Goal: Task Accomplishment & Management: Use online tool/utility

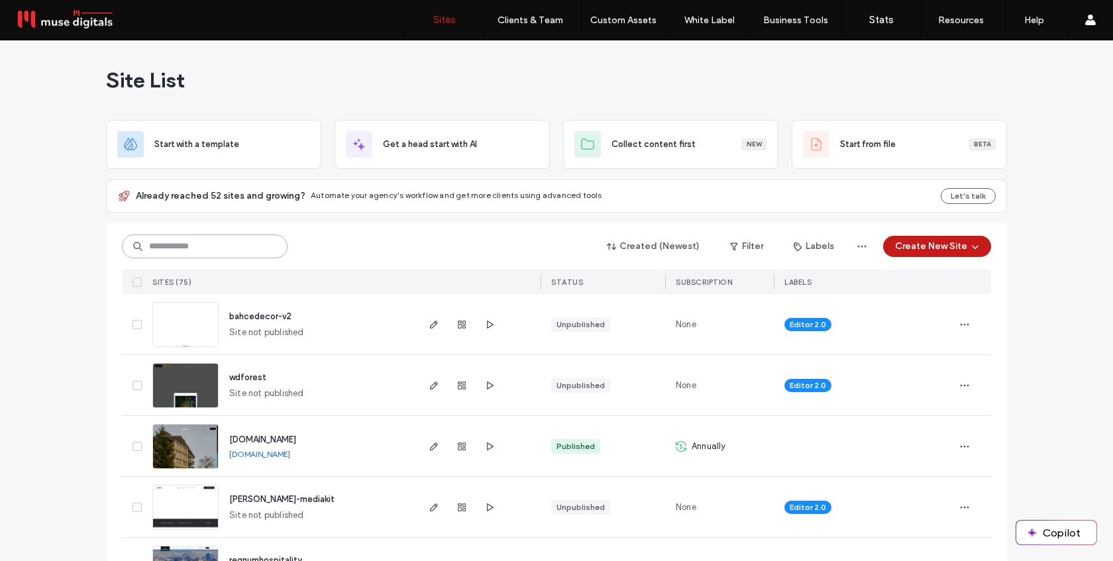
click at [229, 244] on input at bounding box center [205, 247] width 166 height 24
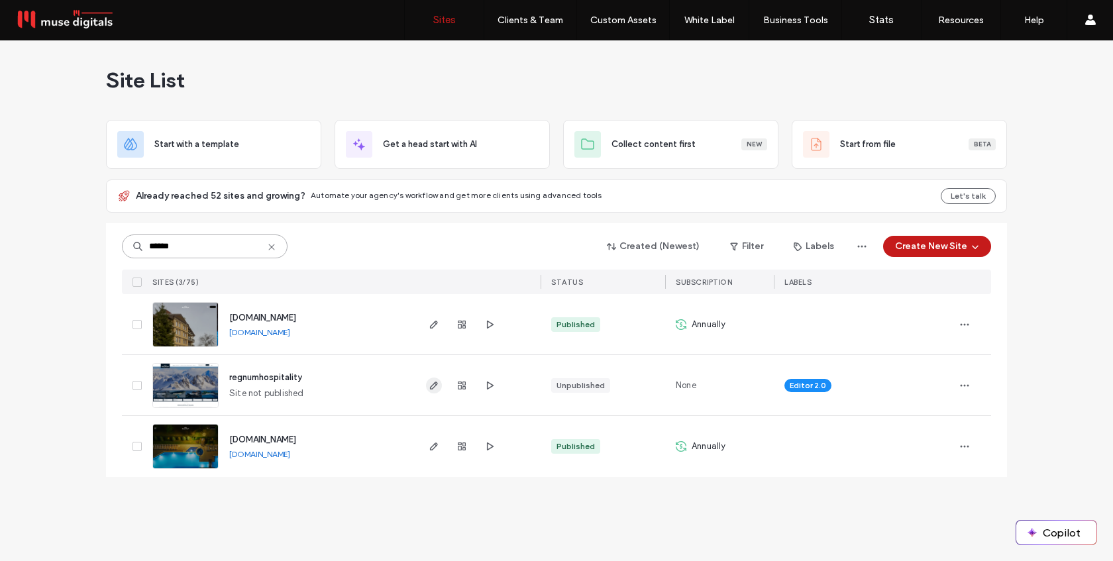
type input "******"
click at [435, 386] on icon "button" at bounding box center [434, 385] width 11 height 11
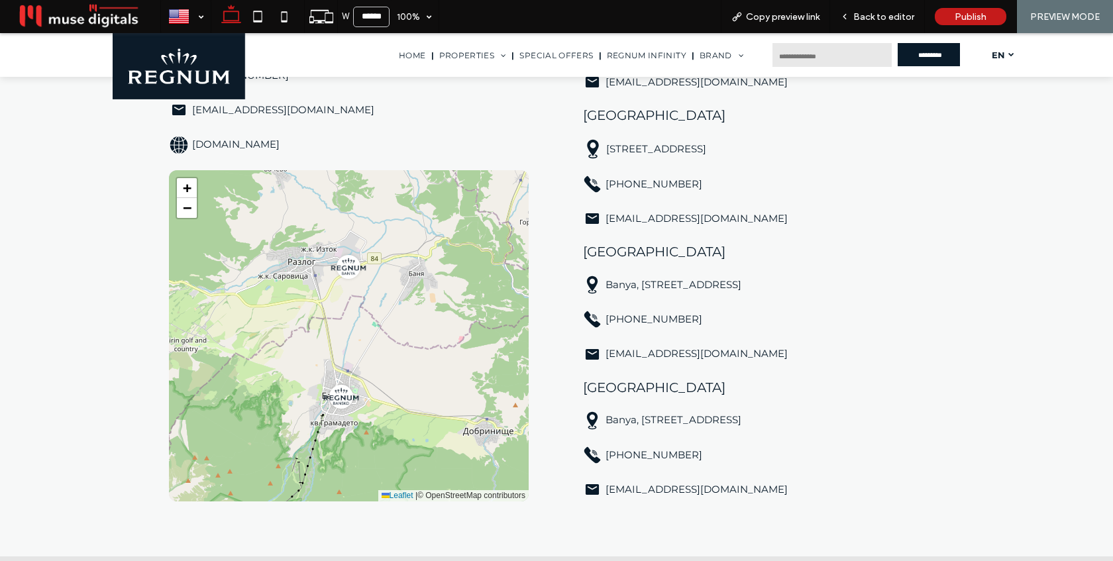
scroll to position [337, 0]
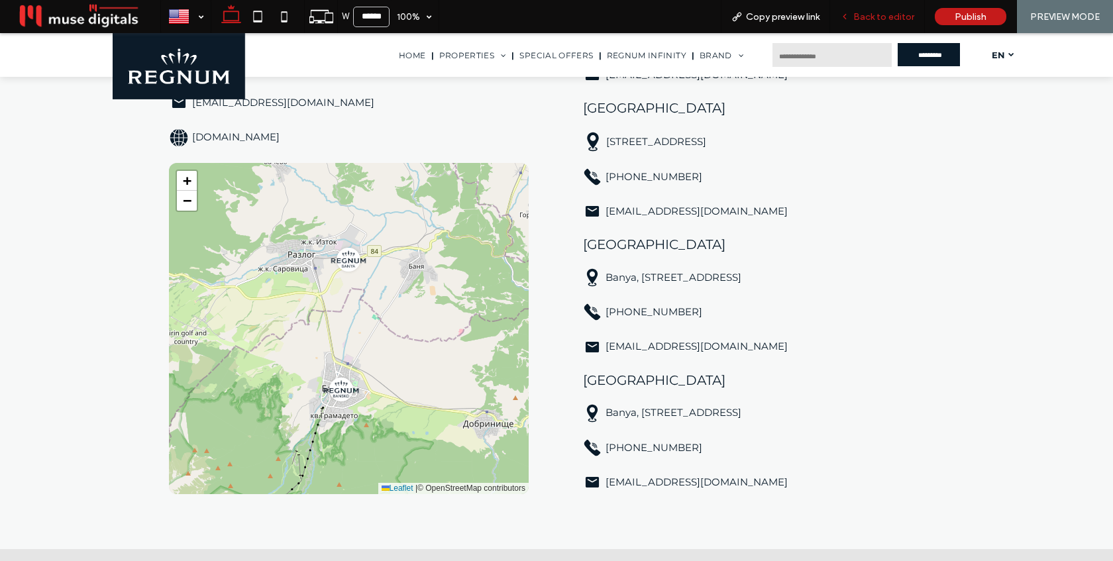
click at [880, 11] on span "Back to editor" at bounding box center [883, 16] width 61 height 11
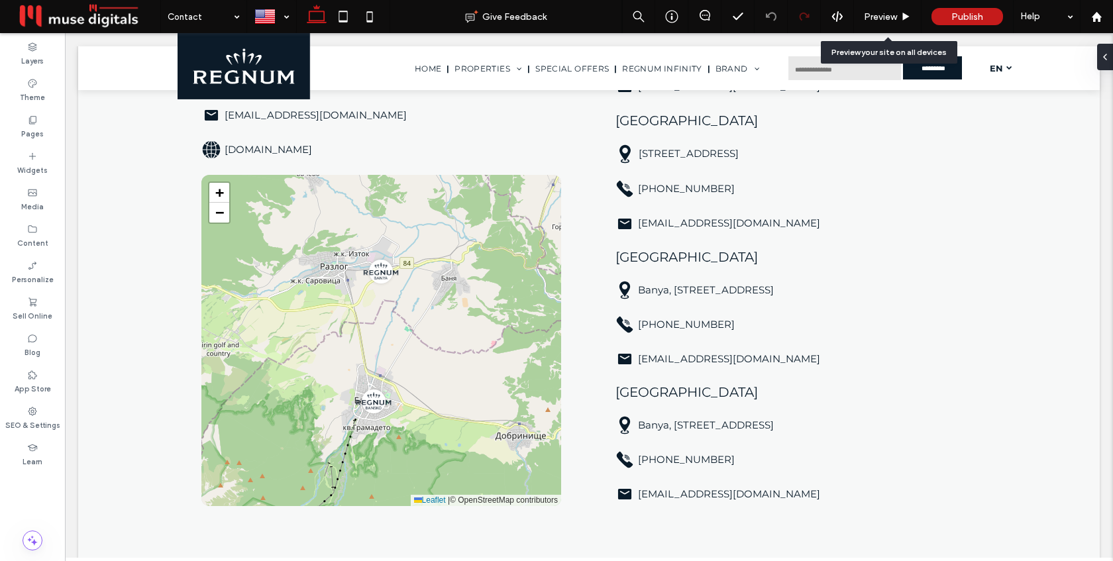
scroll to position [334, 0]
click at [358, 19] on icon at bounding box center [369, 16] width 27 height 27
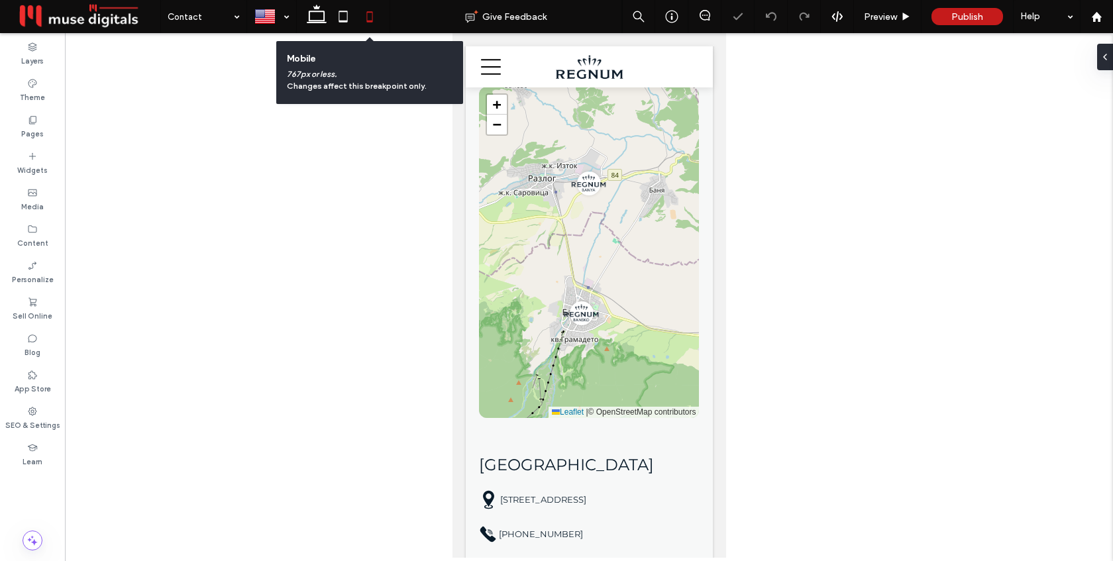
scroll to position [73, 0]
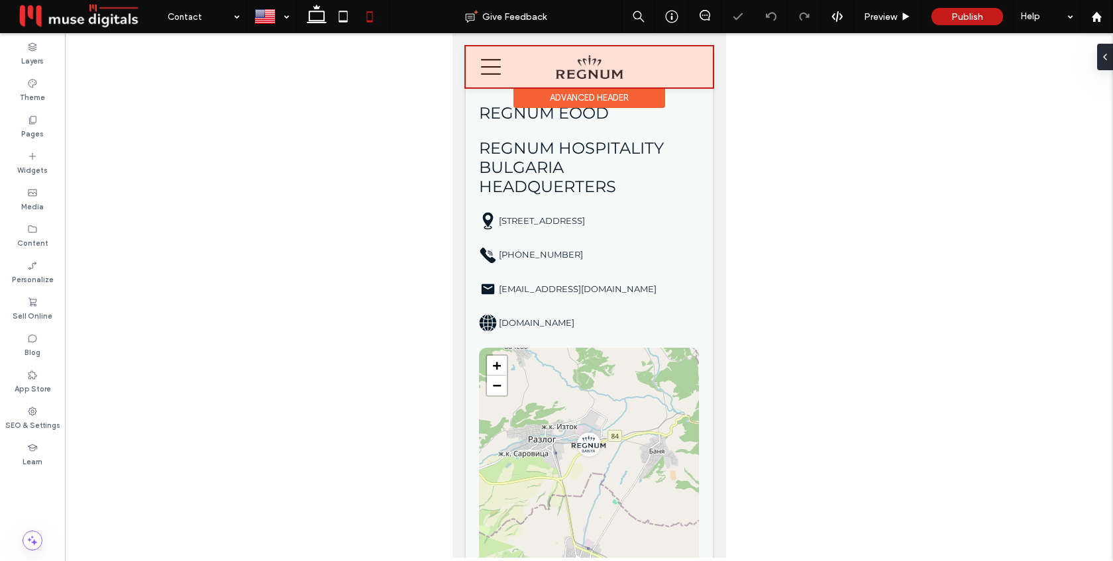
click at [492, 68] on div at bounding box center [588, 66] width 247 height 41
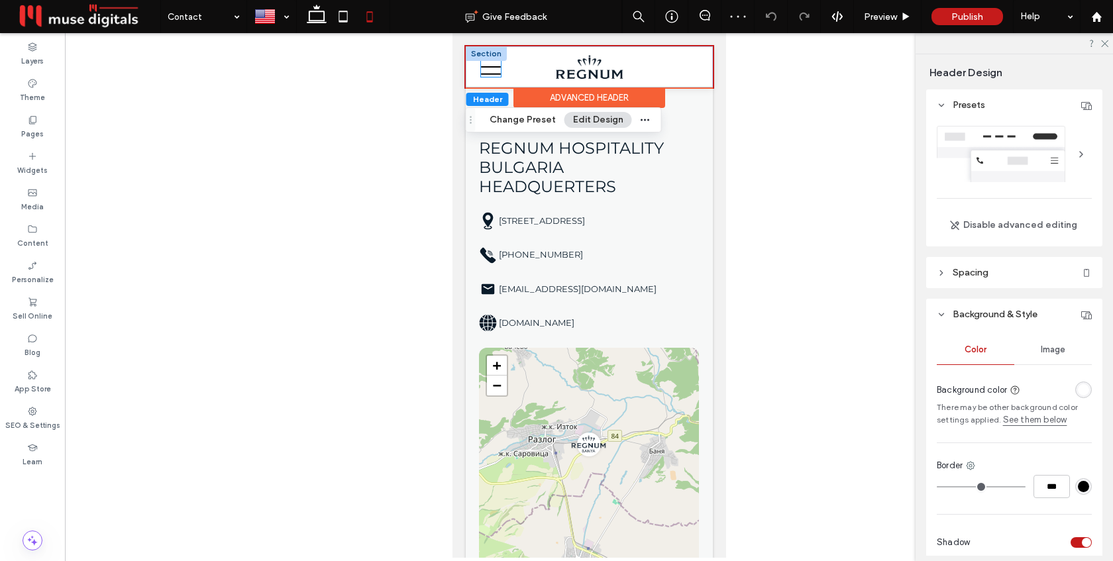
click at [497, 71] on icon at bounding box center [490, 67] width 20 height 20
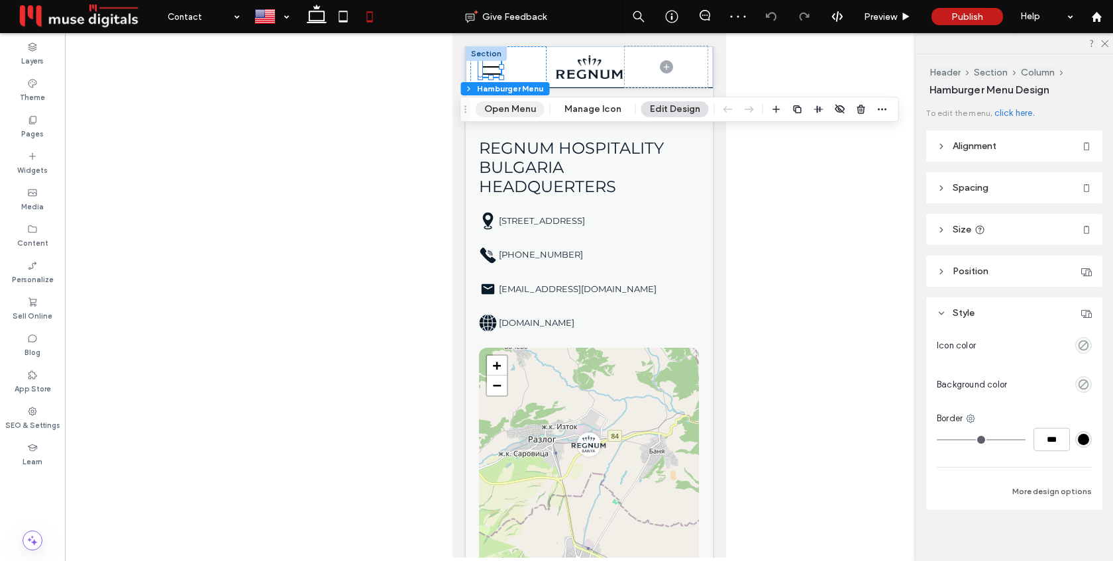
click at [506, 106] on button "Open Menu" at bounding box center [510, 109] width 69 height 16
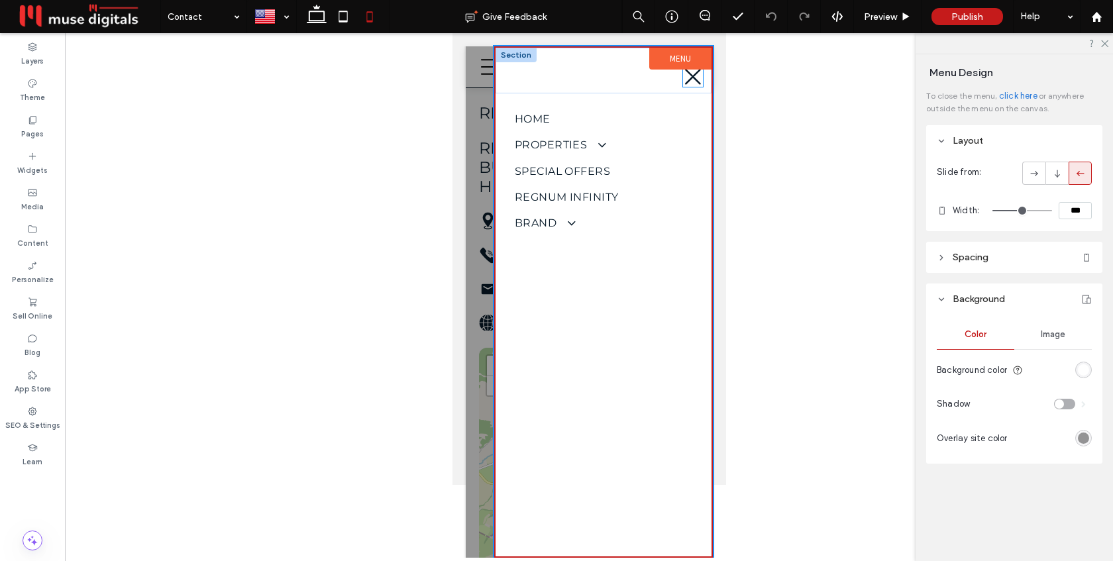
click at [691, 78] on icon at bounding box center [692, 77] width 16 height 16
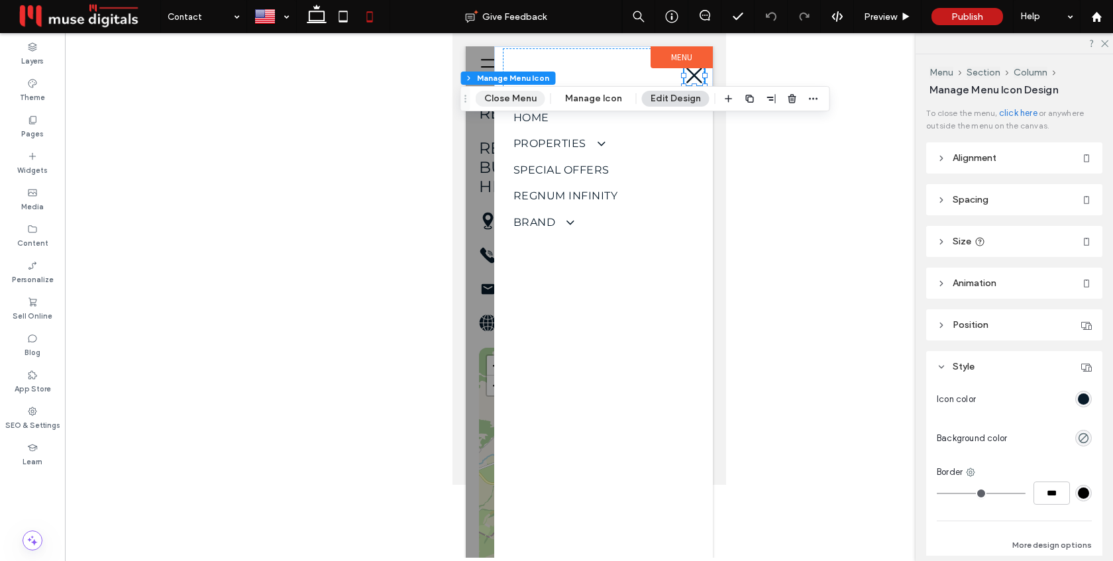
click at [524, 95] on button "Close Menu" at bounding box center [511, 99] width 70 height 16
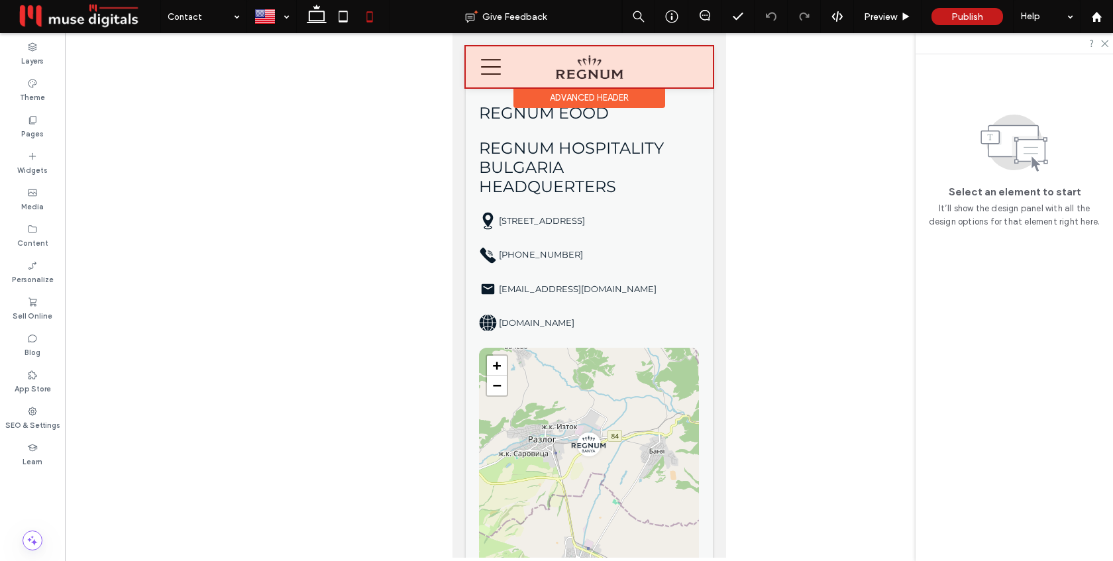
click at [491, 65] on div at bounding box center [588, 66] width 247 height 41
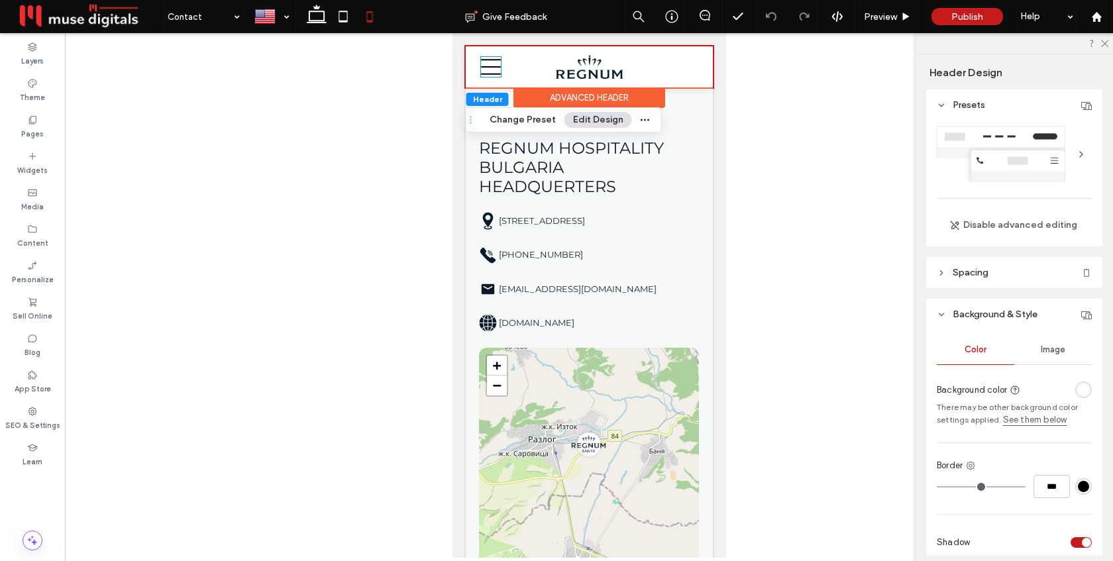
click at [491, 65] on icon at bounding box center [490, 67] width 20 height 20
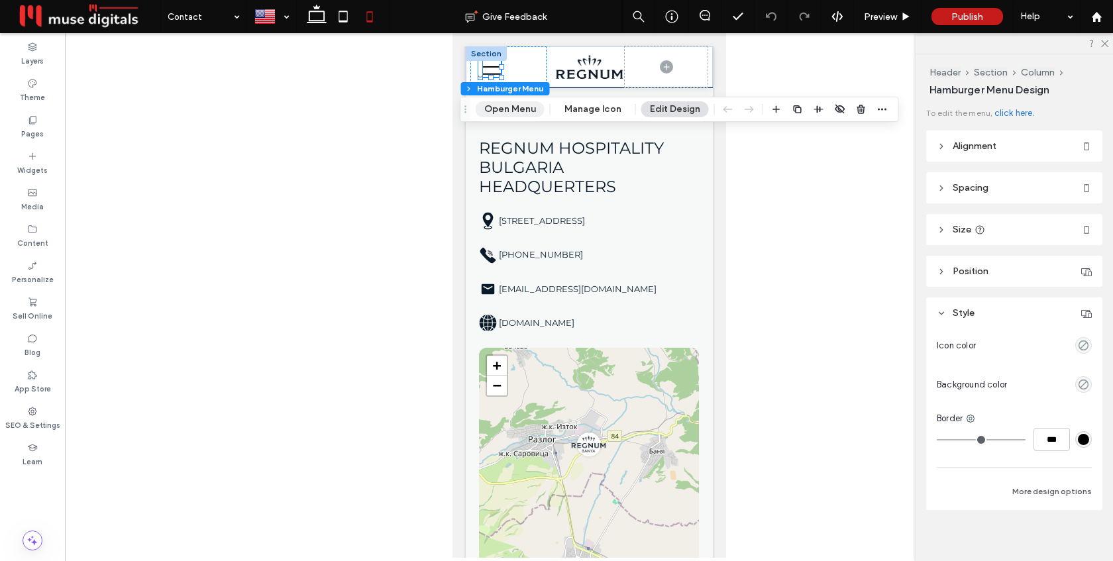
click at [523, 112] on button "Open Menu" at bounding box center [510, 109] width 69 height 16
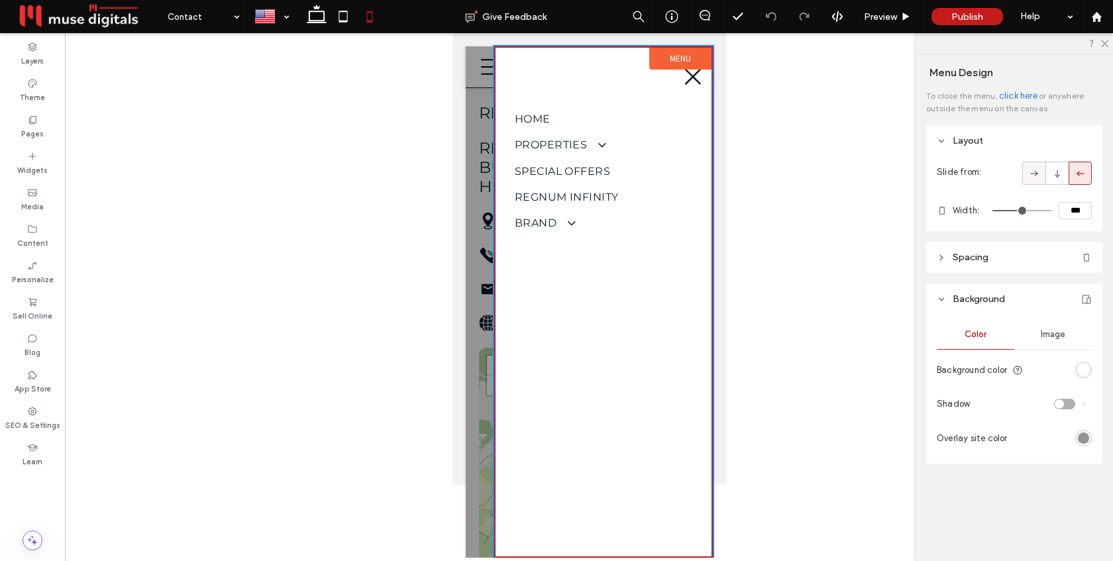
click at [1041, 171] on div at bounding box center [1034, 173] width 22 height 22
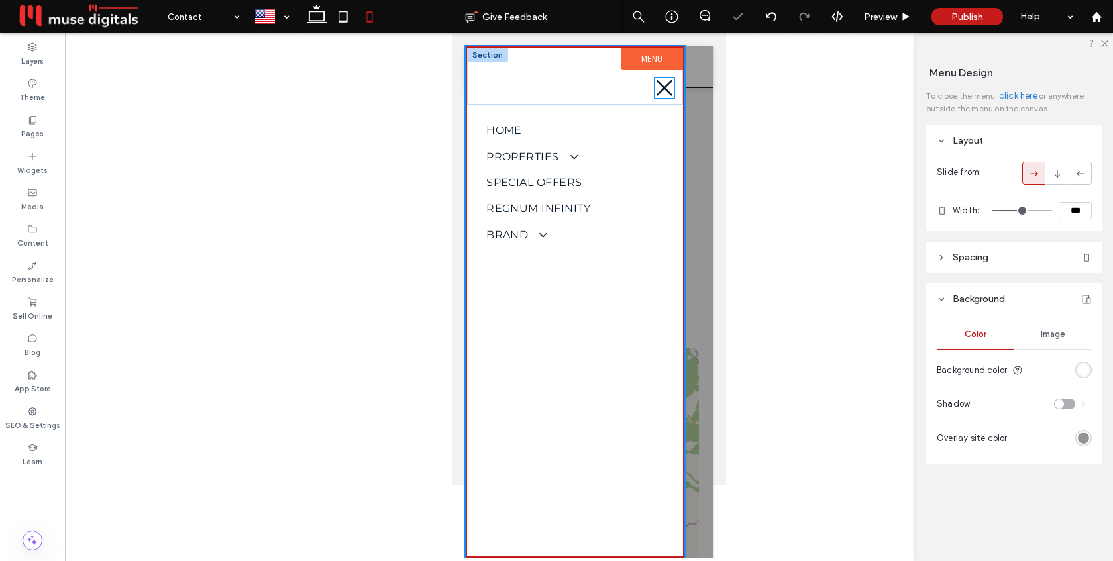
click at [661, 87] on icon at bounding box center [664, 88] width 20 height 20
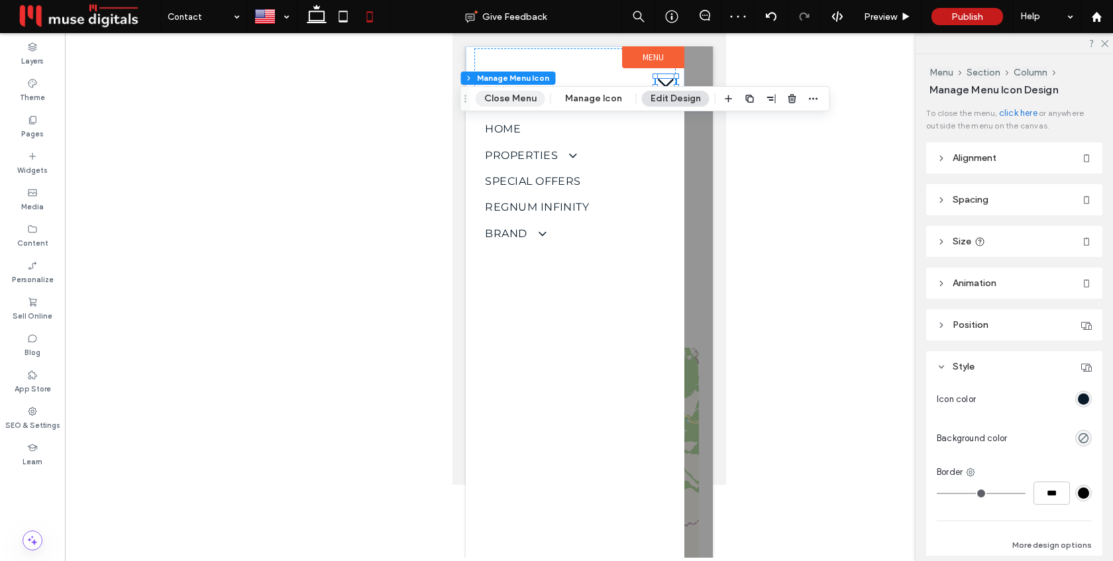
drag, startPoint x: 527, startPoint y: 93, endPoint x: 75, endPoint y: 60, distance: 453.1
click at [527, 93] on button "Close Menu" at bounding box center [511, 99] width 70 height 16
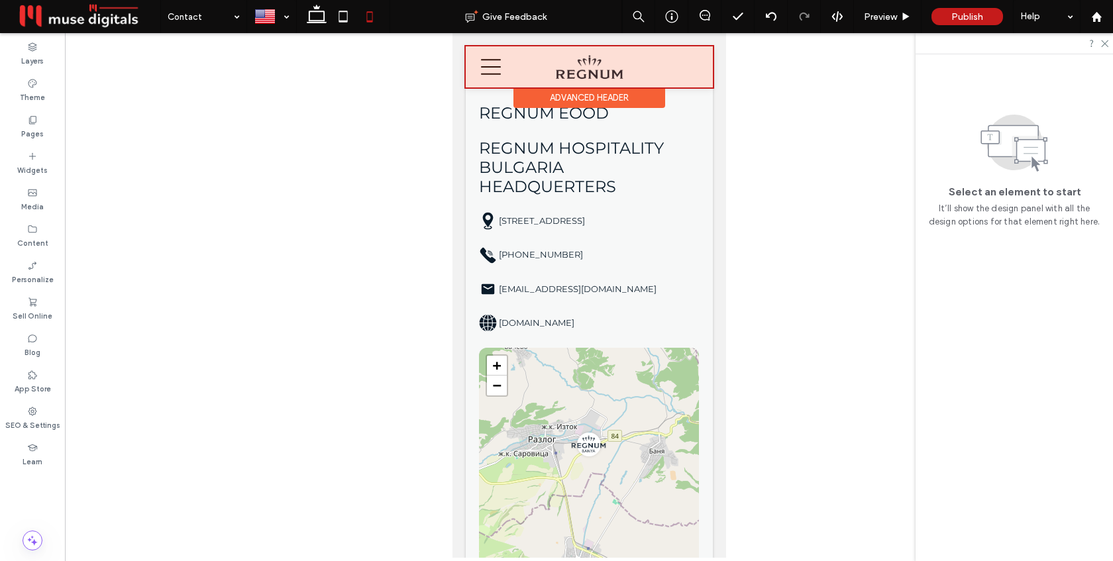
click at [630, 67] on div at bounding box center [588, 66] width 247 height 41
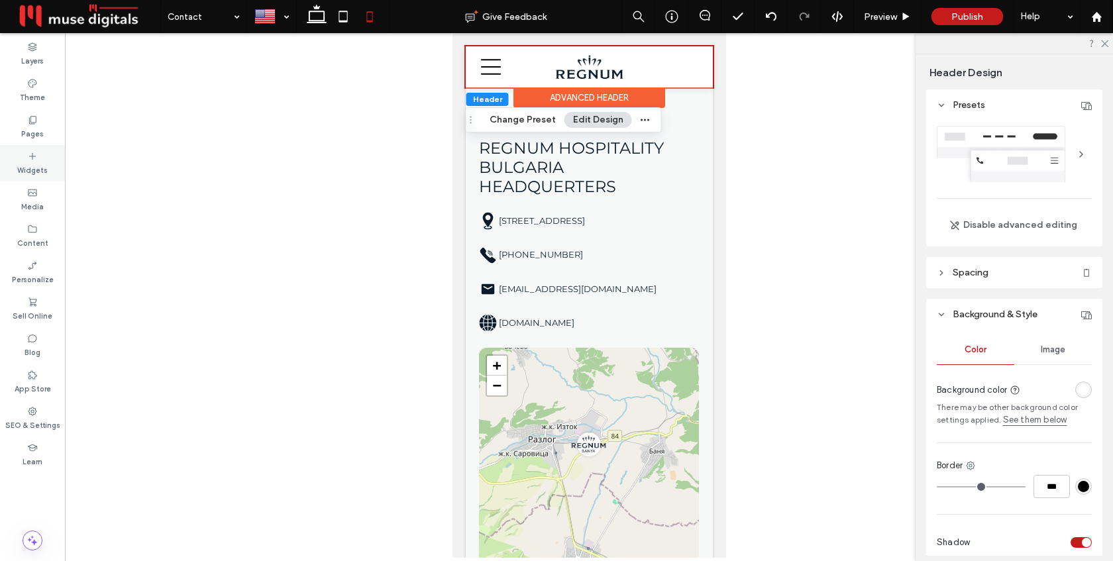
click at [37, 168] on label "Widgets" at bounding box center [32, 169] width 30 height 15
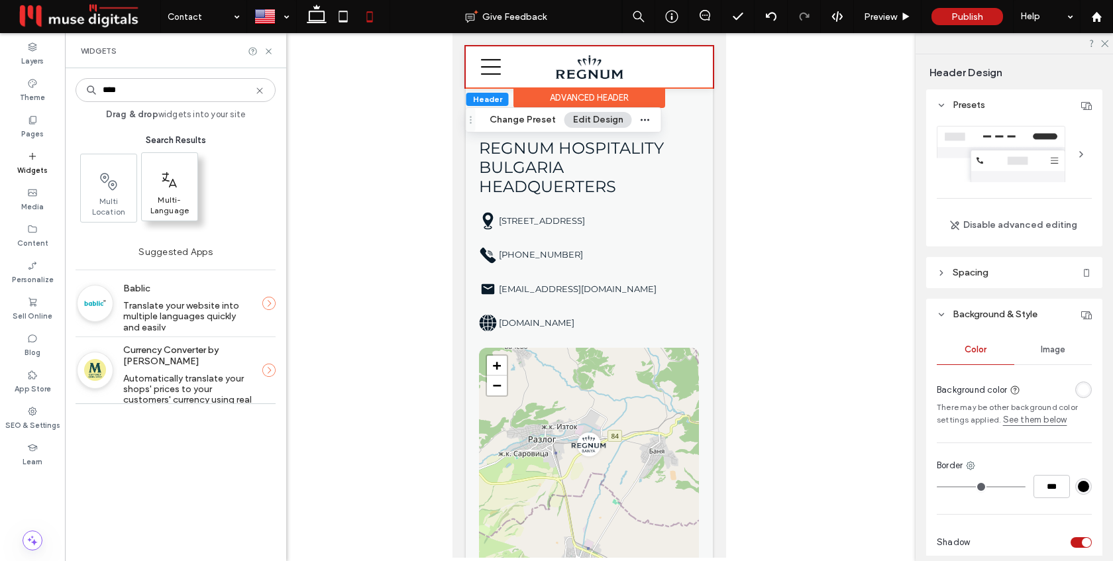
type input "****"
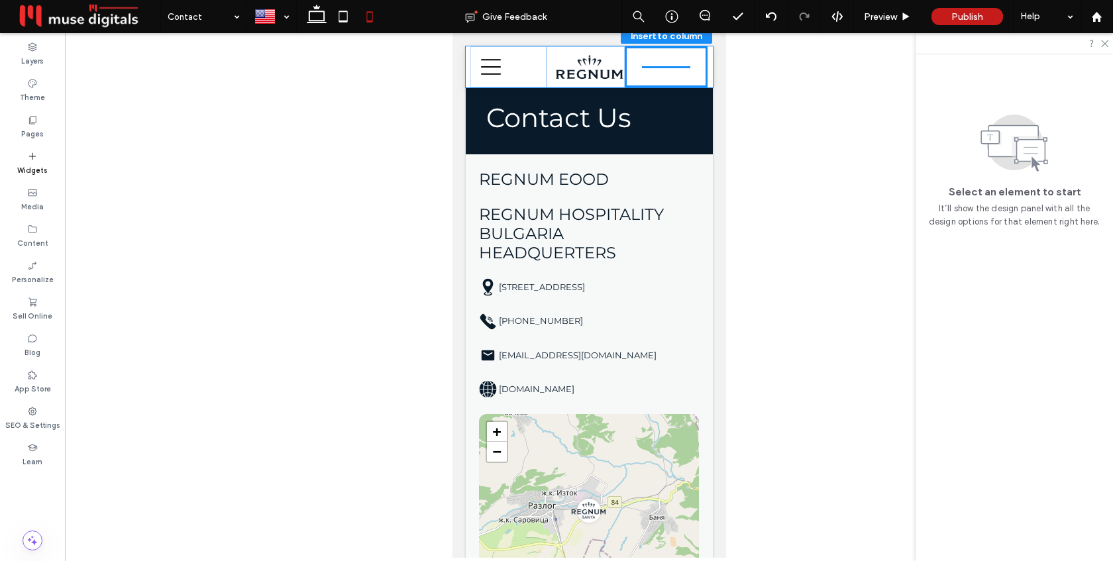
scroll to position [0, 0]
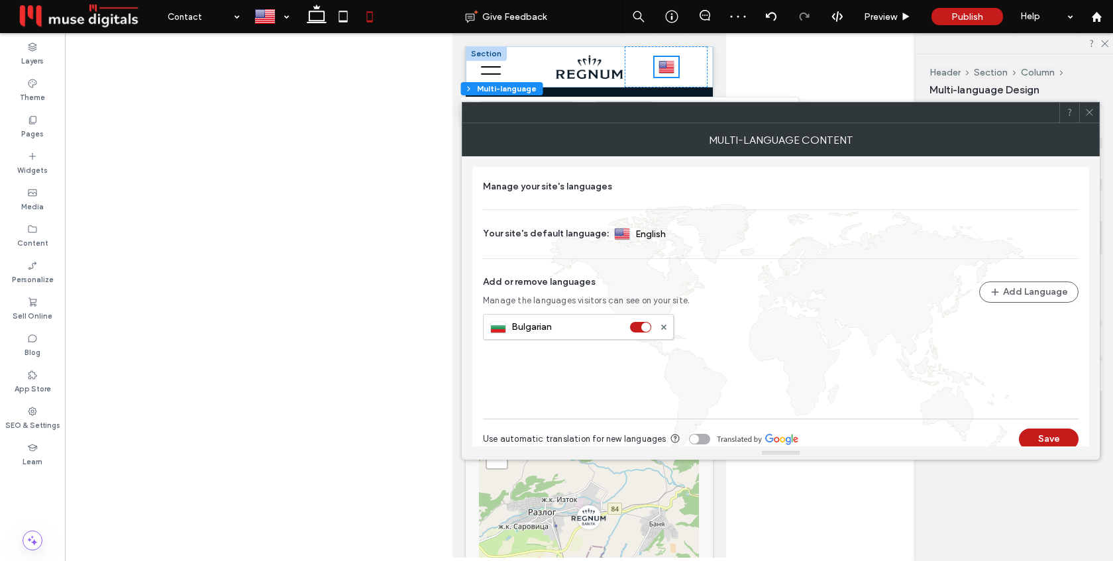
click at [1096, 113] on div at bounding box center [1089, 113] width 20 height 20
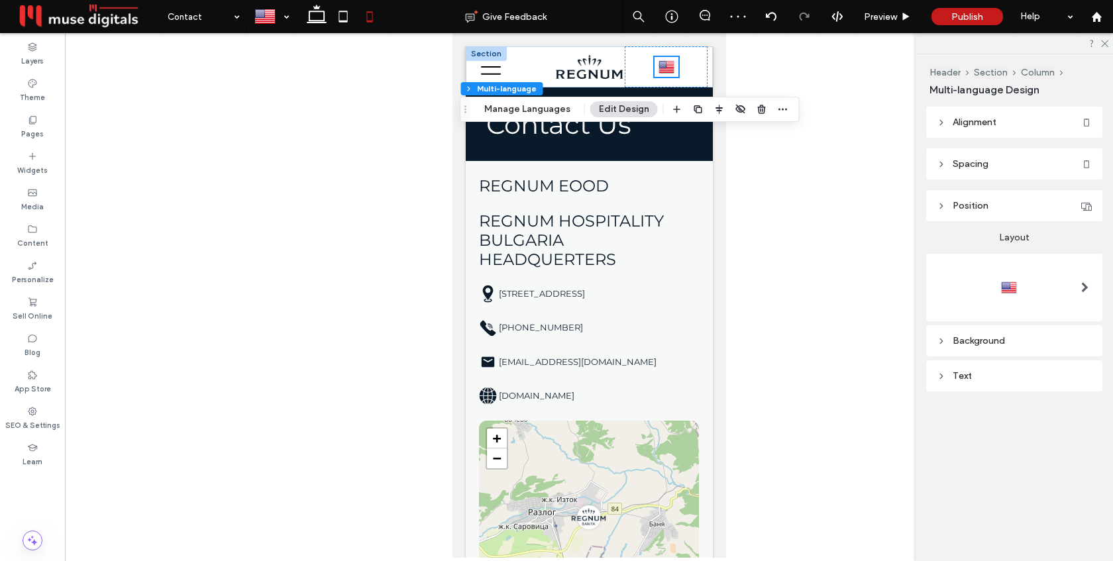
click at [1075, 291] on div at bounding box center [1084, 287] width 27 height 21
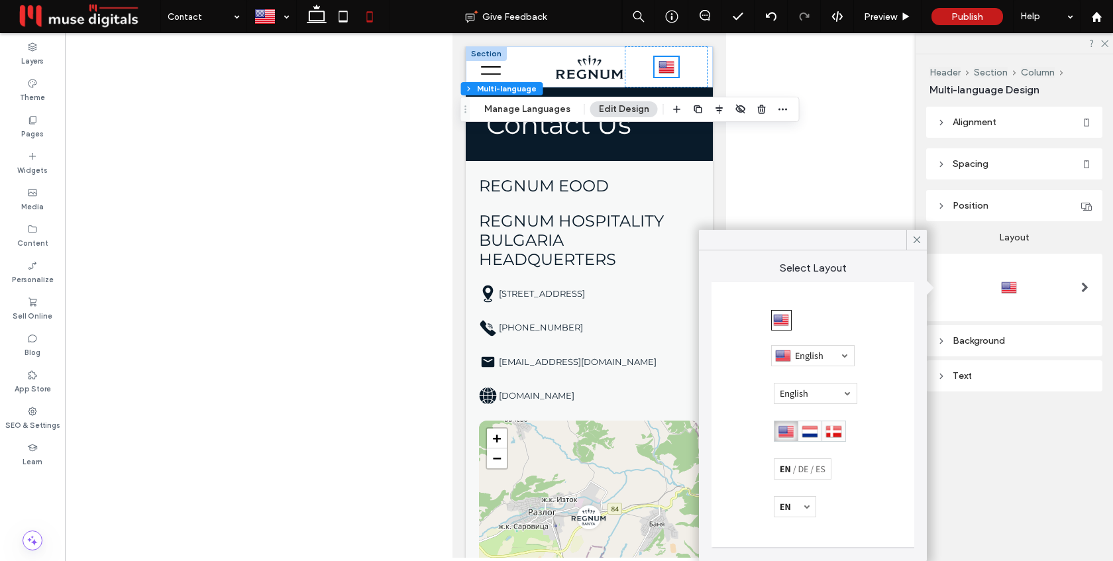
click at [791, 505] on div at bounding box center [795, 506] width 42 height 21
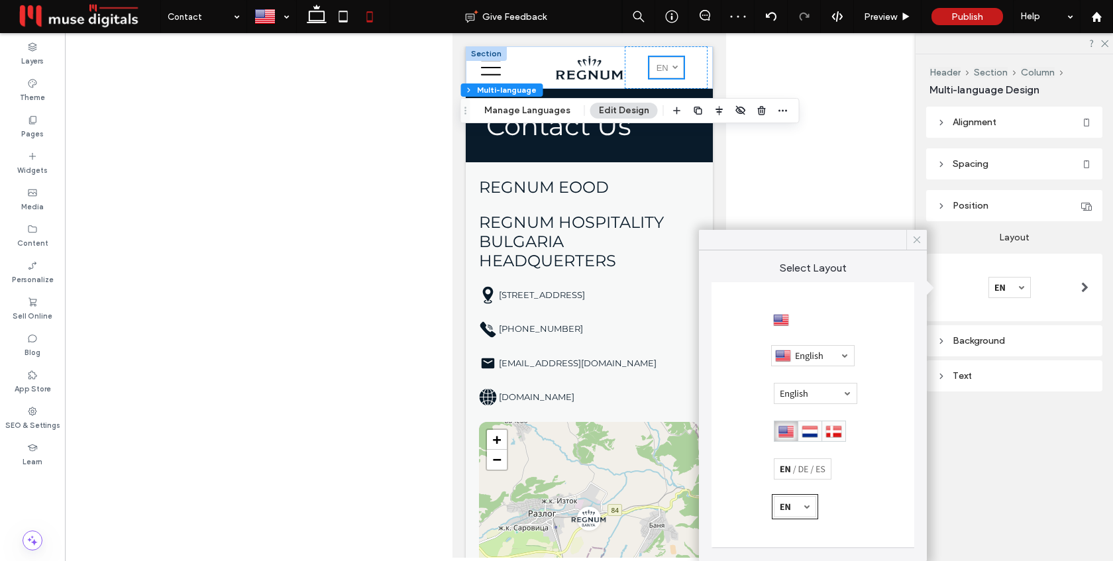
click at [918, 239] on icon at bounding box center [917, 240] width 12 height 12
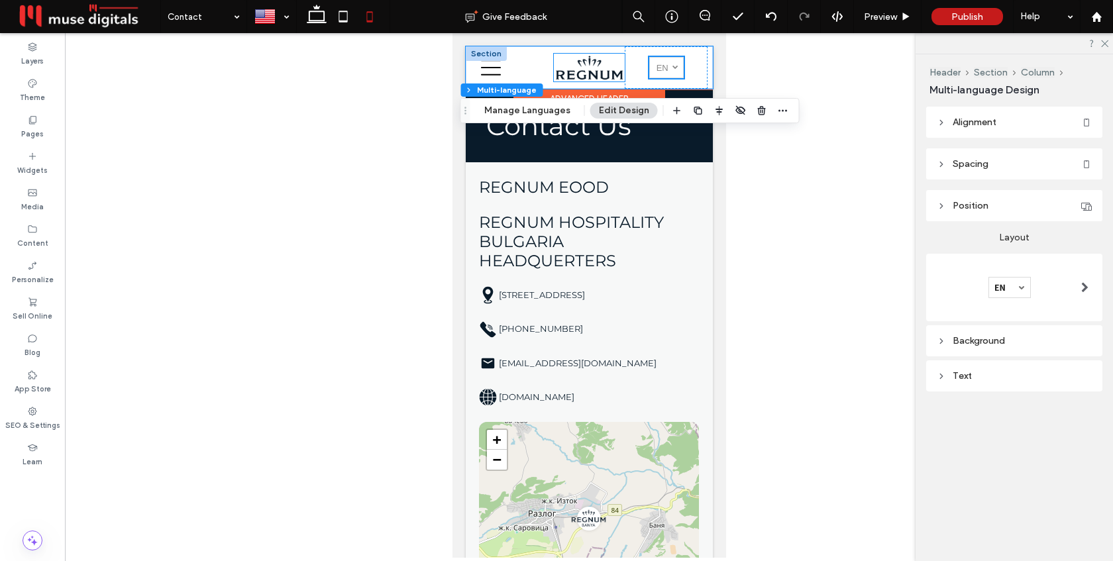
click at [575, 70] on img at bounding box center [588, 68] width 71 height 28
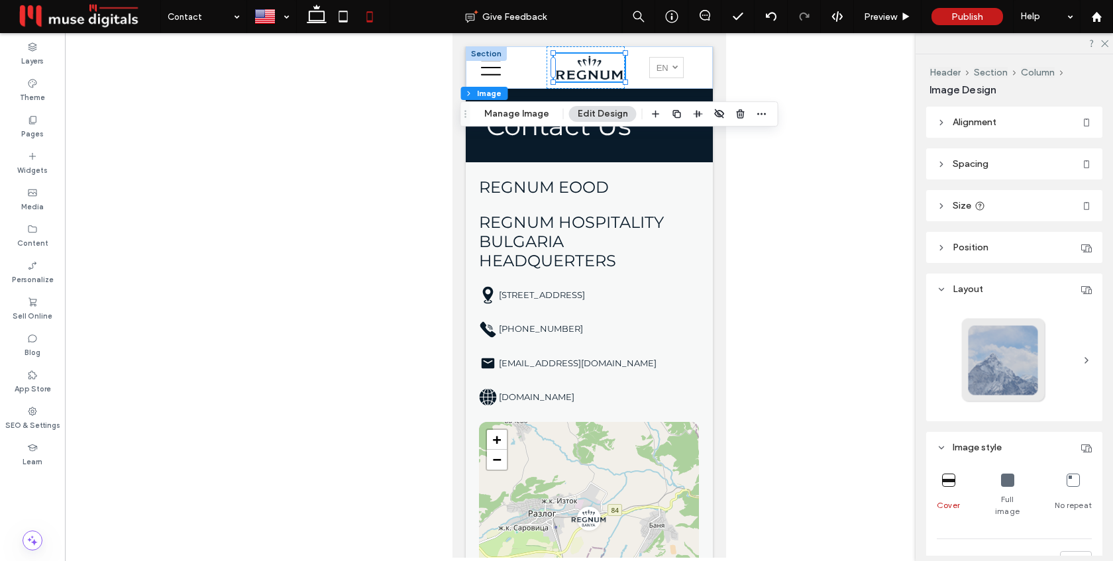
click at [991, 123] on span "Alignment" at bounding box center [975, 122] width 44 height 11
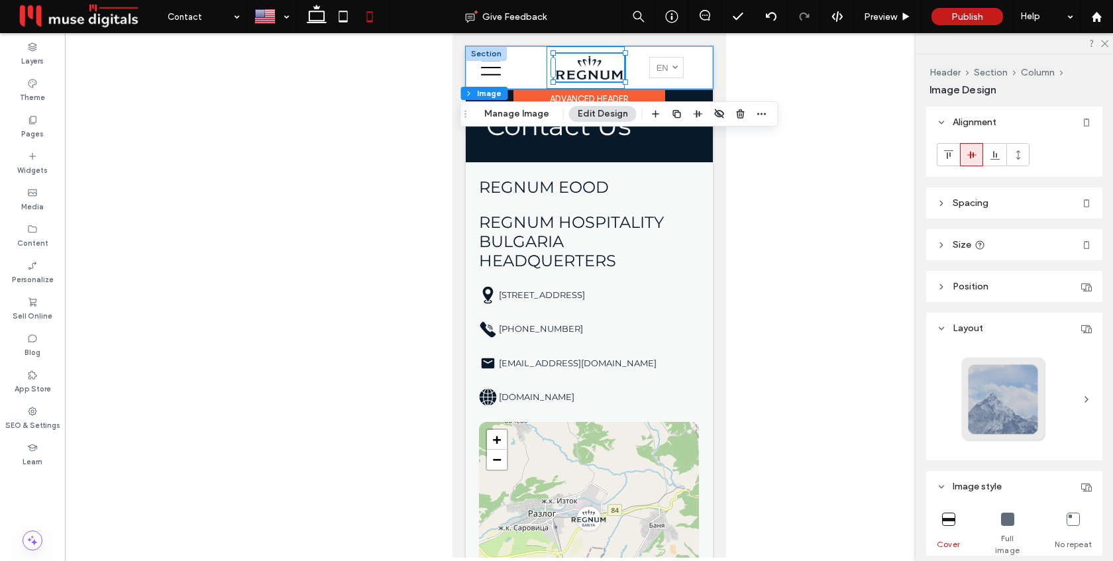
click at [547, 64] on div at bounding box center [585, 67] width 78 height 42
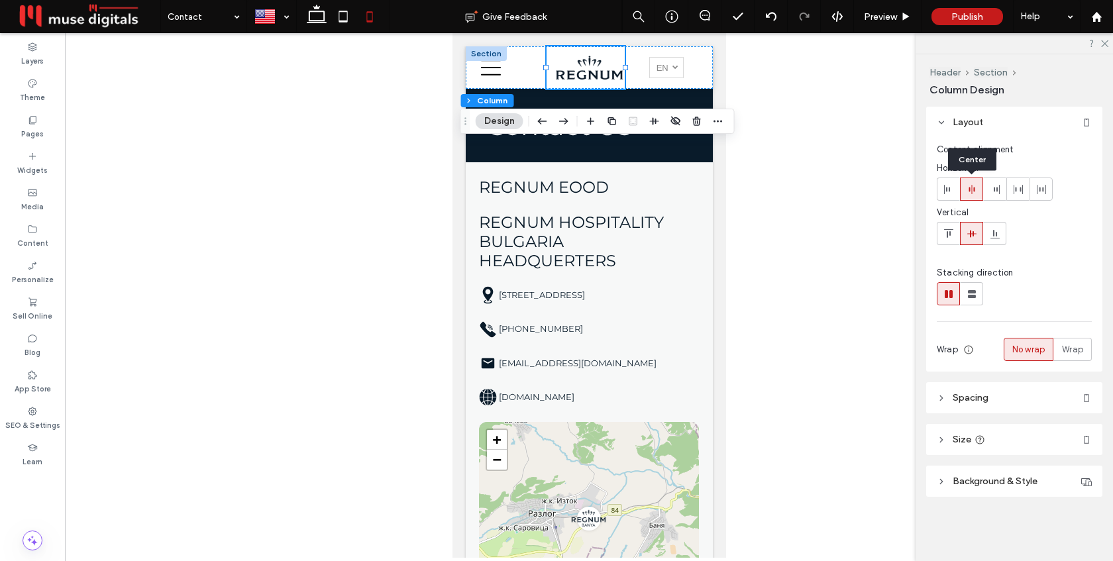
click at [967, 187] on icon at bounding box center [972, 189] width 11 height 11
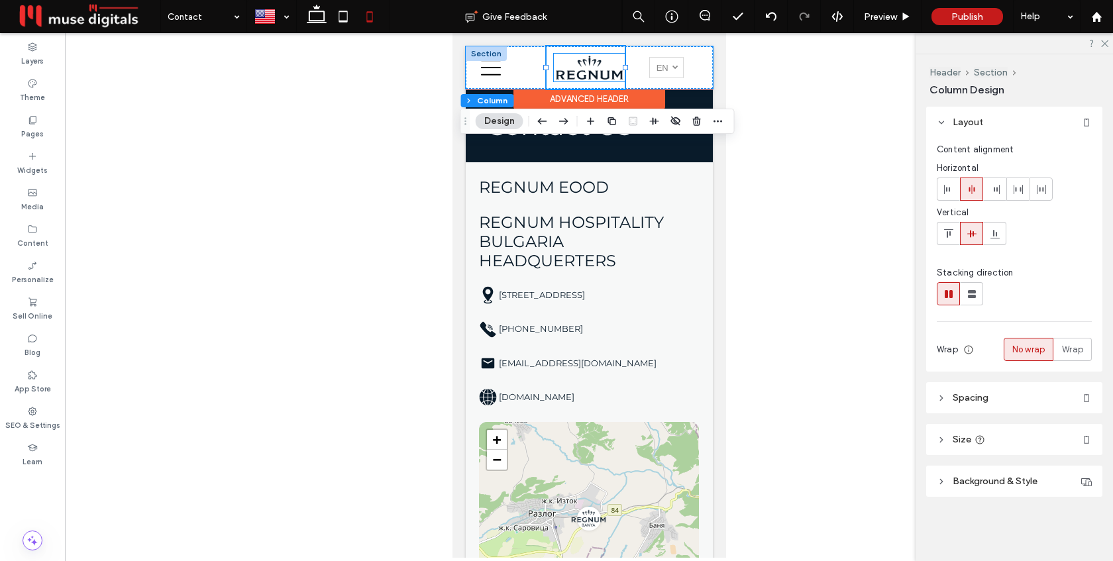
click at [574, 66] on img at bounding box center [588, 68] width 71 height 28
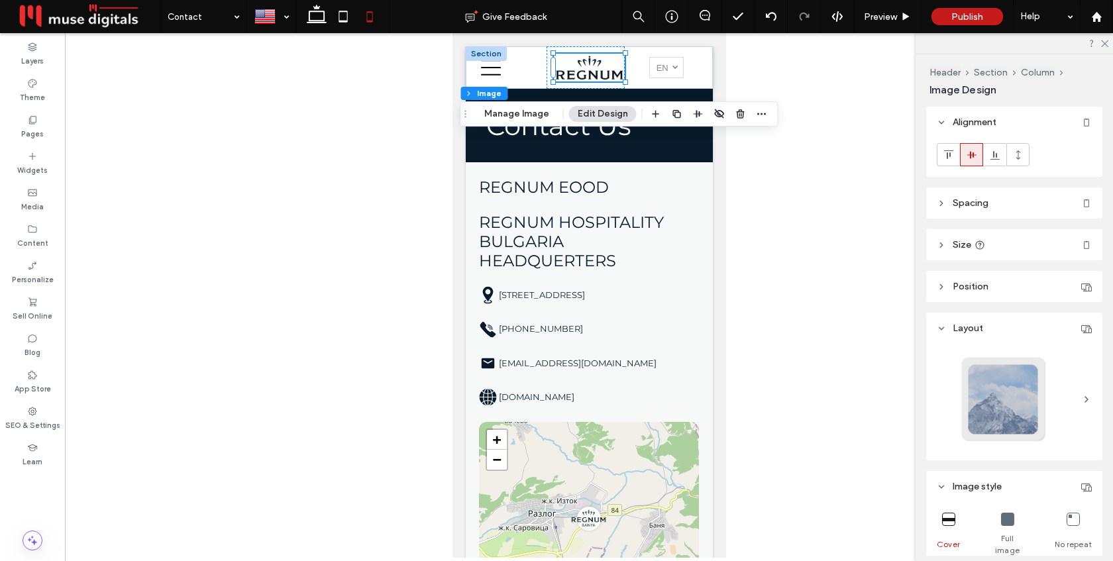
click at [991, 211] on header "Spacing" at bounding box center [1014, 202] width 176 height 31
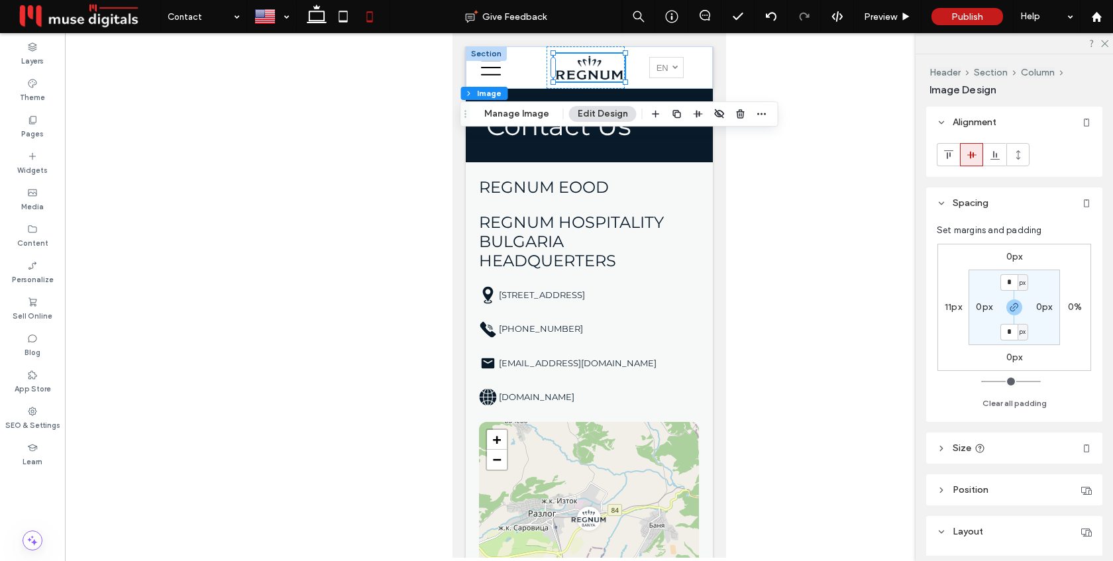
click at [951, 308] on label "11px" at bounding box center [953, 306] width 17 height 11
type input "**"
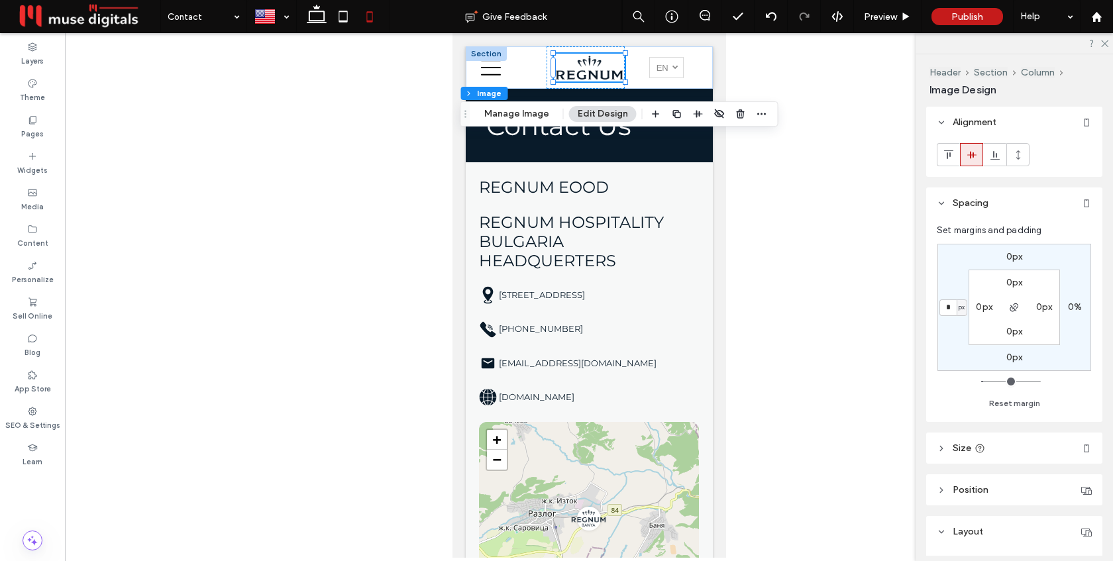
type input "*"
click at [478, 70] on div "Contact Us Email: ********* Thank you for contacting us. We will get back to yo…" at bounding box center [508, 67] width 76 height 42
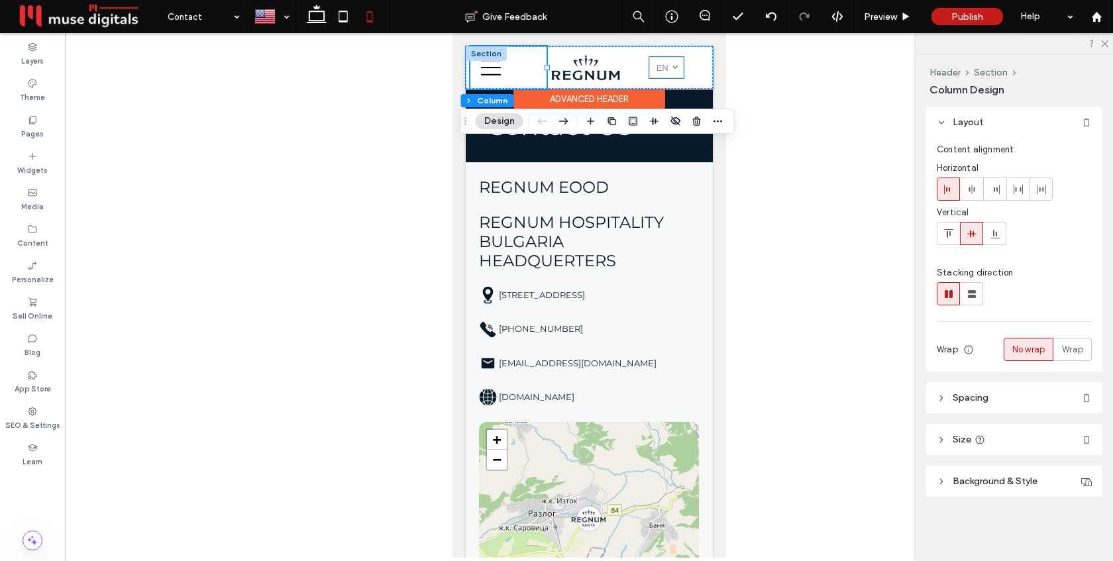
click at [661, 64] on span "en" at bounding box center [662, 68] width 12 height 10
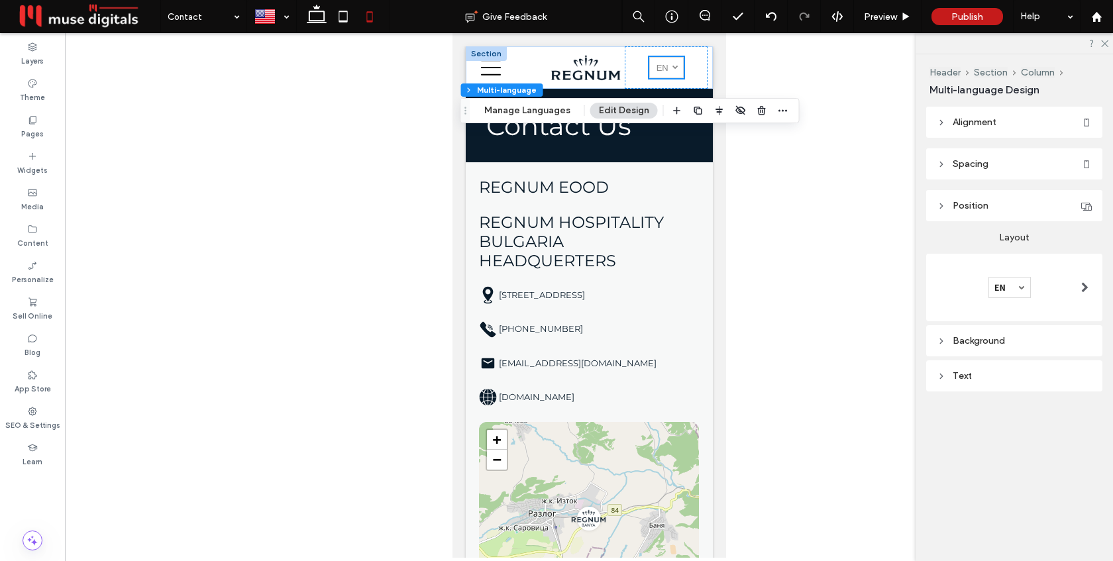
click at [959, 119] on span "Alignment" at bounding box center [975, 122] width 44 height 11
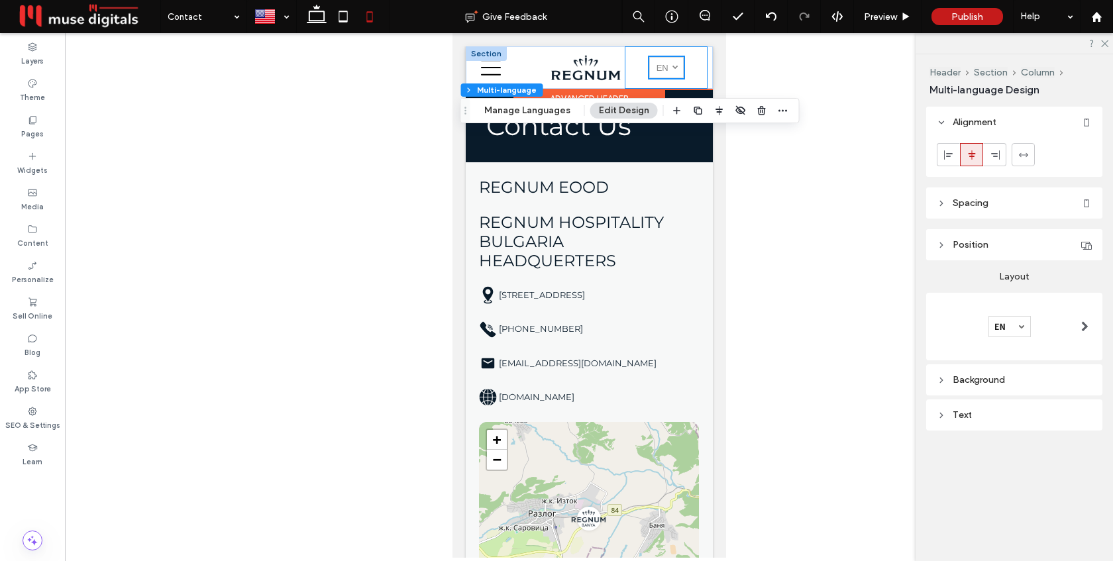
click at [694, 72] on div "English en български bg" at bounding box center [665, 67] width 83 height 42
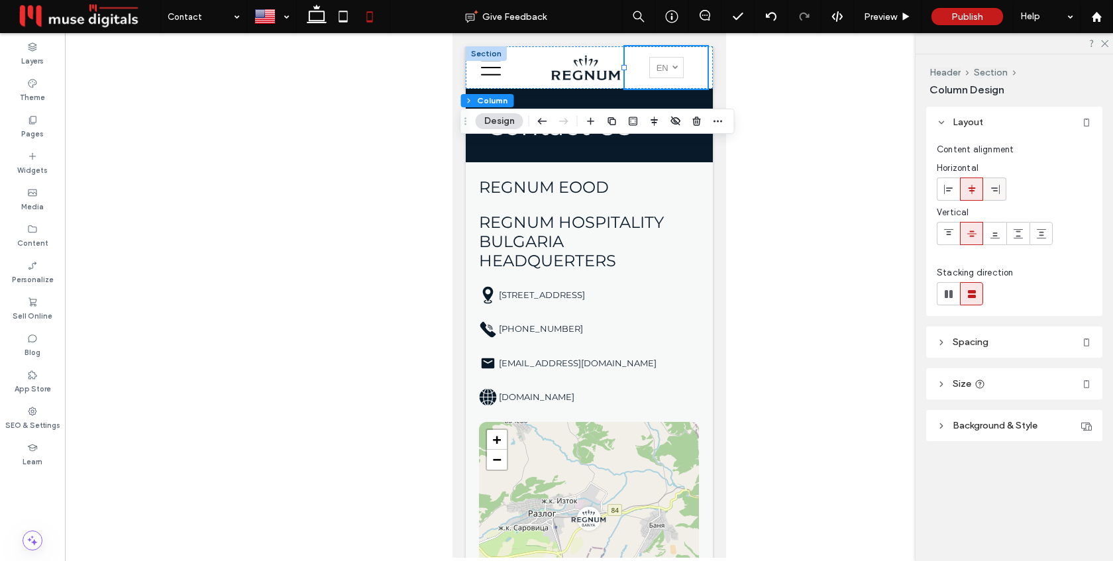
click at [994, 187] on use at bounding box center [995, 188] width 9 height 9
click at [676, 65] on span "en" at bounding box center [675, 68] width 12 height 10
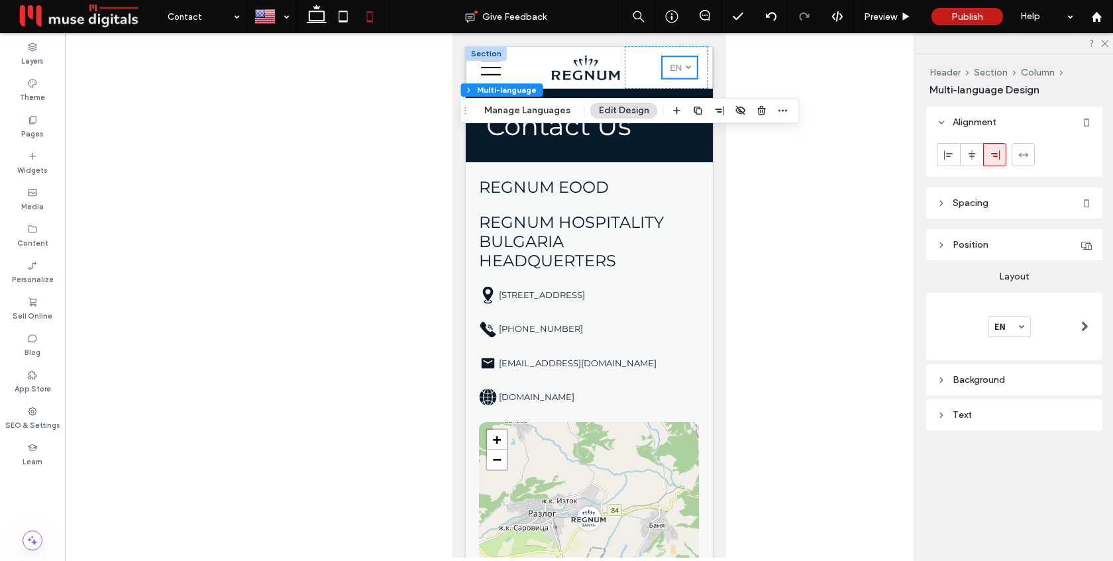
click at [1026, 381] on div "Background" at bounding box center [1014, 379] width 155 height 11
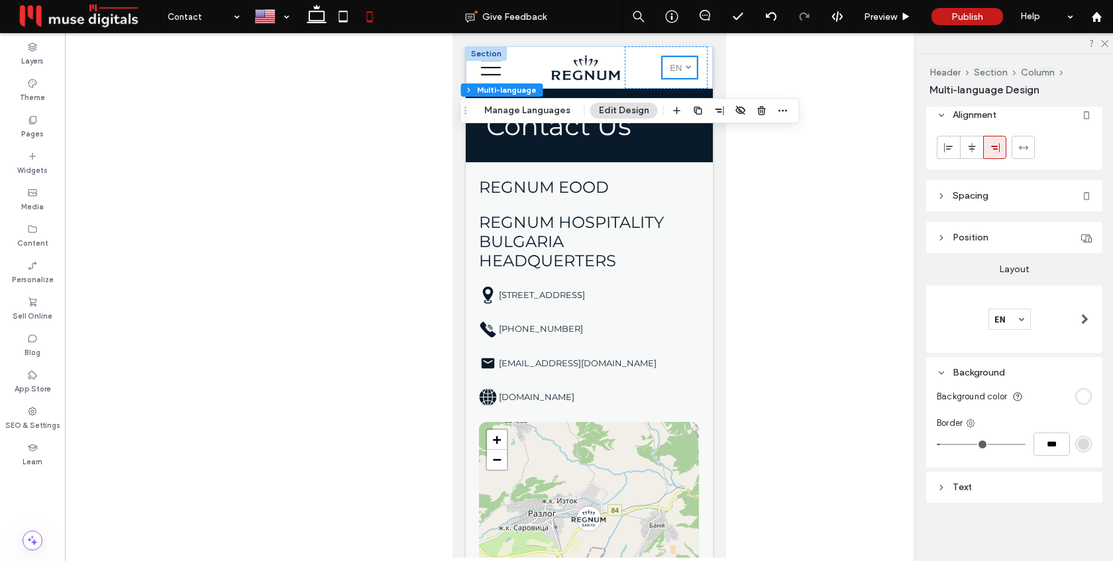
scroll to position [7, 0]
type input "*"
type input "***"
type input "*"
type input "***"
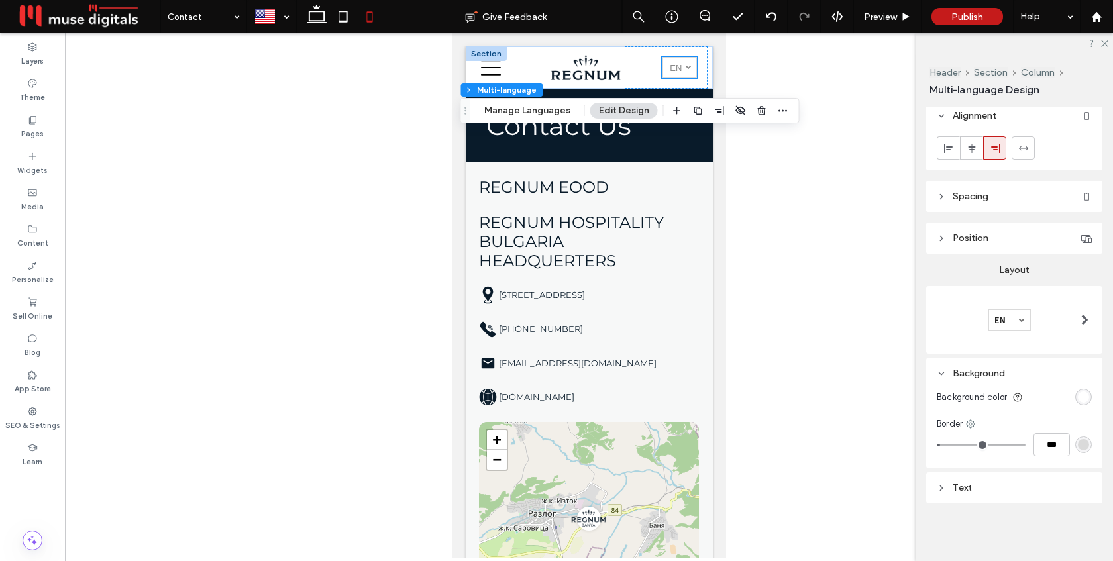
type input "*"
type input "***"
drag, startPoint x: 947, startPoint y: 446, endPoint x: 932, endPoint y: 446, distance: 15.2
type input "*"
click at [937, 446] on input "range" at bounding box center [981, 445] width 89 height 1
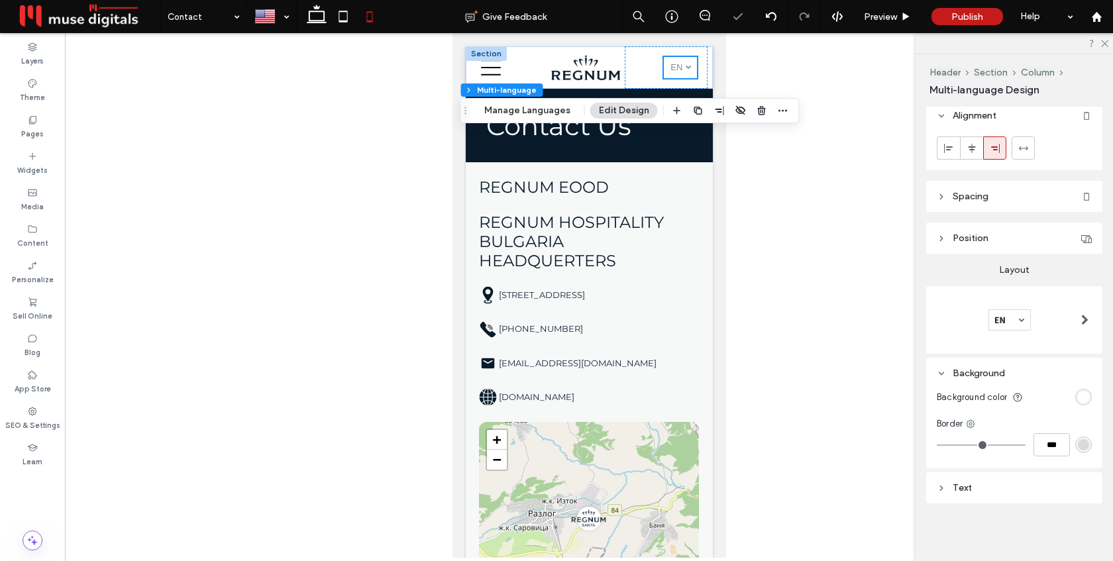
click at [995, 495] on div "Text" at bounding box center [1014, 488] width 155 height 18
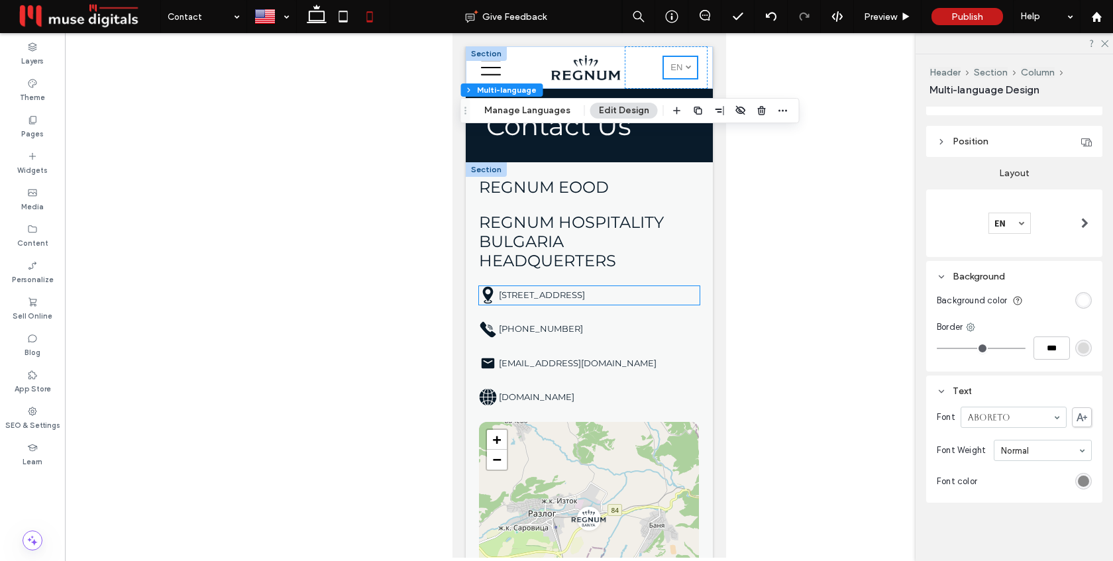
click at [569, 298] on span "3 Banski Suhodol Street 2770 Bansko, Bulgaria" at bounding box center [541, 295] width 86 height 11
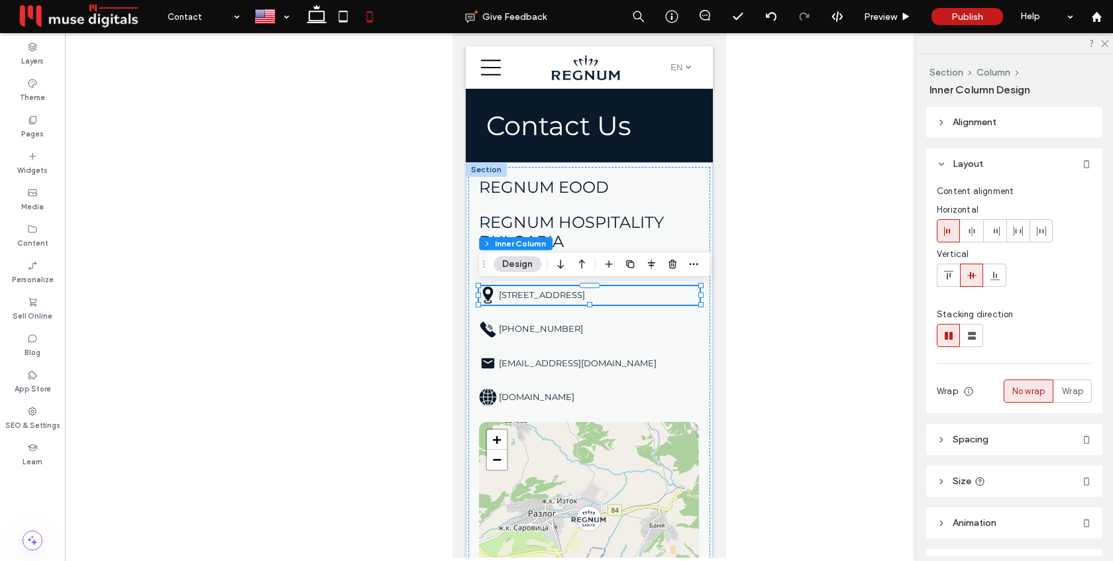
click at [570, 293] on span "3 Banski Suhodol Street 2770 Bansko, Bulgaria" at bounding box center [541, 295] width 86 height 11
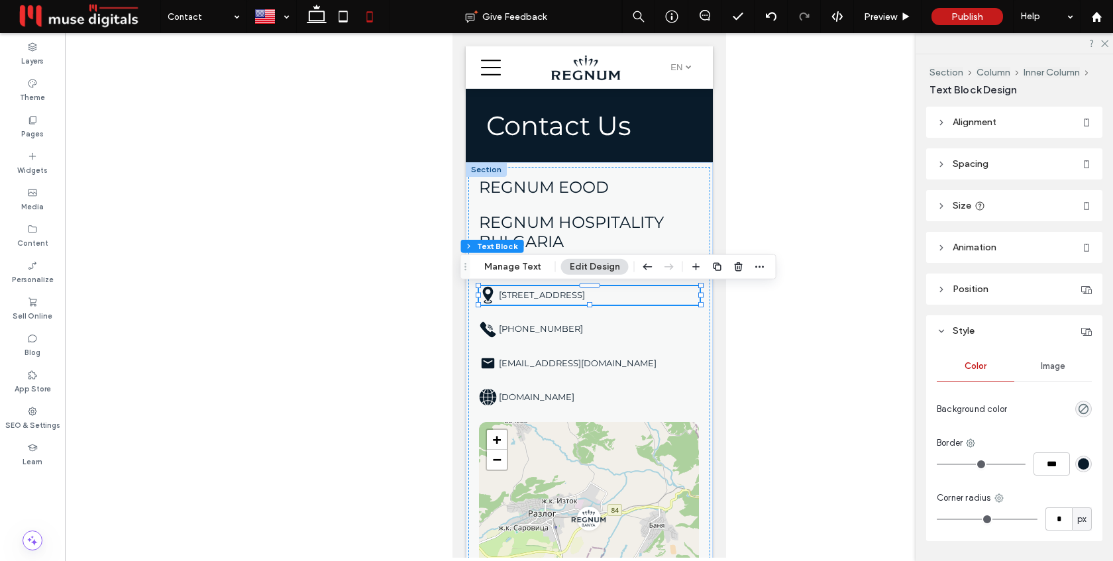
click at [570, 293] on span "3 Banski Suhodol Street 2770 Bansko, Bulgaria" at bounding box center [541, 295] width 86 height 11
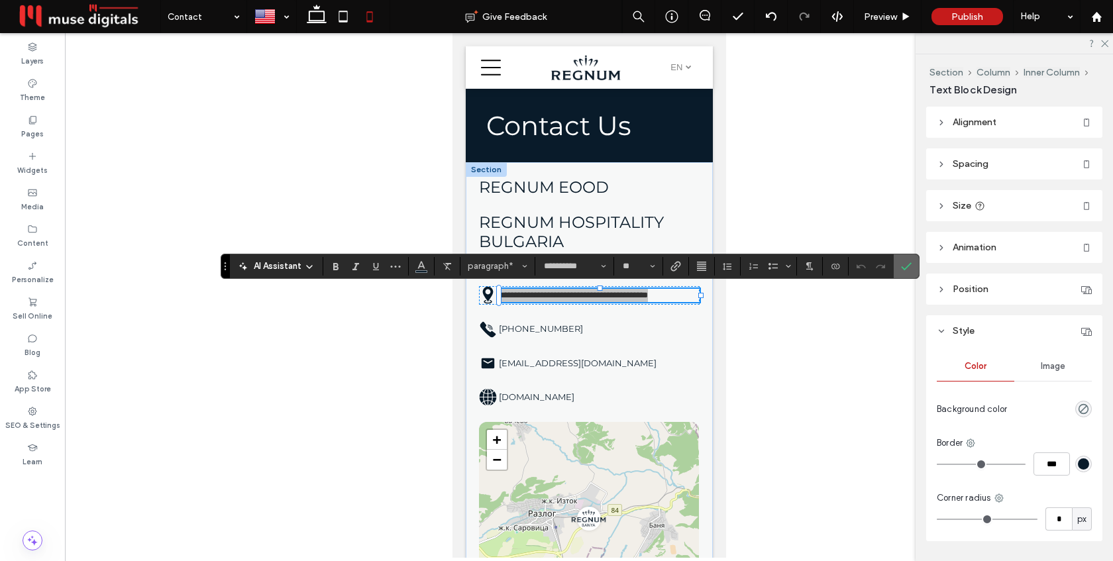
click at [902, 263] on icon "Confirm" at bounding box center [906, 266] width 11 height 11
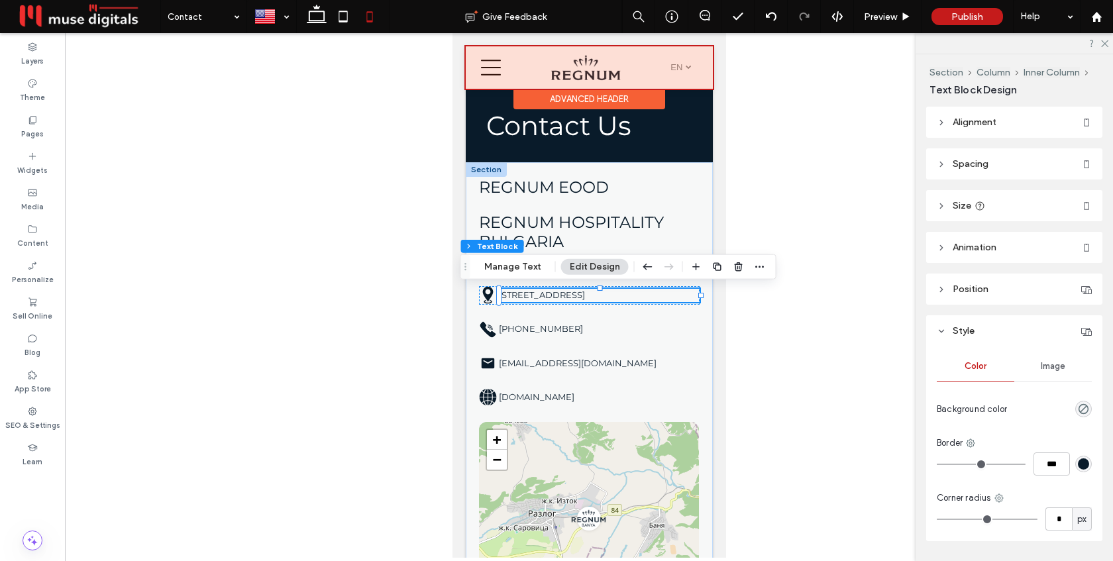
click at [677, 64] on div at bounding box center [588, 67] width 247 height 42
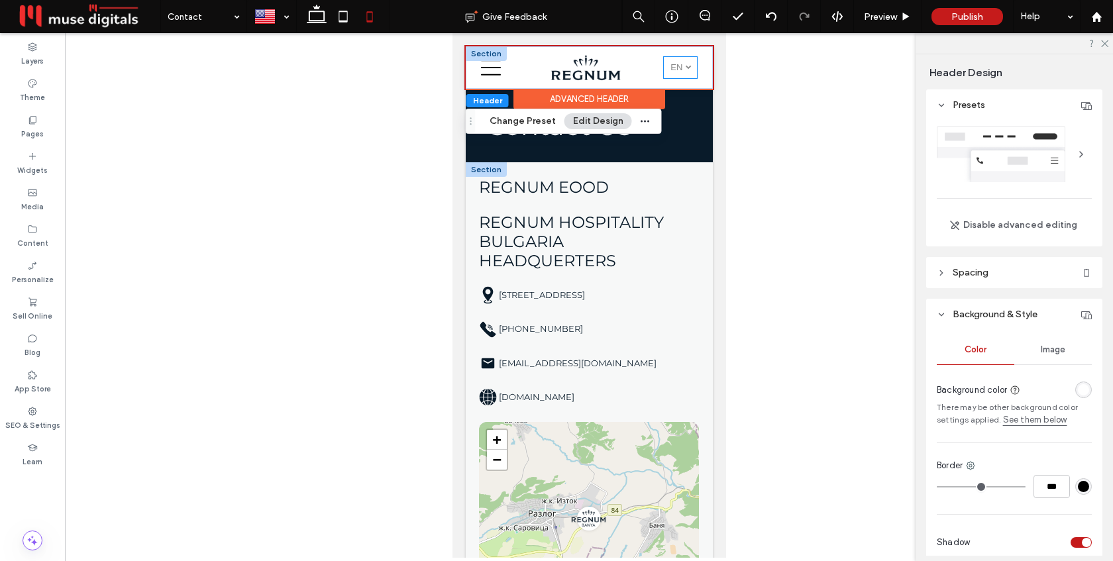
click at [678, 64] on span "en" at bounding box center [676, 67] width 12 height 10
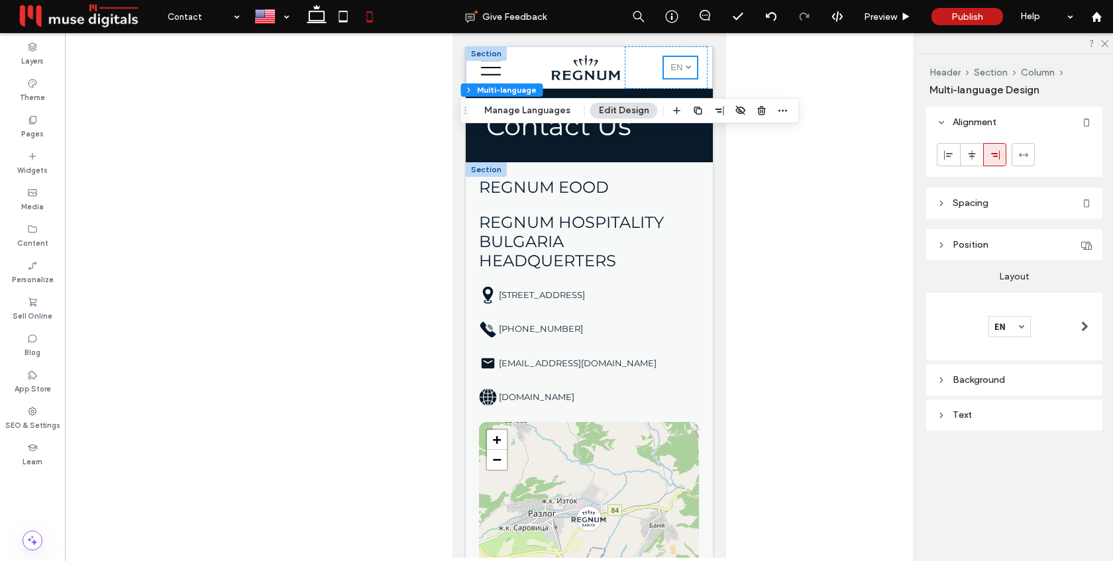
click at [988, 412] on div "Text" at bounding box center [1014, 414] width 155 height 11
type input "***"
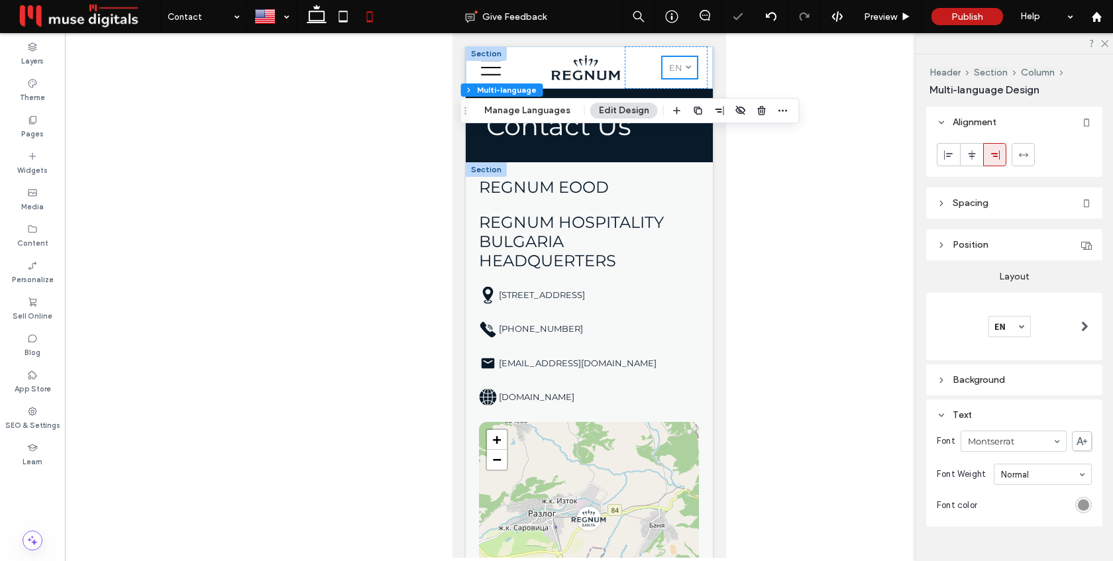
click at [1084, 503] on div "rgb(136, 136, 136)" at bounding box center [1083, 505] width 11 height 11
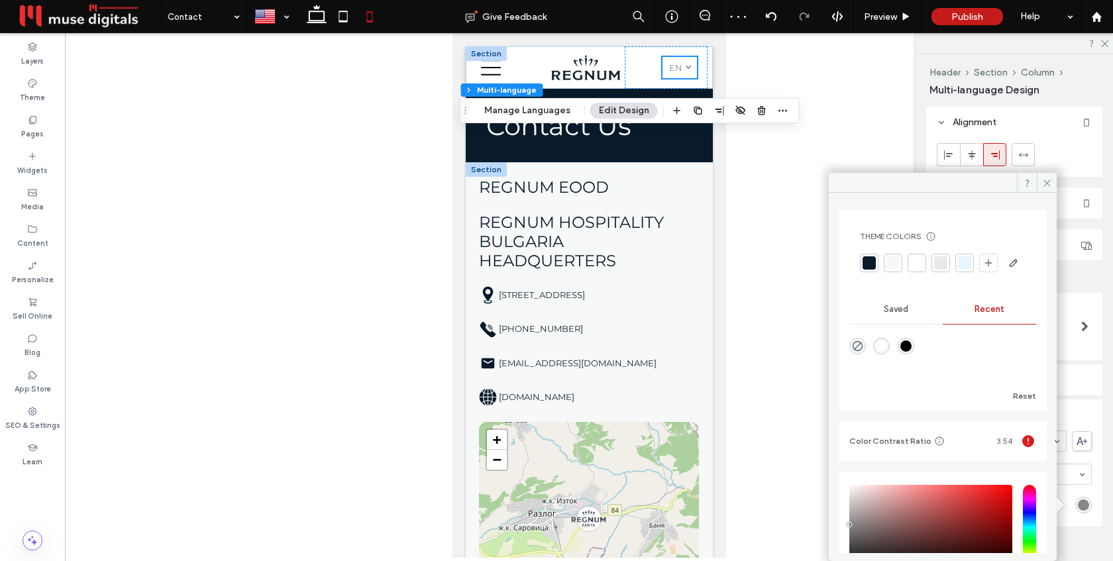
click at [870, 260] on div at bounding box center [869, 262] width 13 height 13
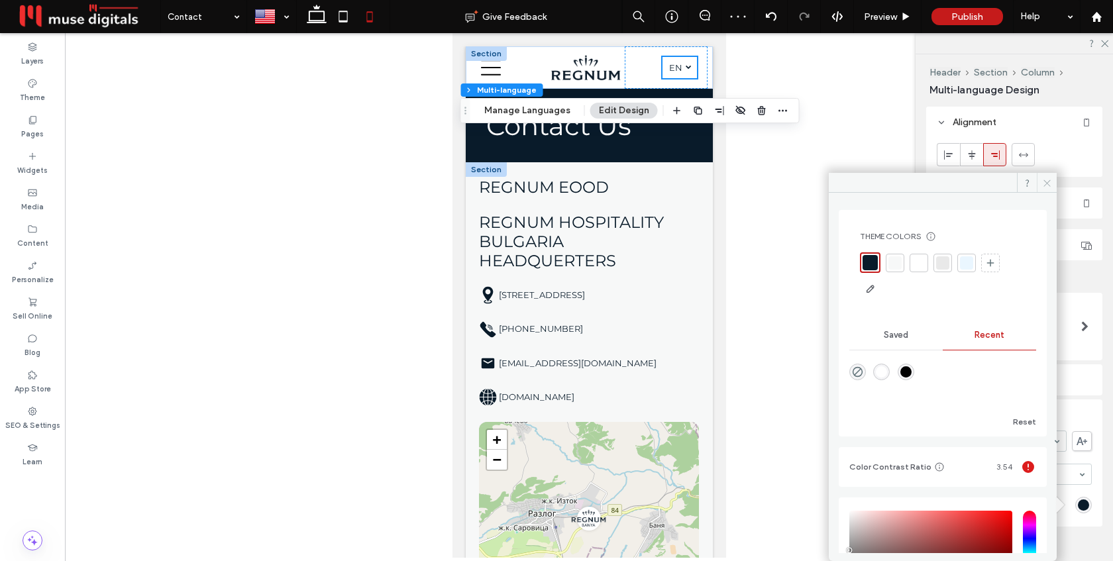
click at [1049, 180] on use at bounding box center [1046, 183] width 7 height 7
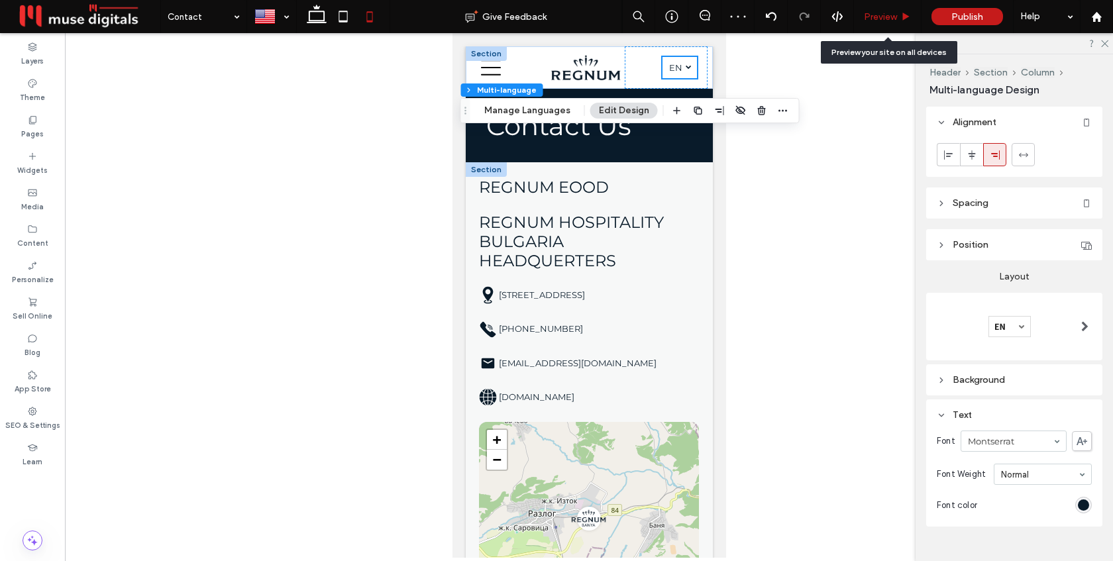
click at [875, 12] on span "Preview" at bounding box center [880, 16] width 33 height 11
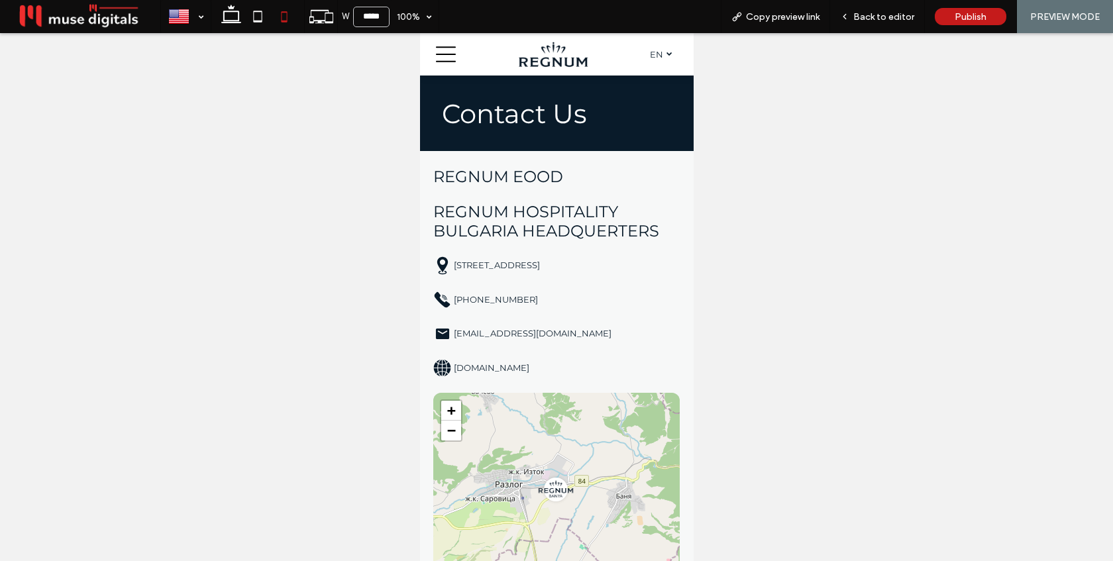
click at [661, 55] on span "en" at bounding box center [655, 54] width 13 height 11
click at [450, 56] on icon at bounding box center [445, 54] width 20 height 20
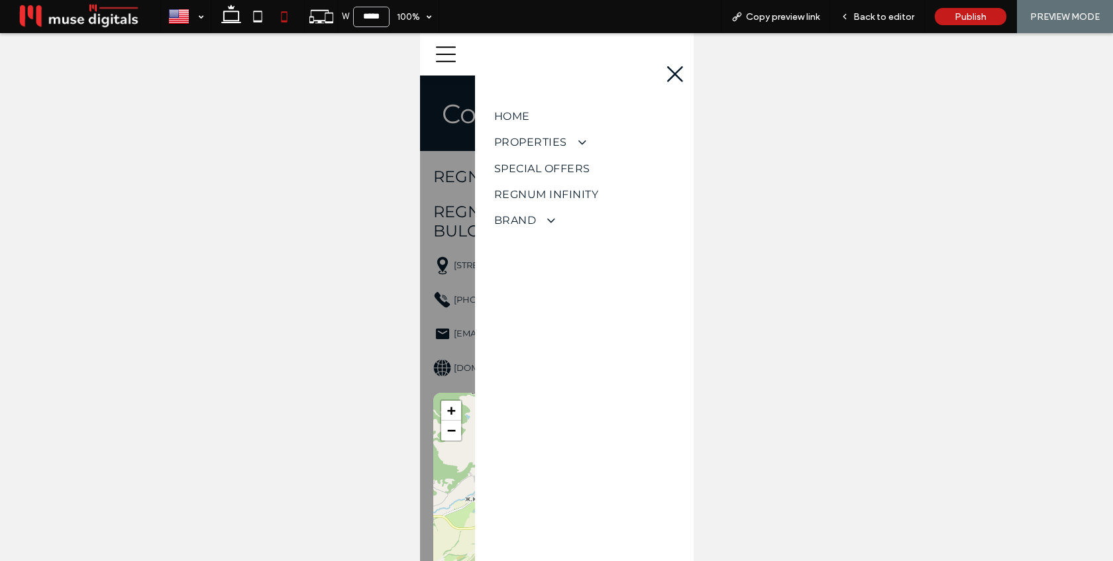
click at [670, 78] on icon at bounding box center [674, 74] width 16 height 16
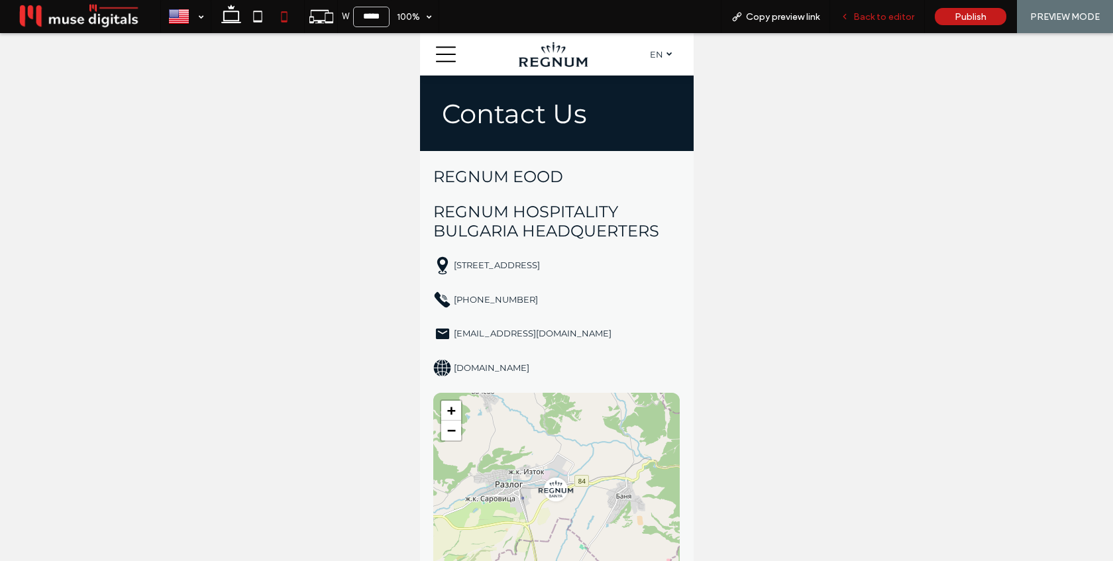
click at [870, 23] on div "Back to editor" at bounding box center [877, 16] width 95 height 33
click at [876, 15] on span "Back to editor" at bounding box center [883, 16] width 61 height 11
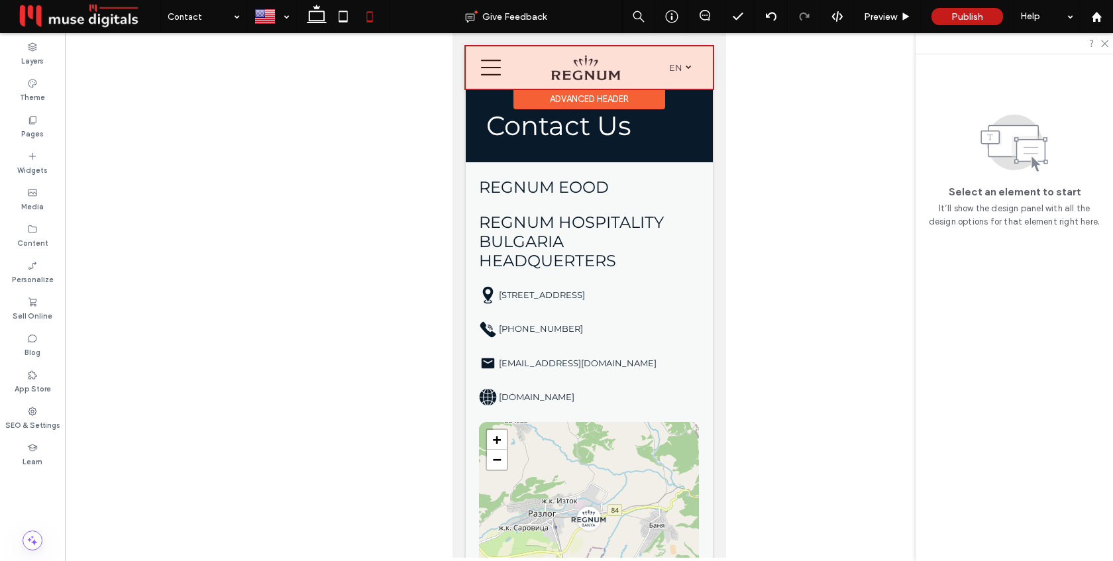
click at [588, 72] on div at bounding box center [588, 67] width 247 height 42
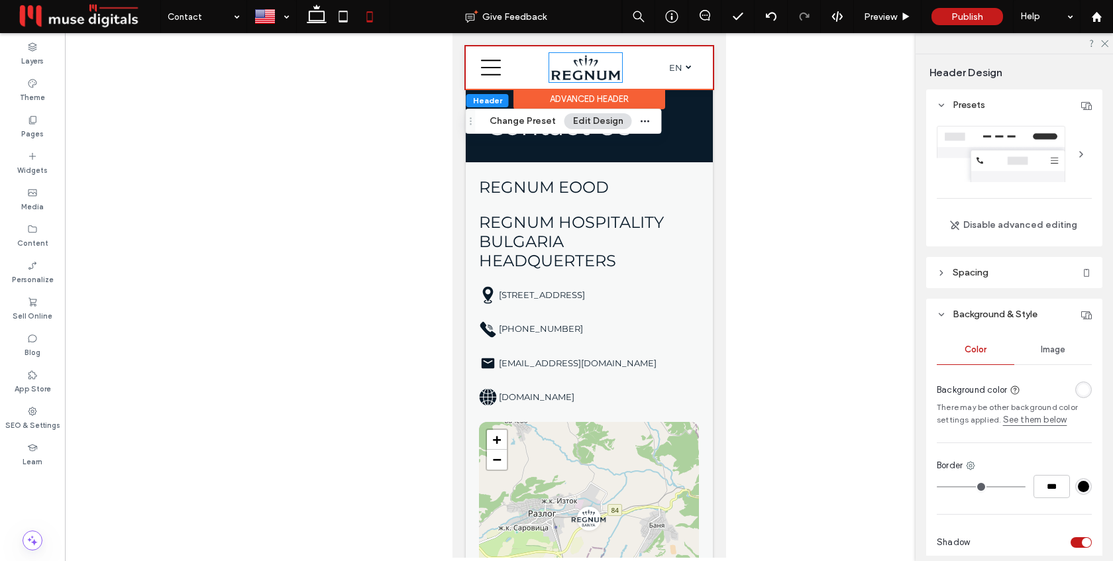
click at [588, 72] on img at bounding box center [585, 67] width 73 height 28
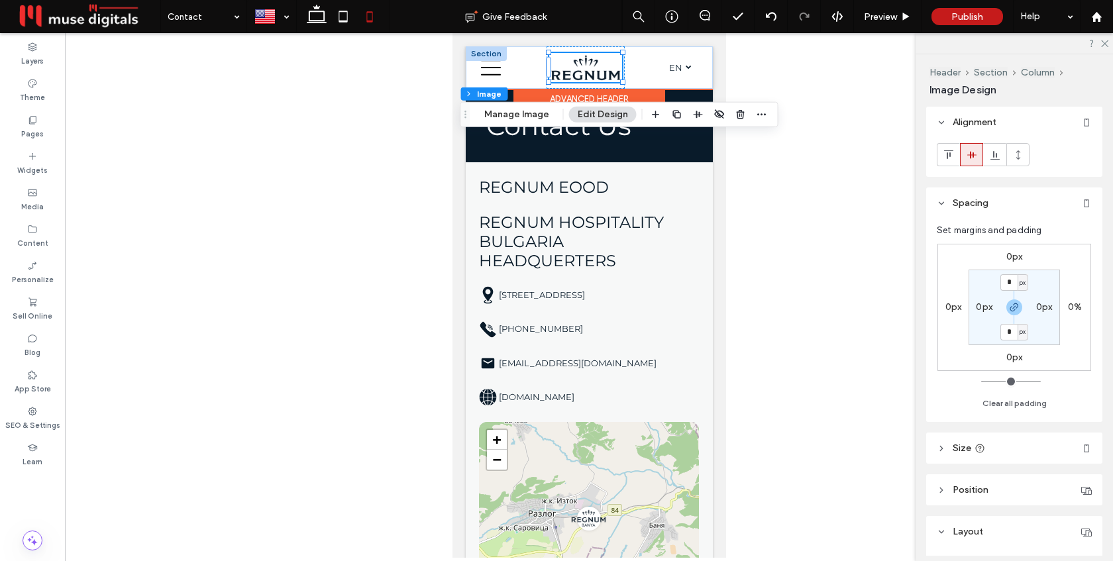
click at [586, 68] on img at bounding box center [585, 67] width 73 height 28
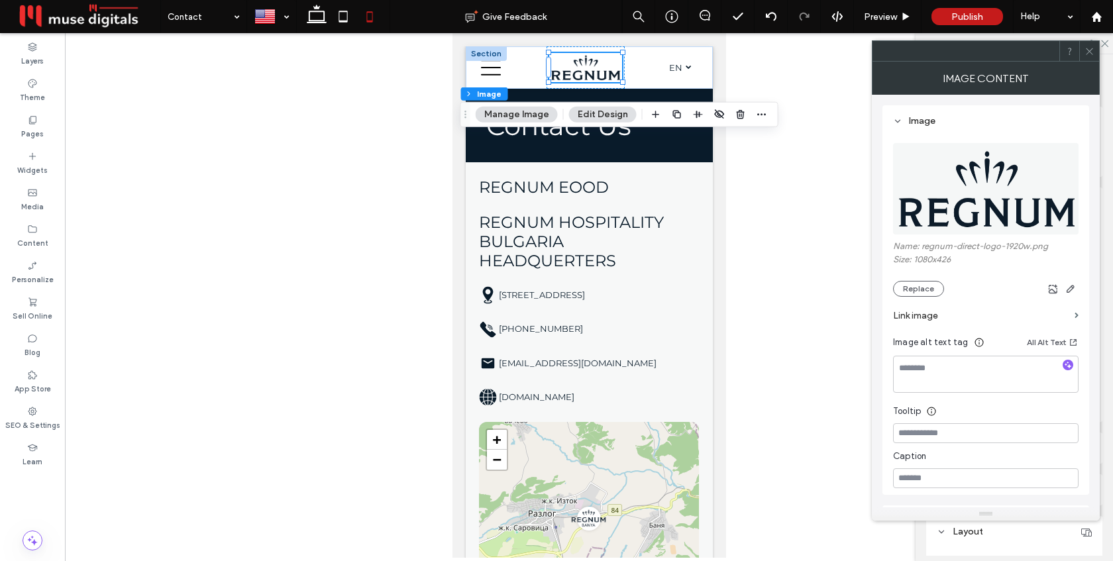
click at [1089, 52] on icon at bounding box center [1090, 51] width 10 height 10
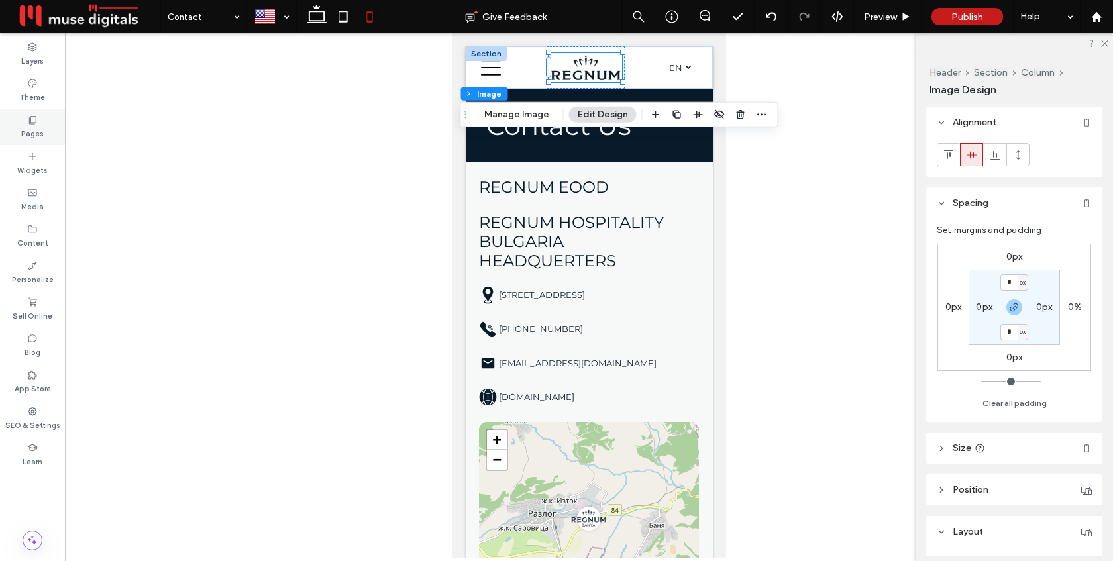
click at [24, 128] on label "Pages" at bounding box center [32, 132] width 23 height 15
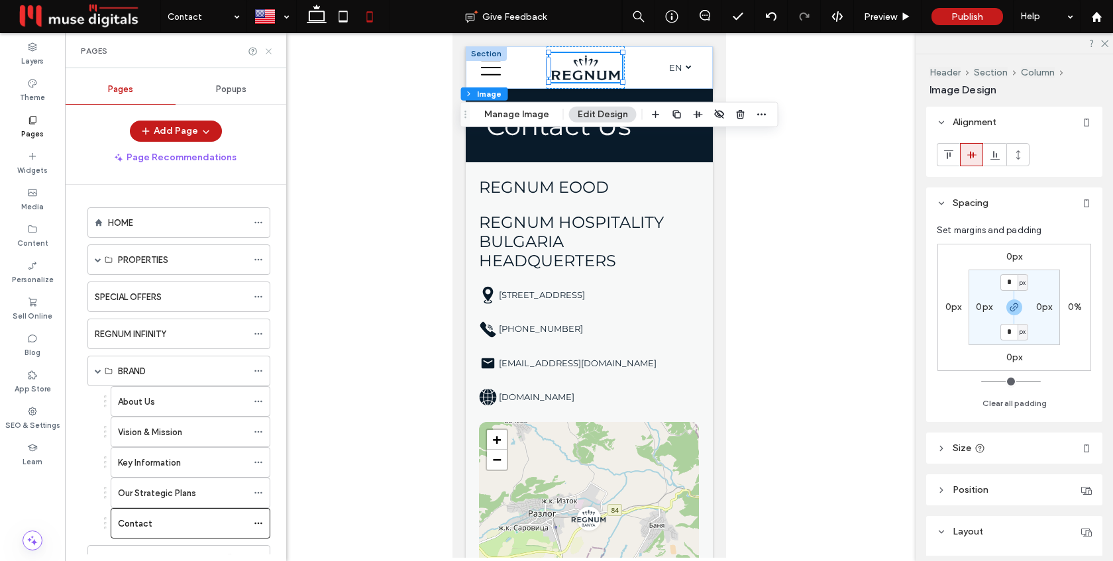
click at [268, 47] on icon at bounding box center [269, 51] width 10 height 10
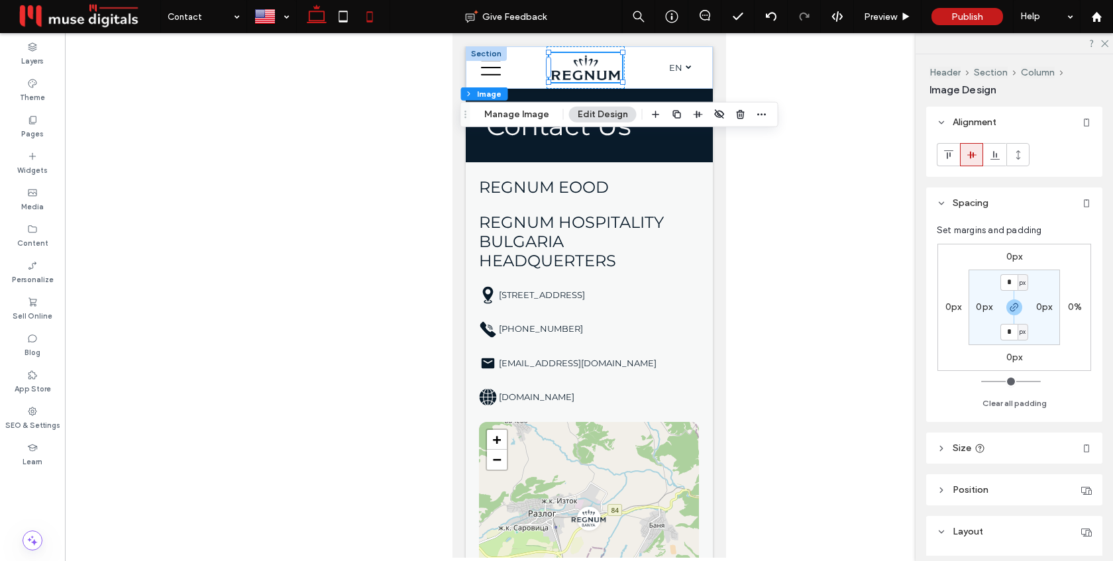
click at [315, 17] on icon at bounding box center [316, 16] width 27 height 27
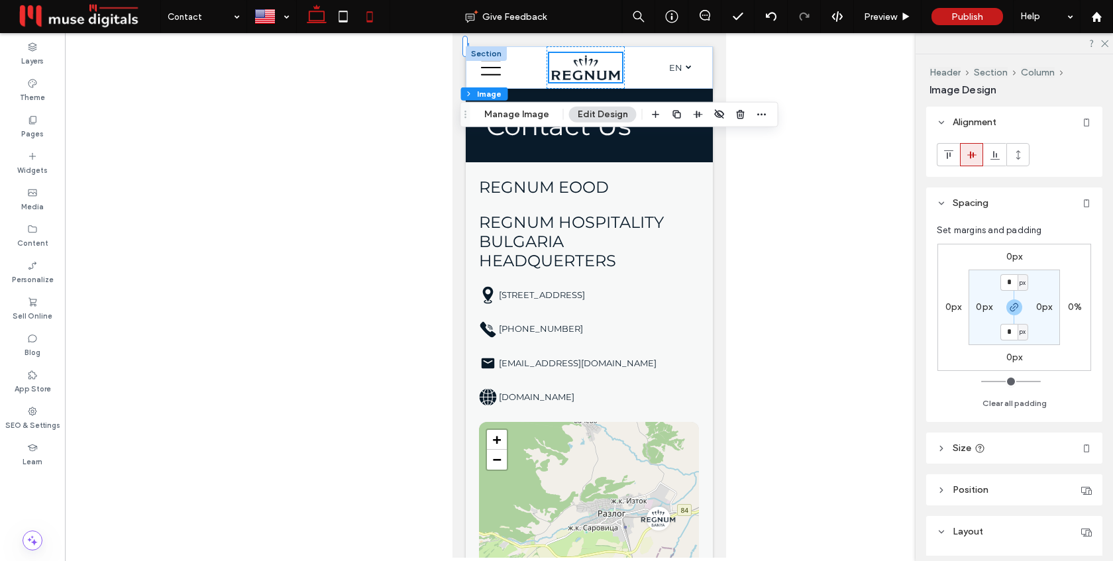
type input "**"
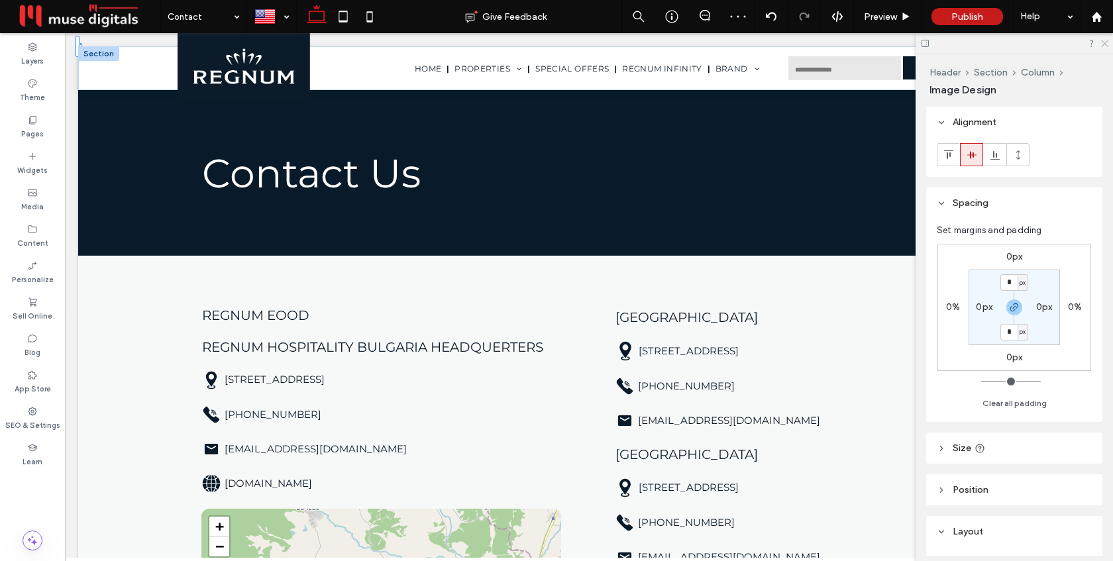
click at [1101, 44] on icon at bounding box center [1104, 42] width 9 height 9
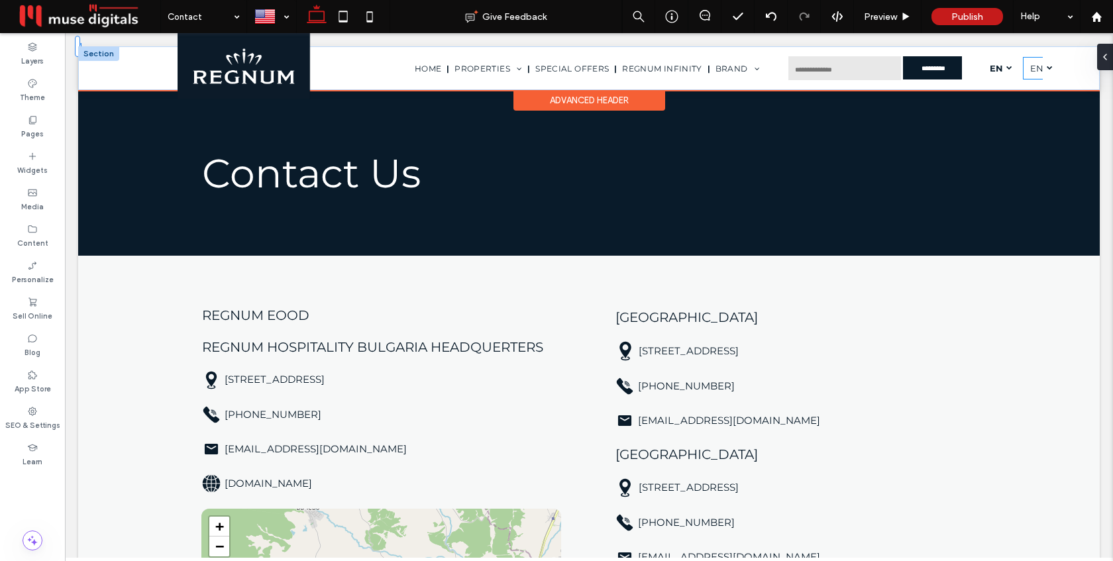
click at [1039, 70] on span "en" at bounding box center [1036, 68] width 13 height 11
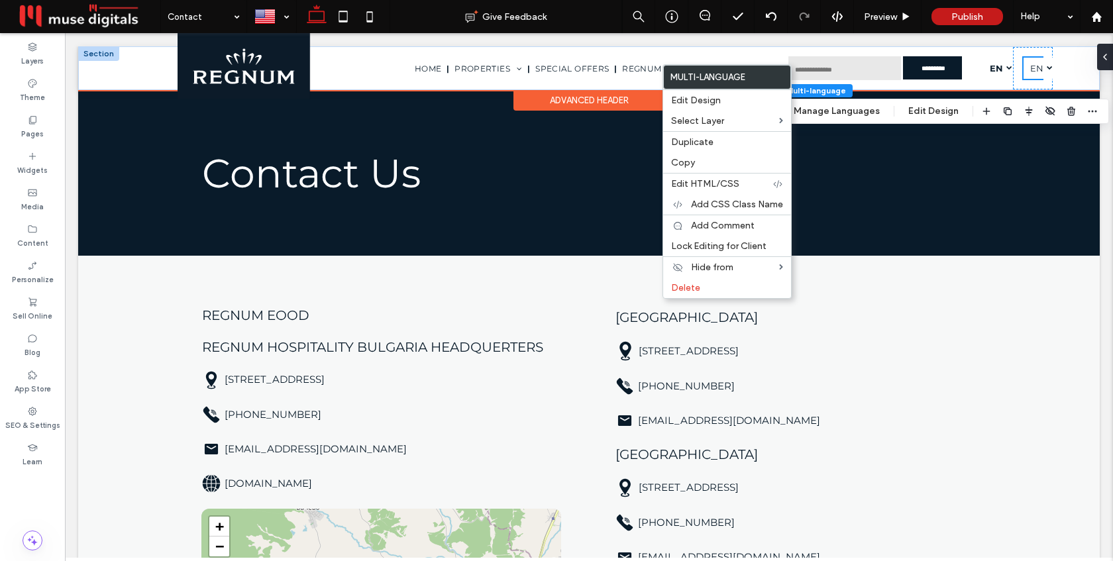
click at [1034, 70] on span "en" at bounding box center [1036, 68] width 13 height 11
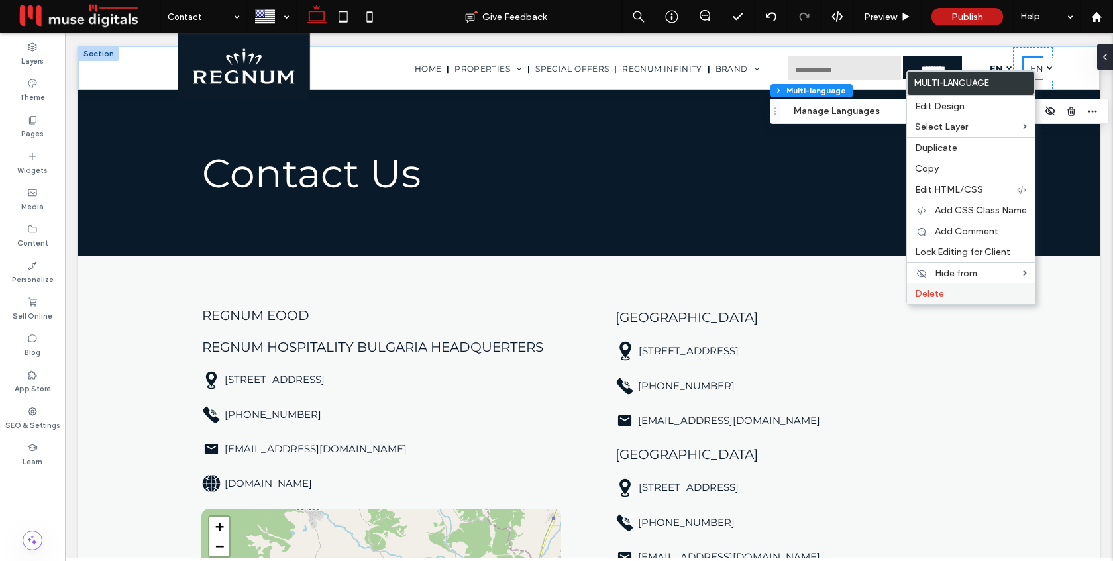
click at [986, 293] on label "Delete" at bounding box center [971, 293] width 112 height 11
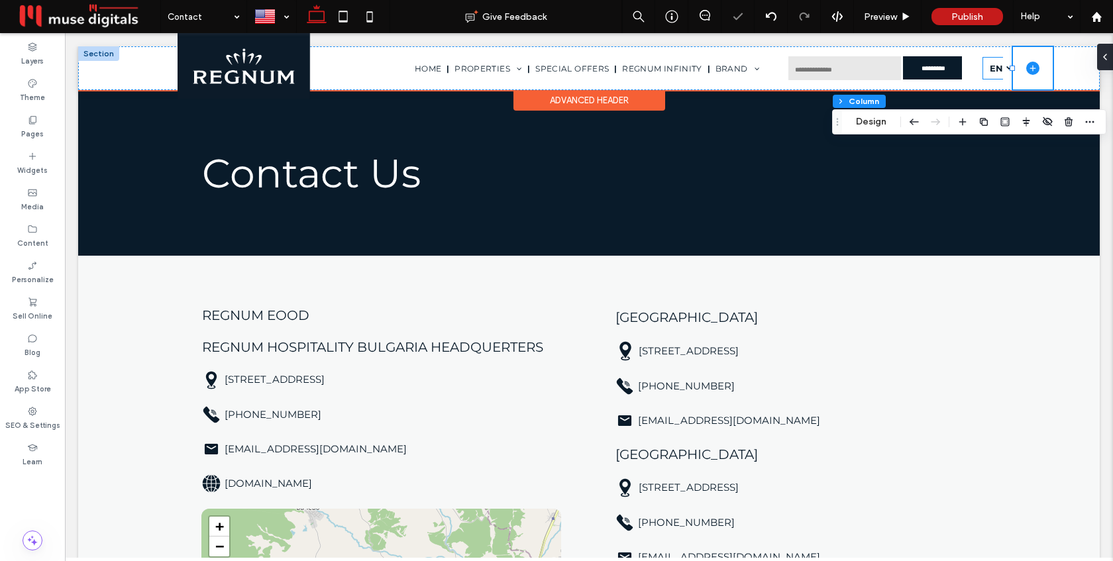
click at [994, 68] on span "en" at bounding box center [996, 68] width 13 height 11
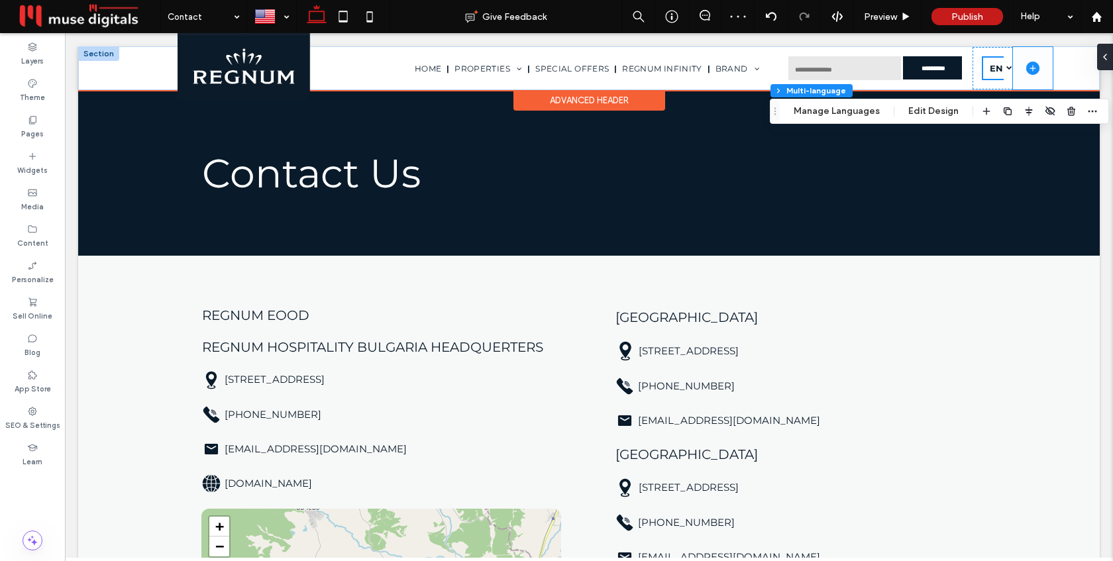
click at [1020, 66] on span at bounding box center [1033, 68] width 40 height 42
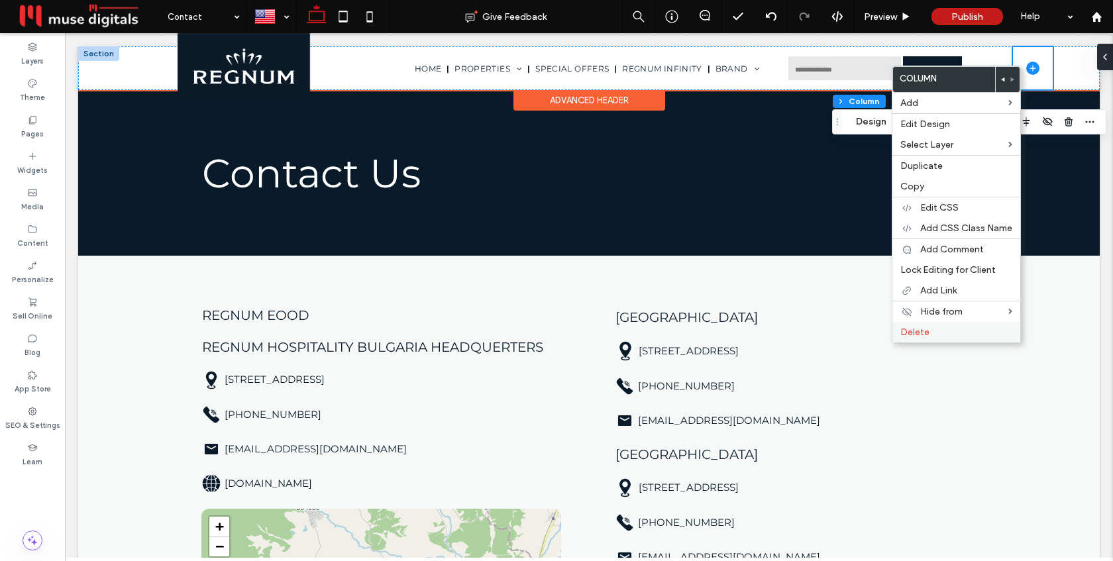
click at [980, 331] on label "Delete" at bounding box center [956, 332] width 112 height 11
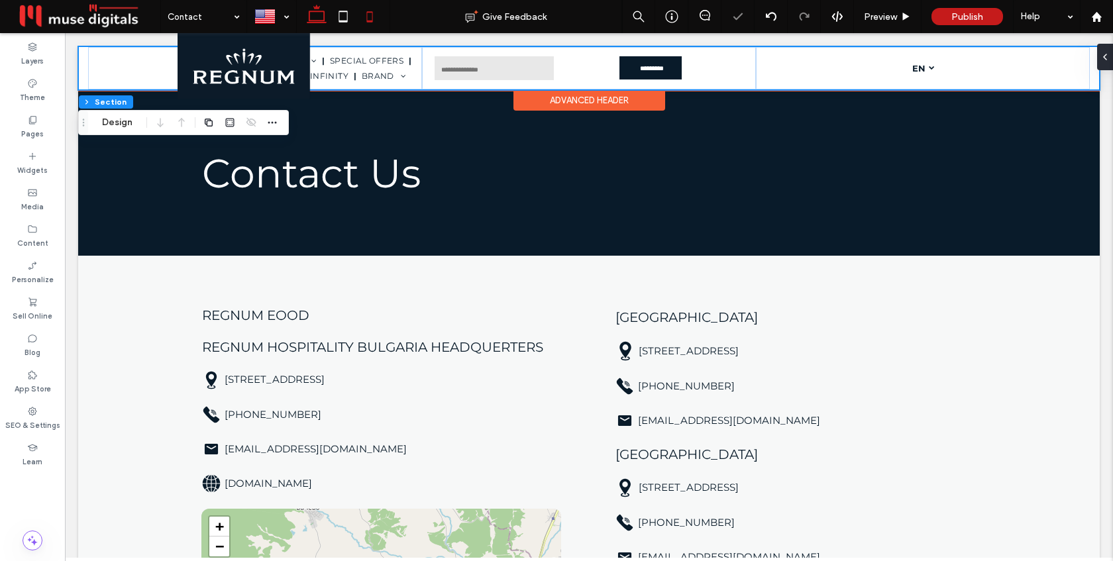
click at [361, 19] on icon at bounding box center [369, 16] width 27 height 27
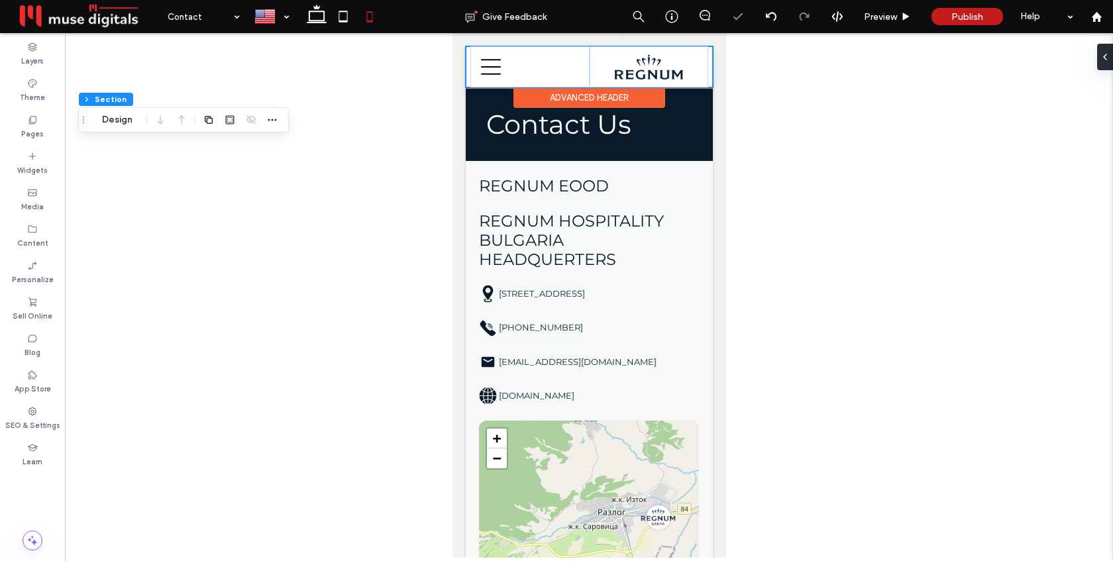
type input "*"
type input "**"
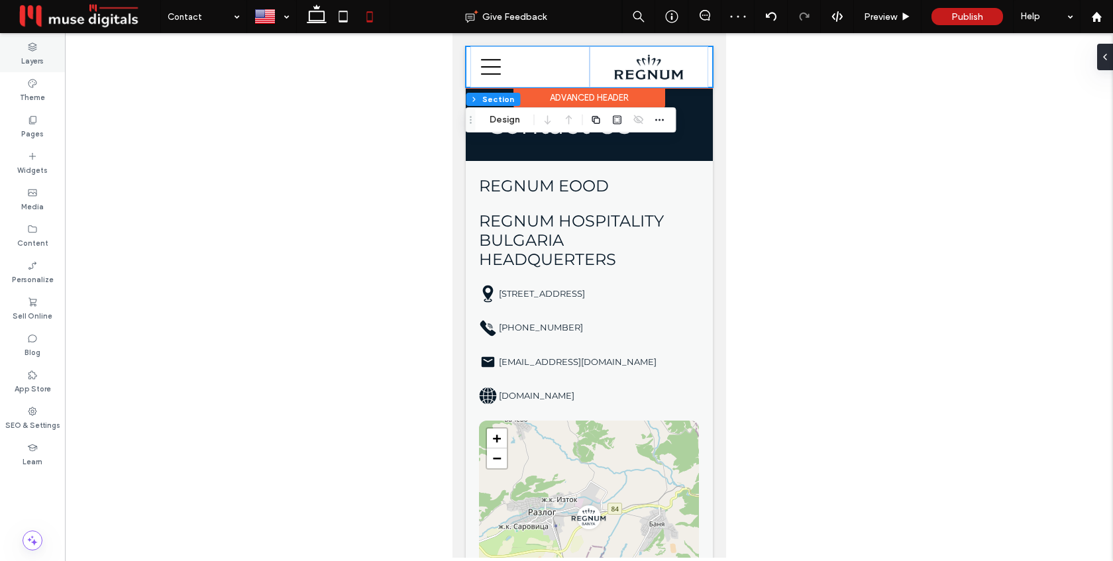
click at [31, 57] on label "Layers" at bounding box center [32, 59] width 23 height 15
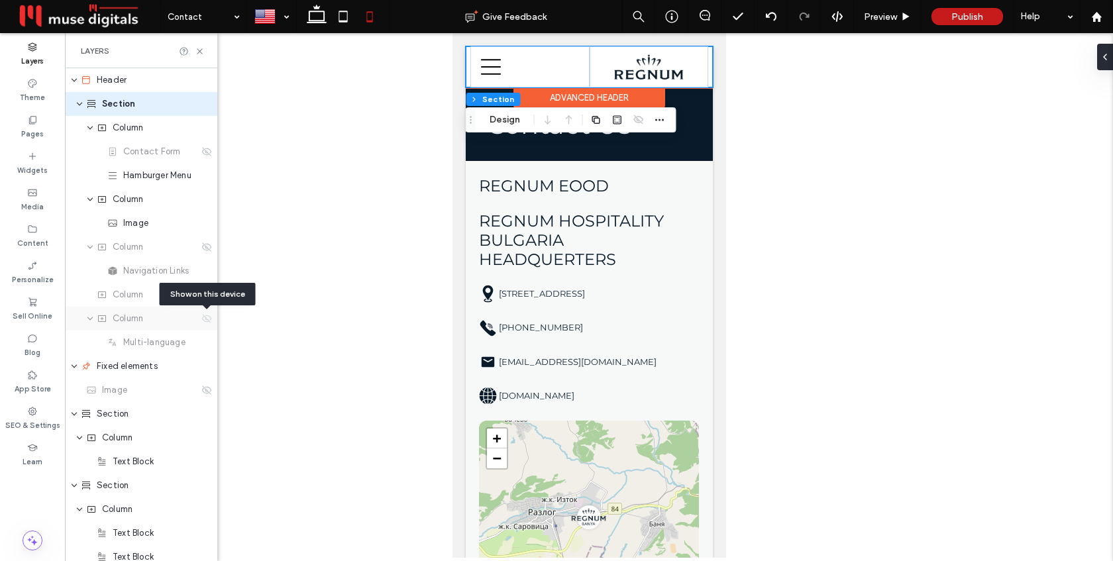
click at [206, 317] on icon at bounding box center [206, 318] width 11 height 11
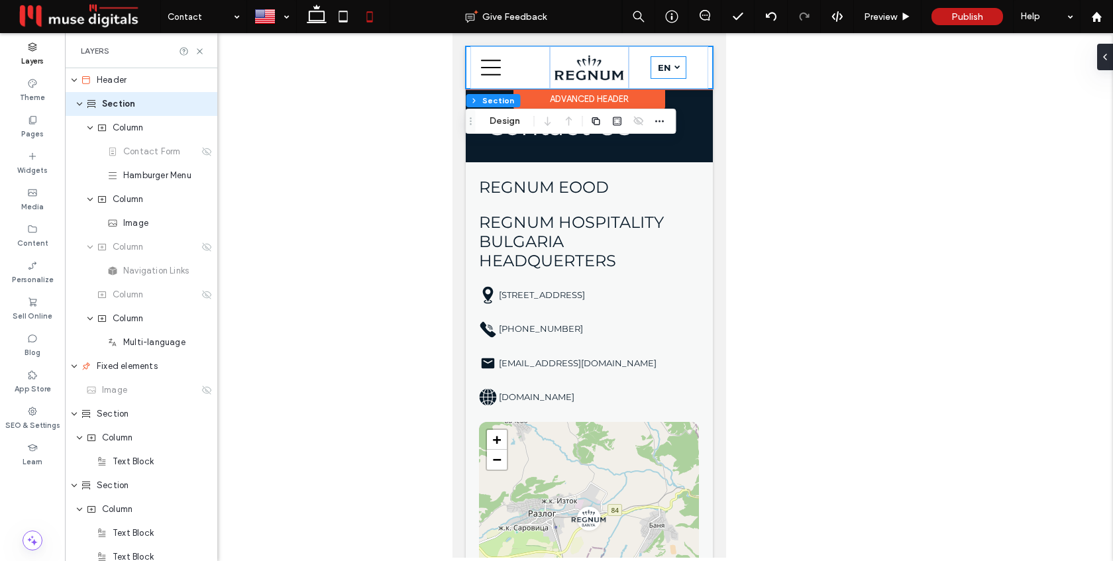
click at [665, 66] on span "en" at bounding box center [663, 67] width 13 height 11
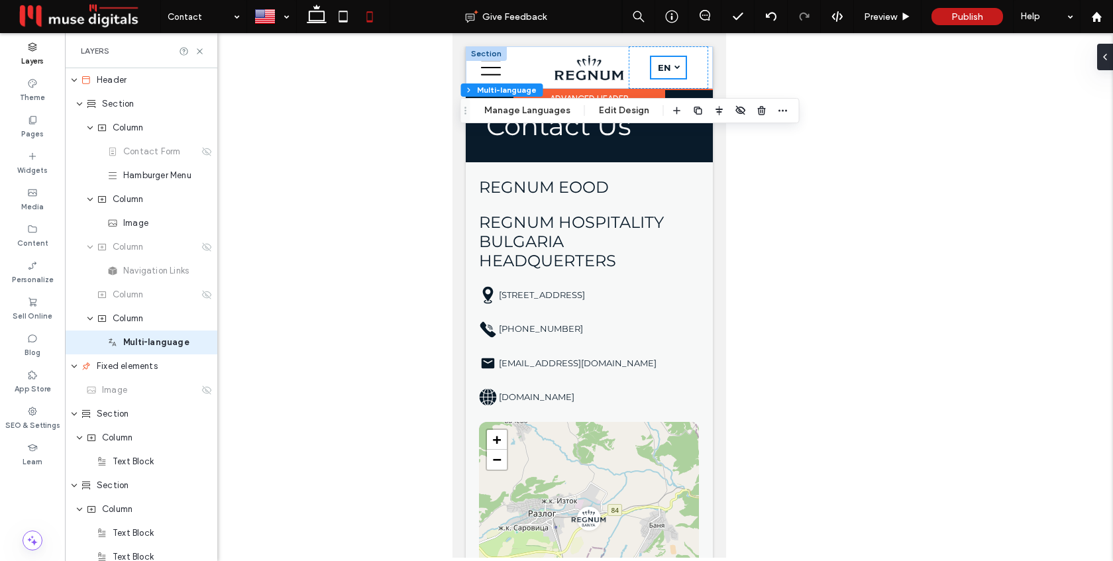
scroll to position [28, 0]
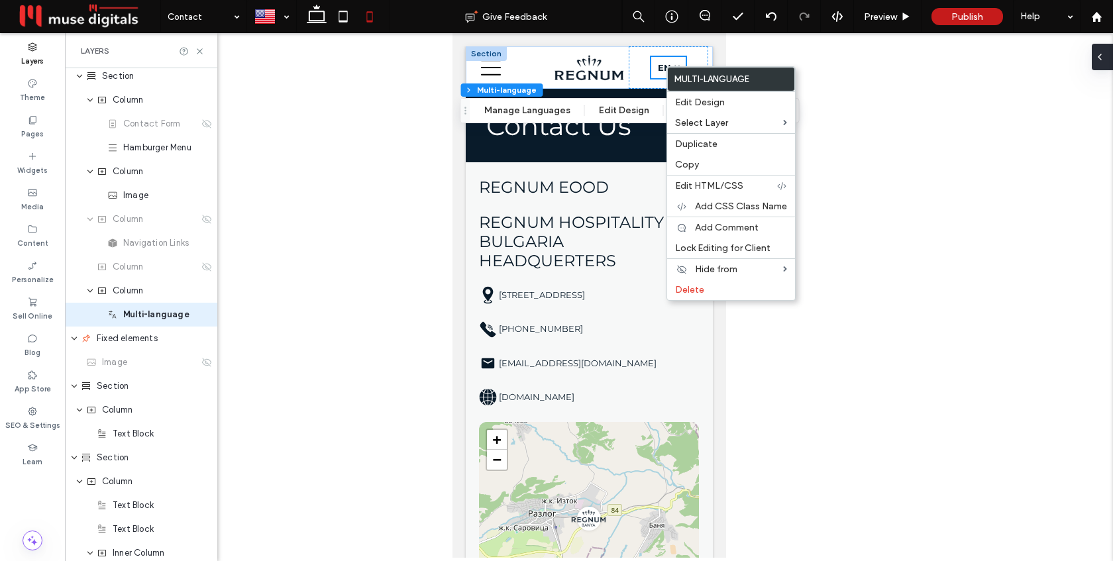
click at [1104, 58] on icon at bounding box center [1099, 57] width 11 height 11
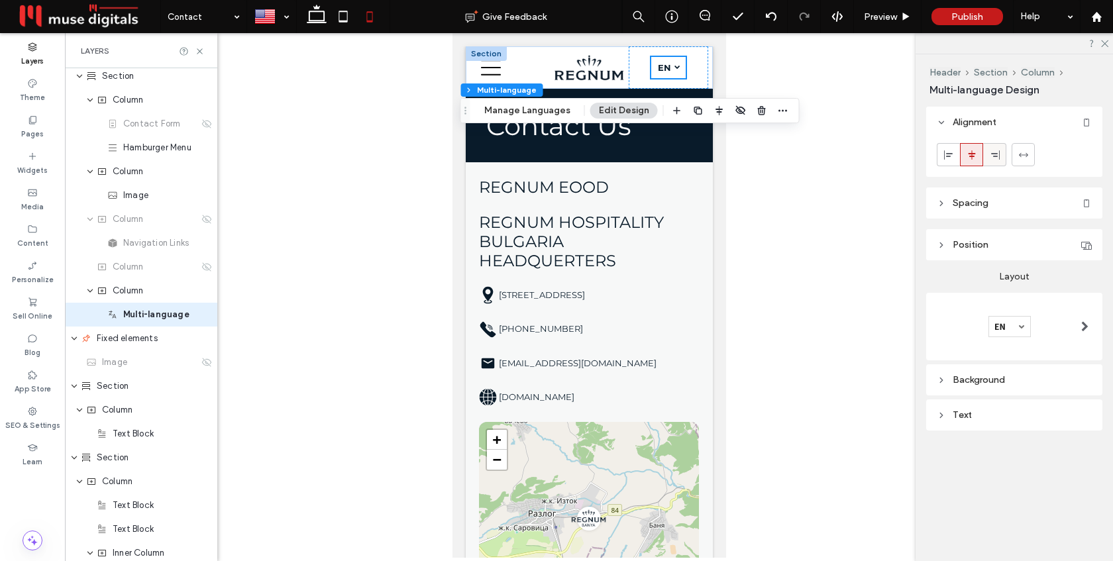
click at [1000, 154] on div at bounding box center [995, 155] width 22 height 22
click at [1006, 409] on div "Text" at bounding box center [1014, 415] width 155 height 18
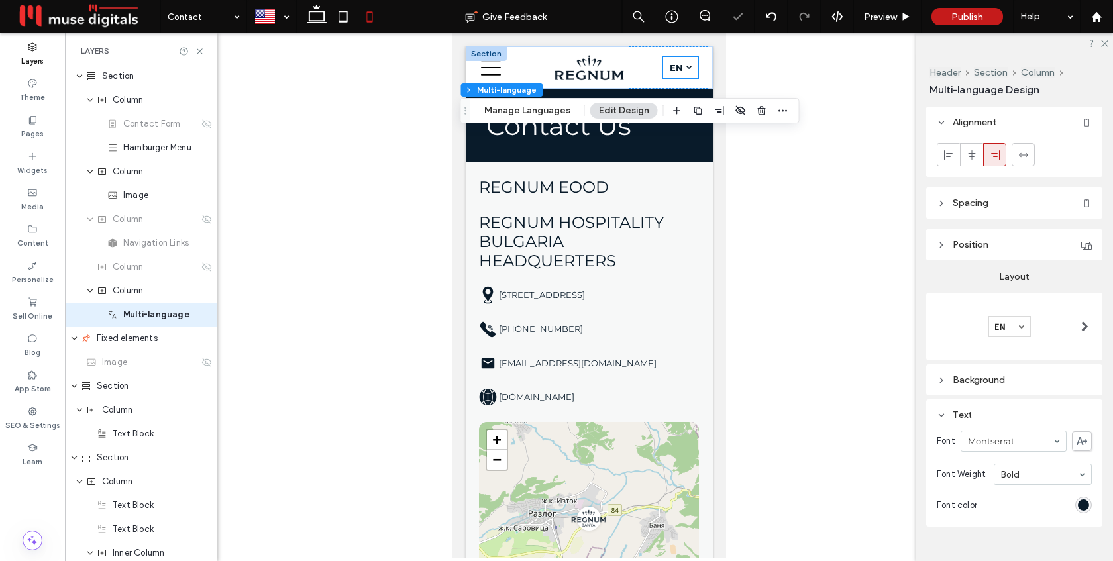
click at [1010, 414] on div "Text" at bounding box center [1014, 414] width 155 height 11
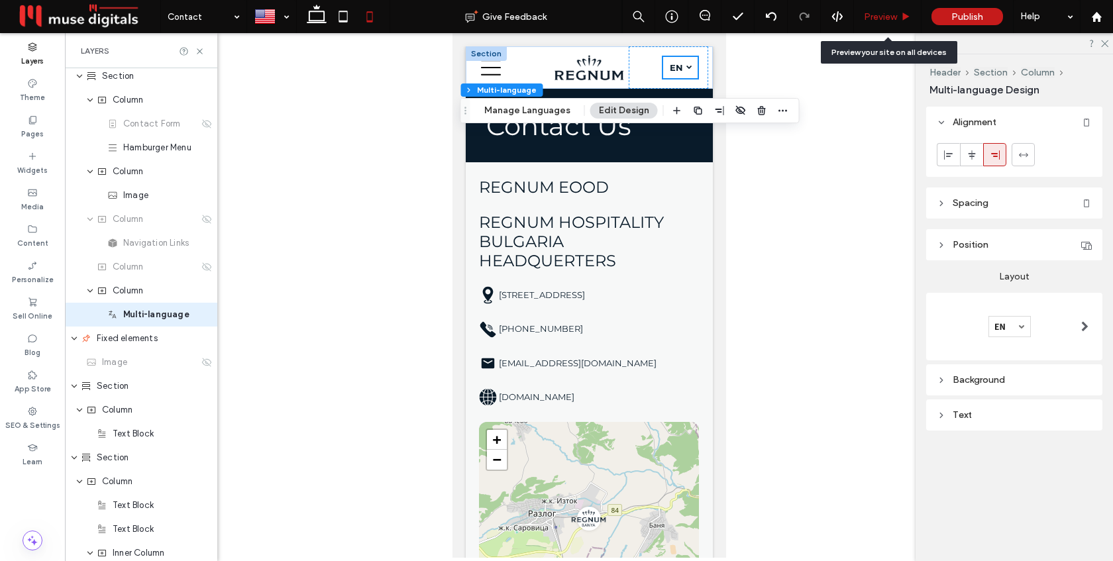
click at [875, 15] on span "Preview" at bounding box center [880, 16] width 33 height 11
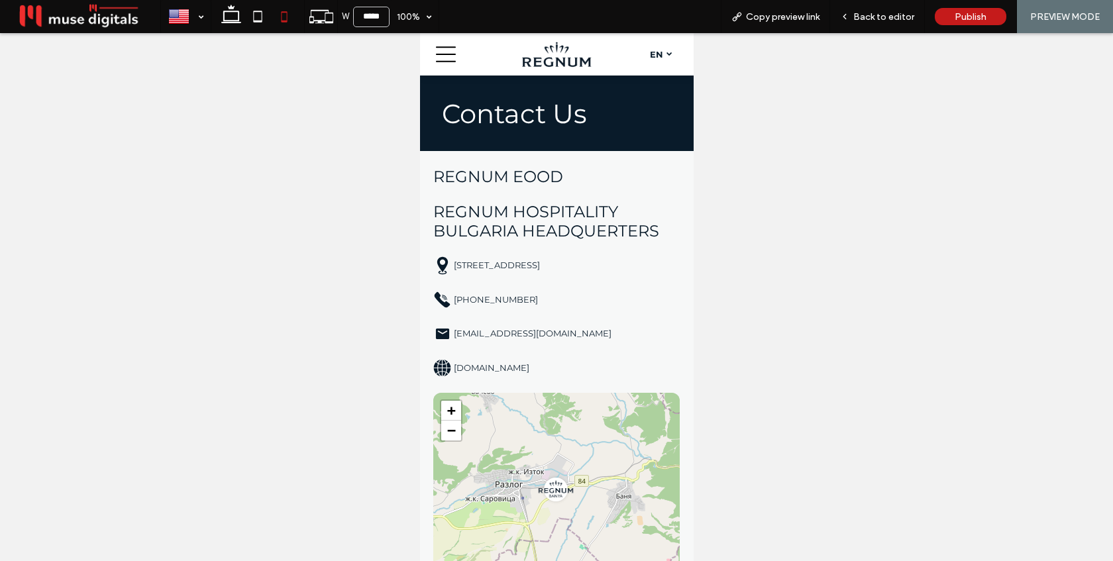
click at [661, 52] on span "en" at bounding box center [655, 54] width 13 height 11
click at [867, 14] on span "Back to editor" at bounding box center [883, 16] width 61 height 11
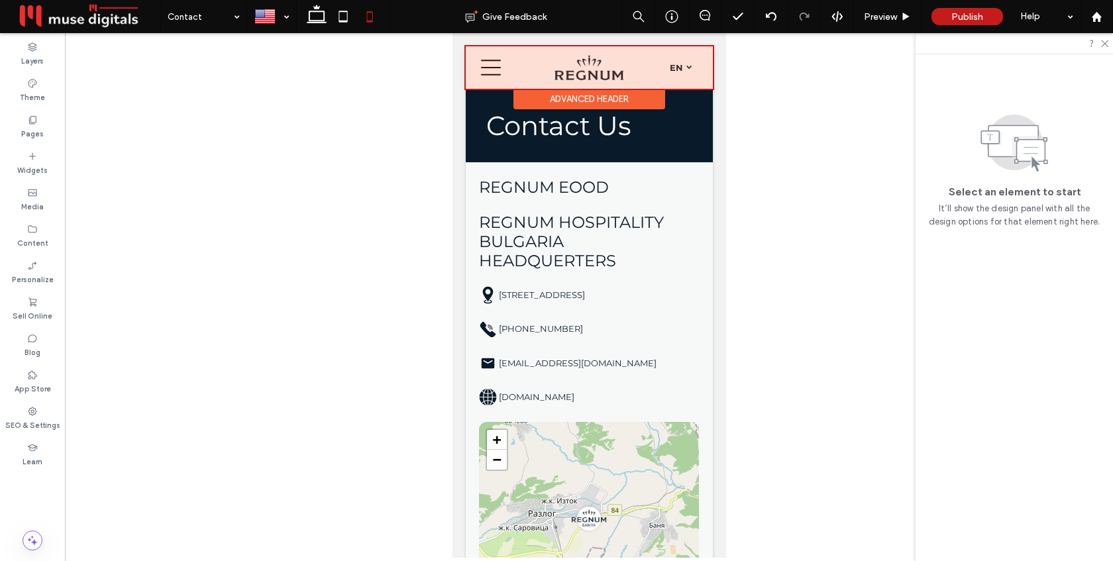
click at [700, 68] on div at bounding box center [588, 67] width 247 height 42
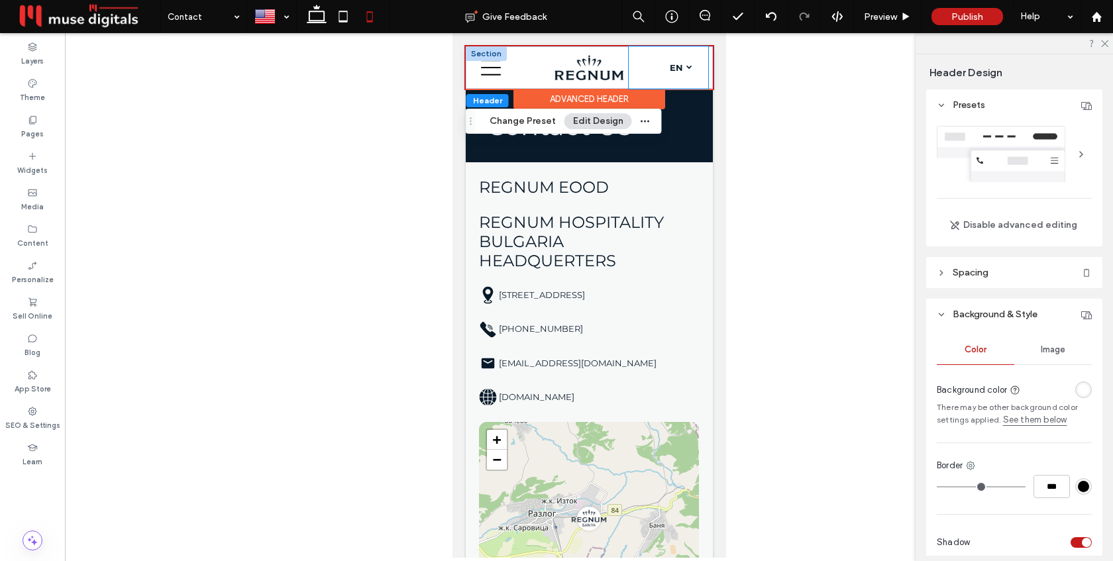
click at [701, 66] on div "English en български bg" at bounding box center [667, 67] width 79 height 42
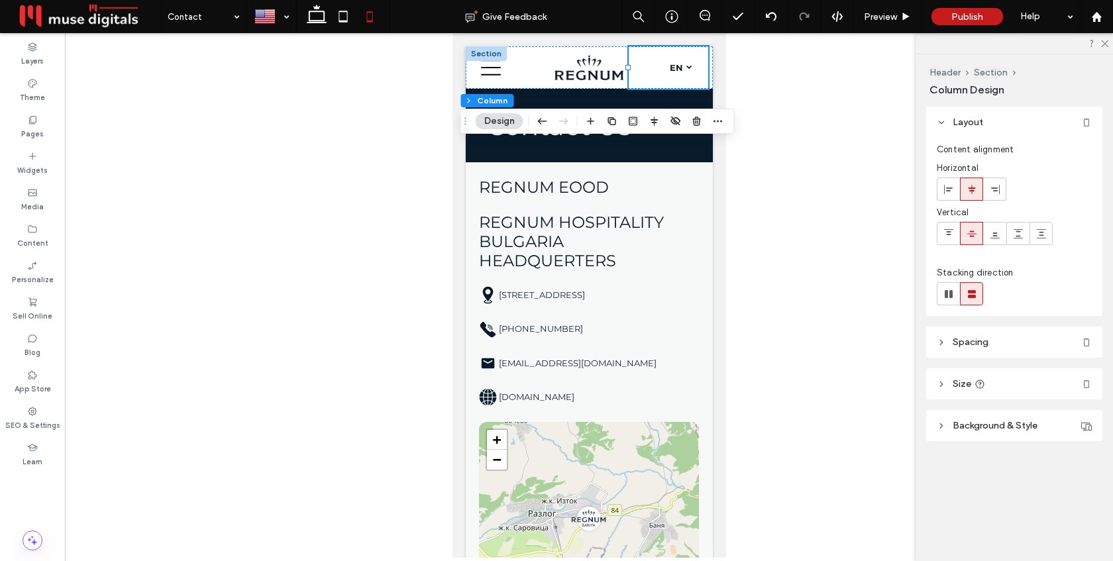
click at [1006, 341] on header "Spacing" at bounding box center [1014, 342] width 176 height 31
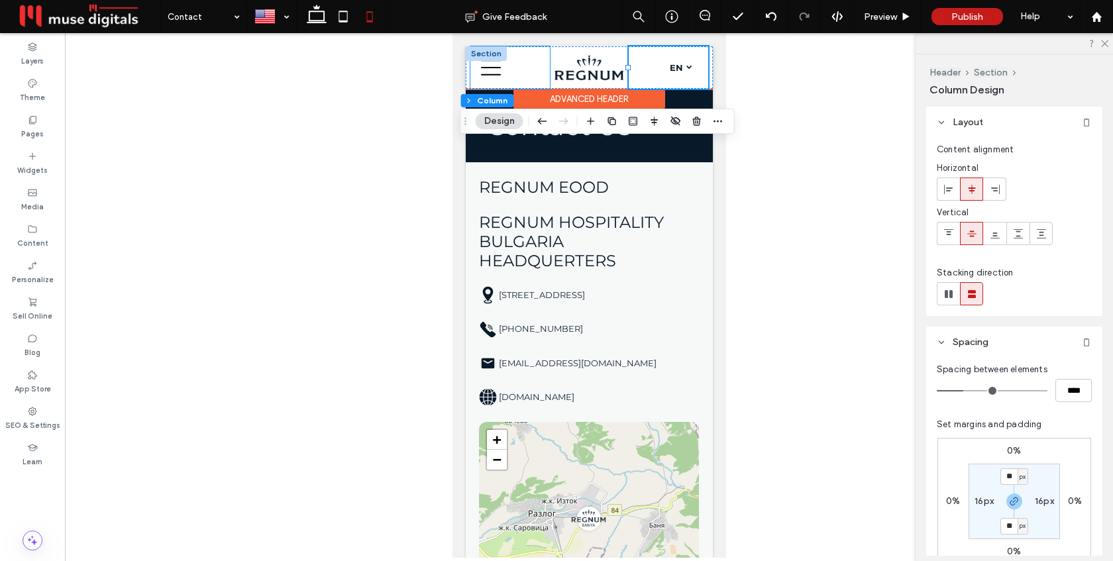
click at [511, 73] on div "Contact Us Email: ********* Thank you for contacting us. We will get back to yo…" at bounding box center [509, 67] width 79 height 42
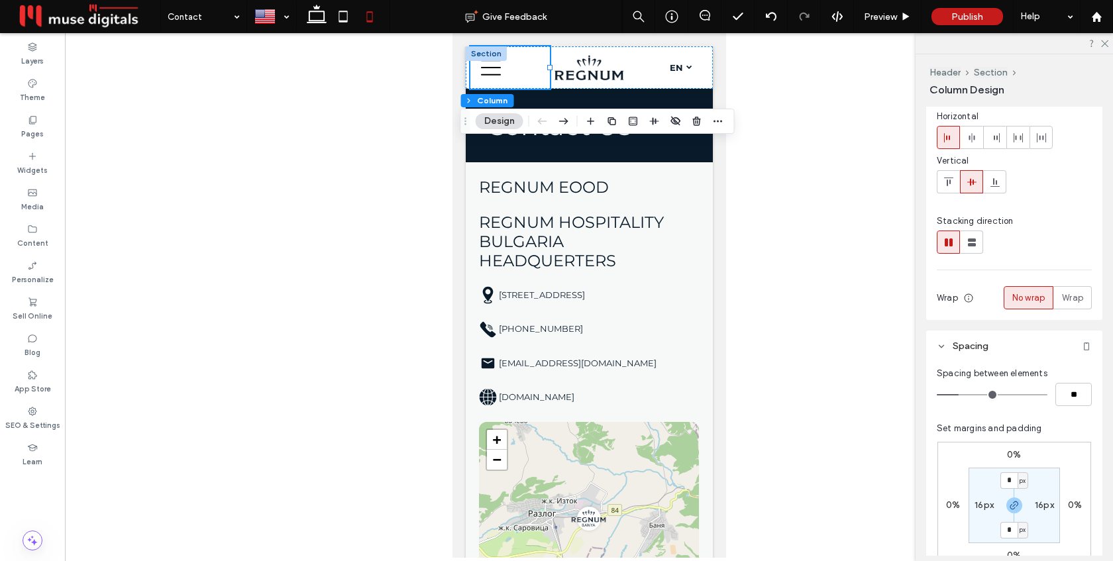
scroll to position [58, 0]
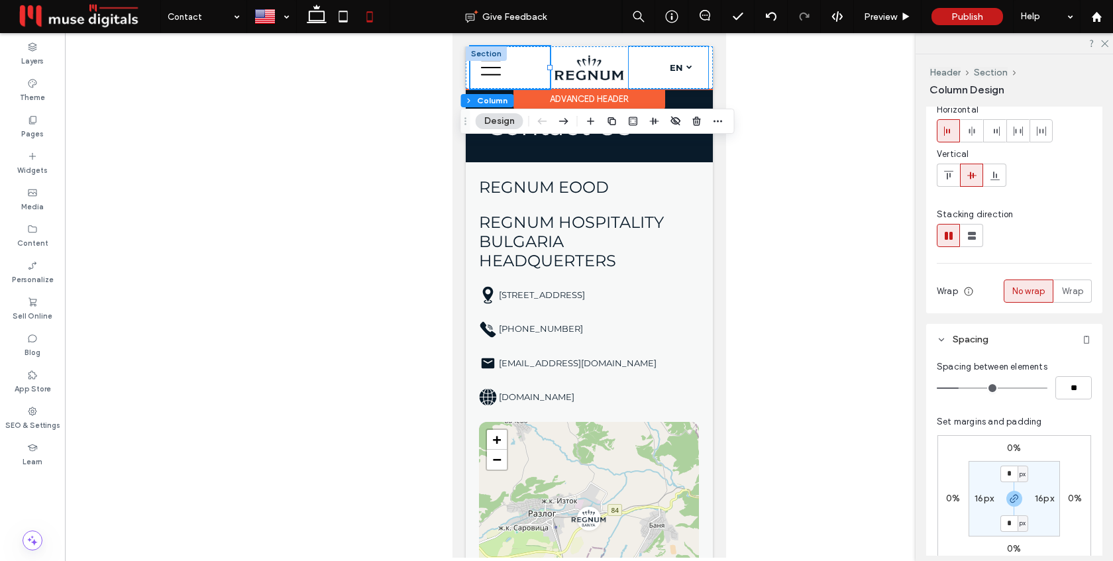
click at [698, 70] on div "English en български bg" at bounding box center [667, 67] width 79 height 42
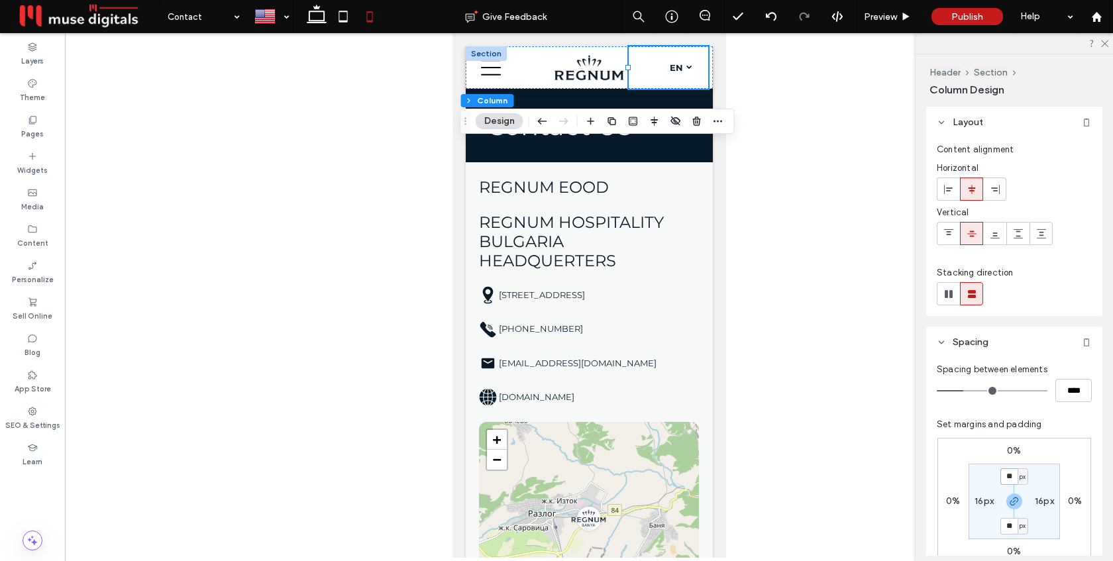
click at [1013, 475] on input "**" at bounding box center [1008, 476] width 17 height 17
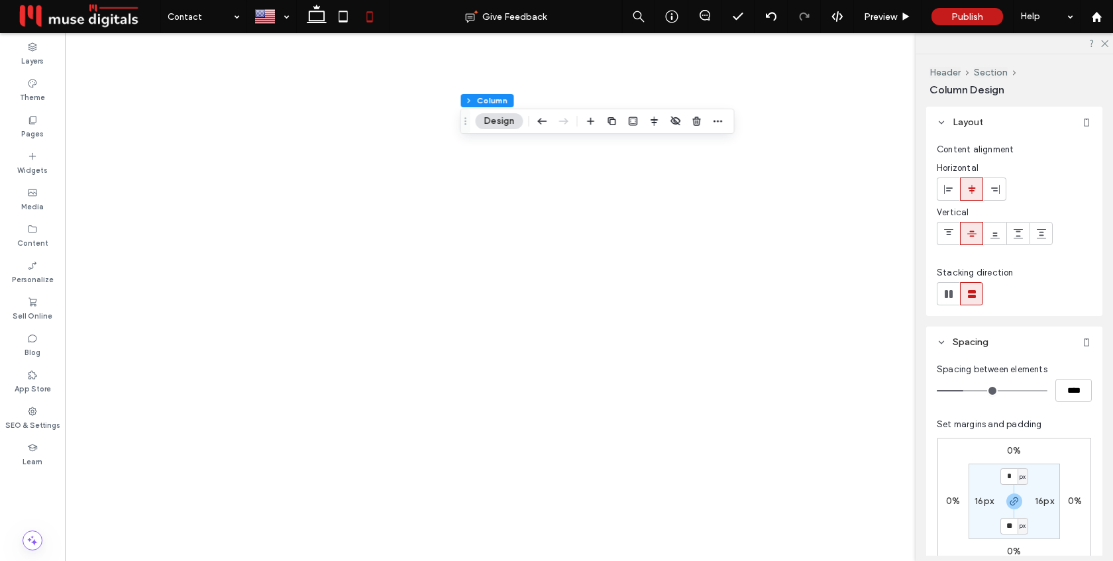
type input "*"
click at [1065, 474] on div "0% 0% 0% 0% * px 16px ** px 16px" at bounding box center [1014, 501] width 154 height 127
type input "*"
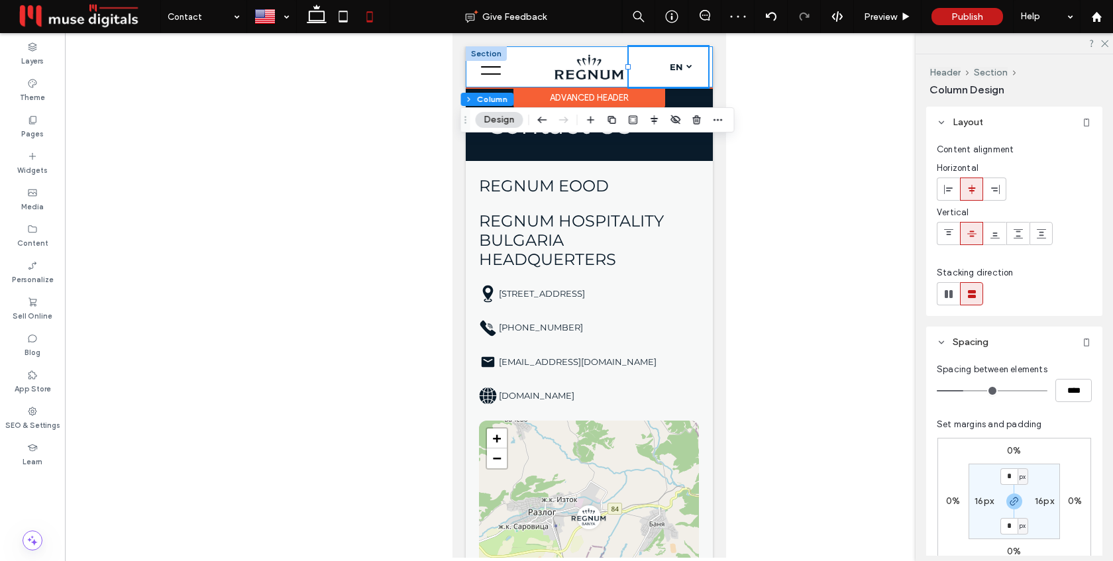
click at [709, 70] on div "HOME PROPERTIES Regnum Bansko Mountain Resort Regnum Bansko Aquapark Complex Re…" at bounding box center [588, 66] width 247 height 41
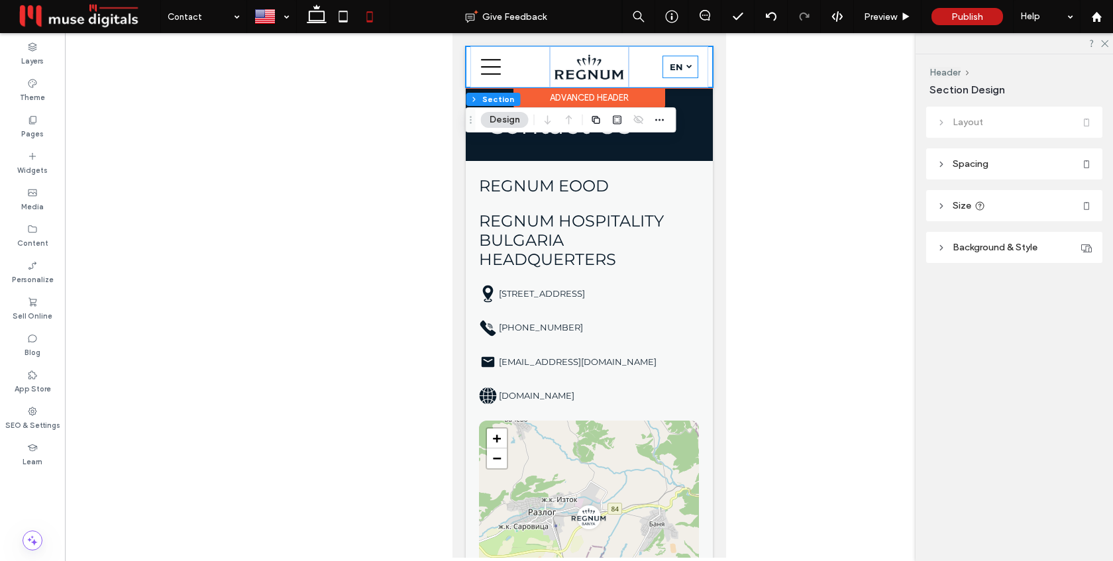
click at [683, 67] on link "English en" at bounding box center [680, 66] width 34 height 21
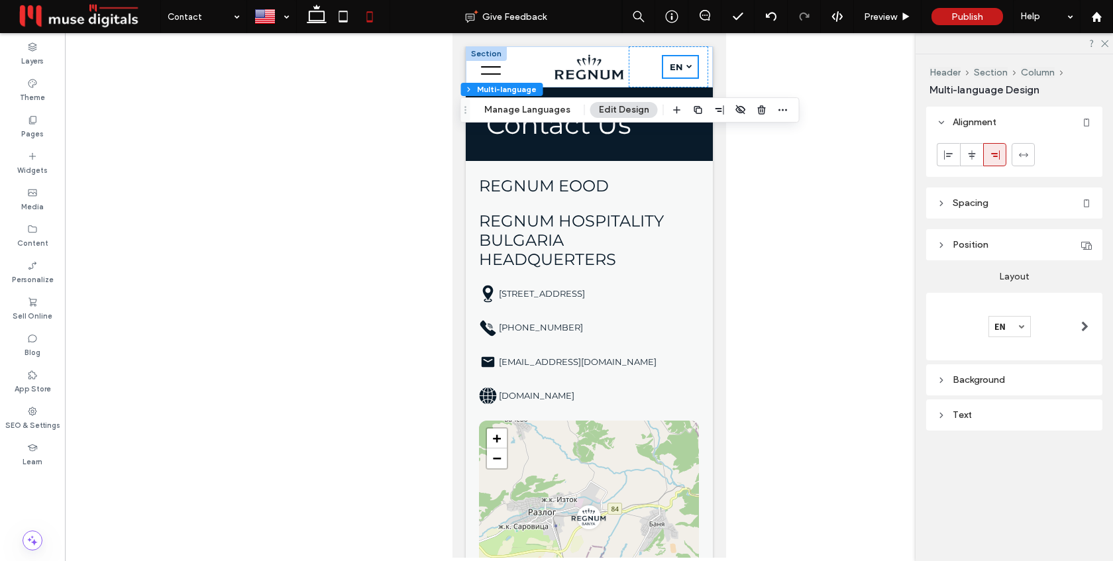
click at [1017, 386] on div "Background" at bounding box center [1014, 380] width 155 height 18
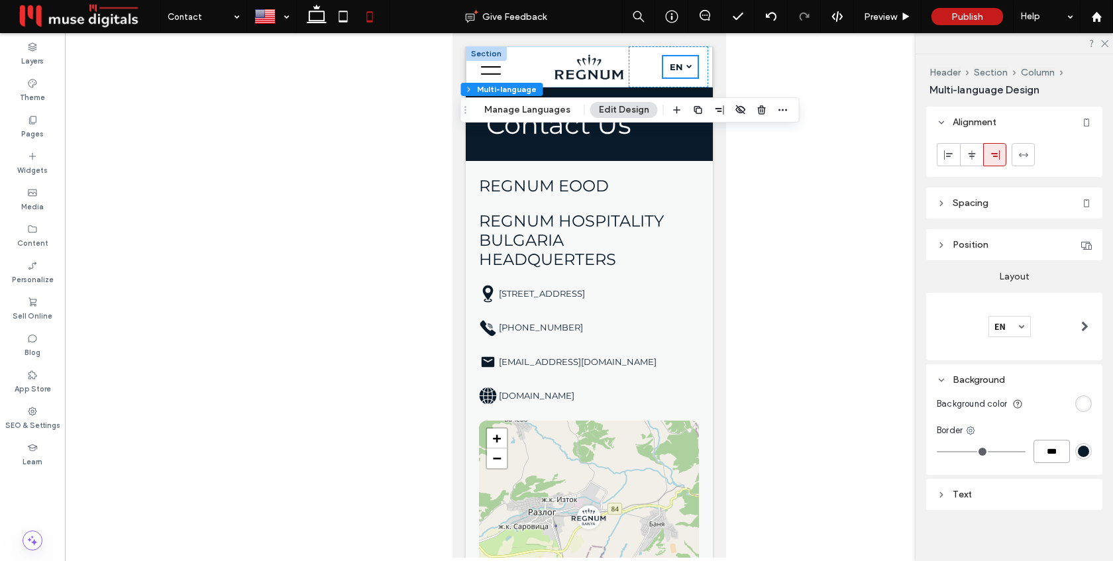
click at [1049, 458] on input "***" at bounding box center [1052, 451] width 36 height 23
type input "*"
type input "***"
click at [1049, 475] on div "Background Background color Border ***" at bounding box center [1014, 419] width 176 height 111
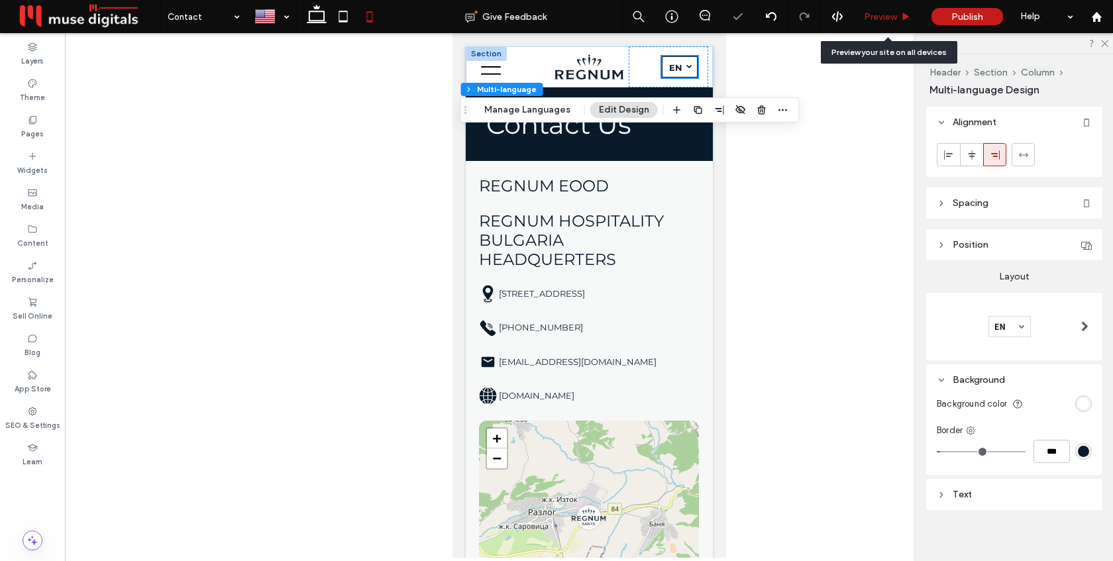
click at [878, 15] on span "Preview" at bounding box center [880, 16] width 33 height 11
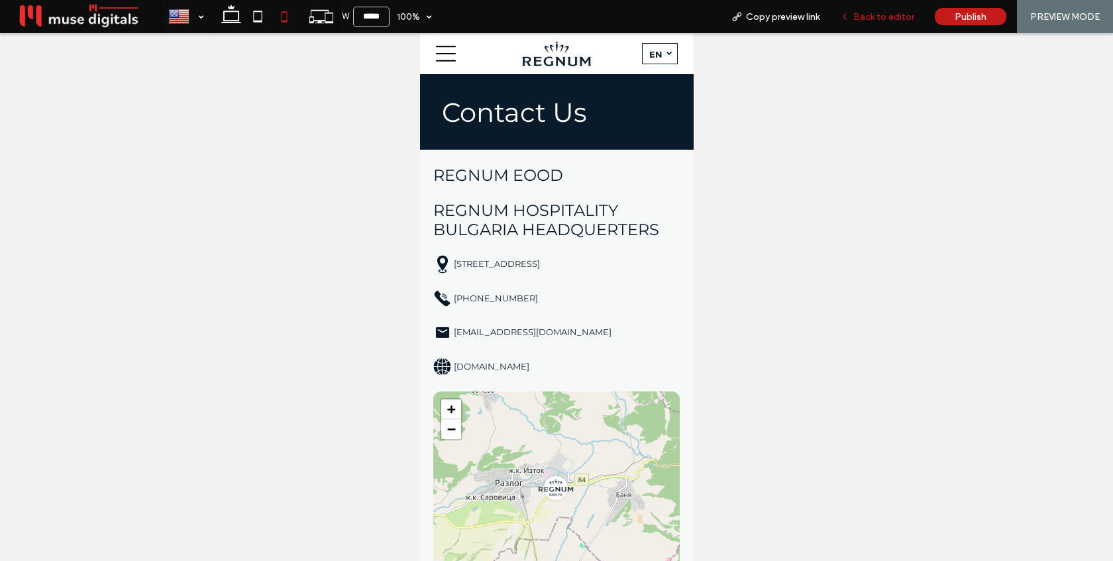
click at [868, 16] on span "Back to editor" at bounding box center [883, 16] width 61 height 11
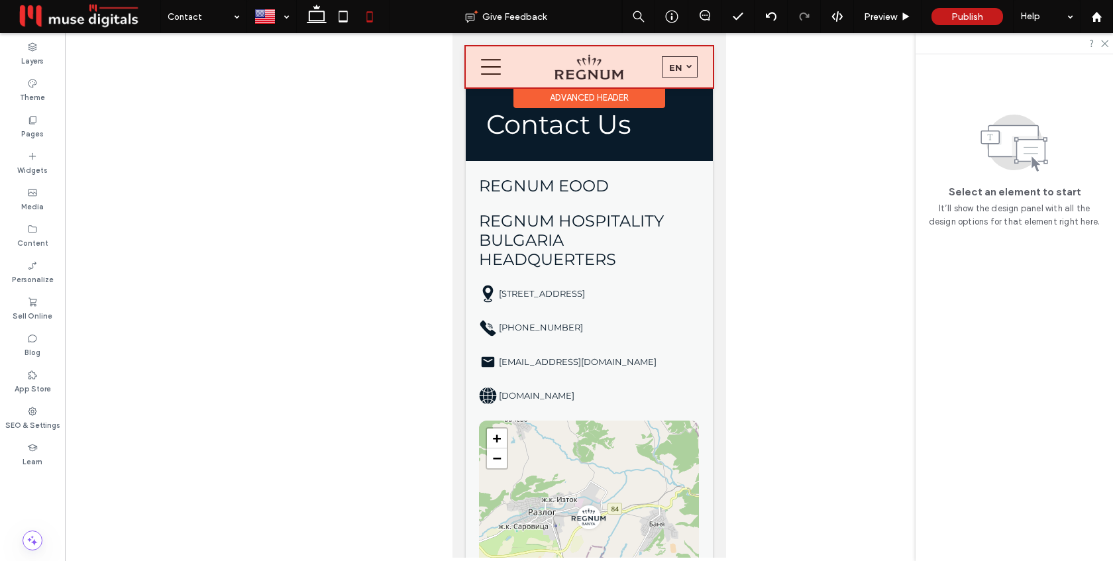
click at [676, 70] on div at bounding box center [588, 66] width 247 height 41
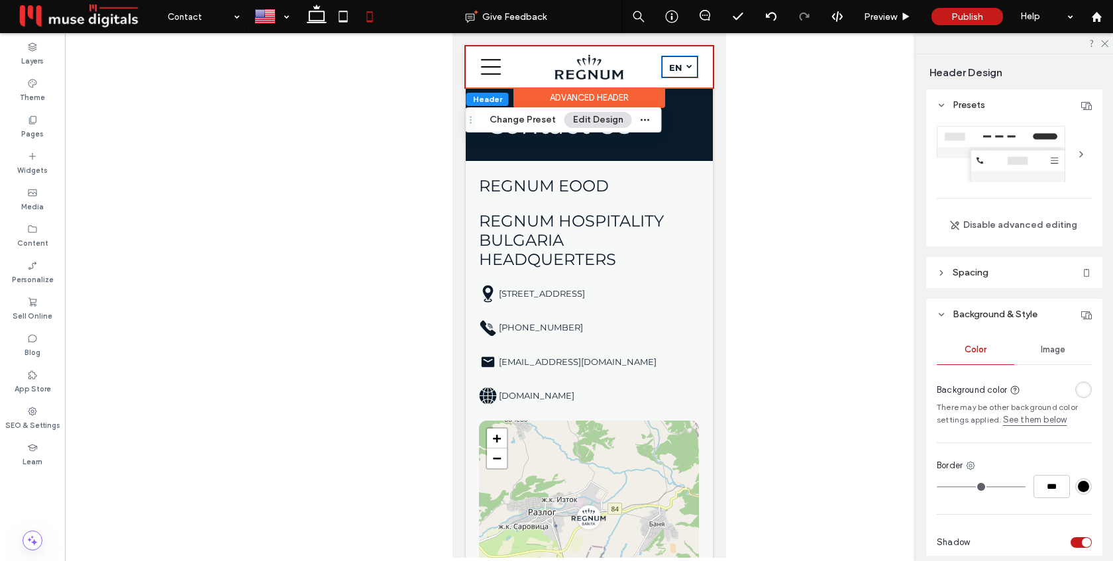
click at [676, 70] on span "en" at bounding box center [674, 67] width 13 height 11
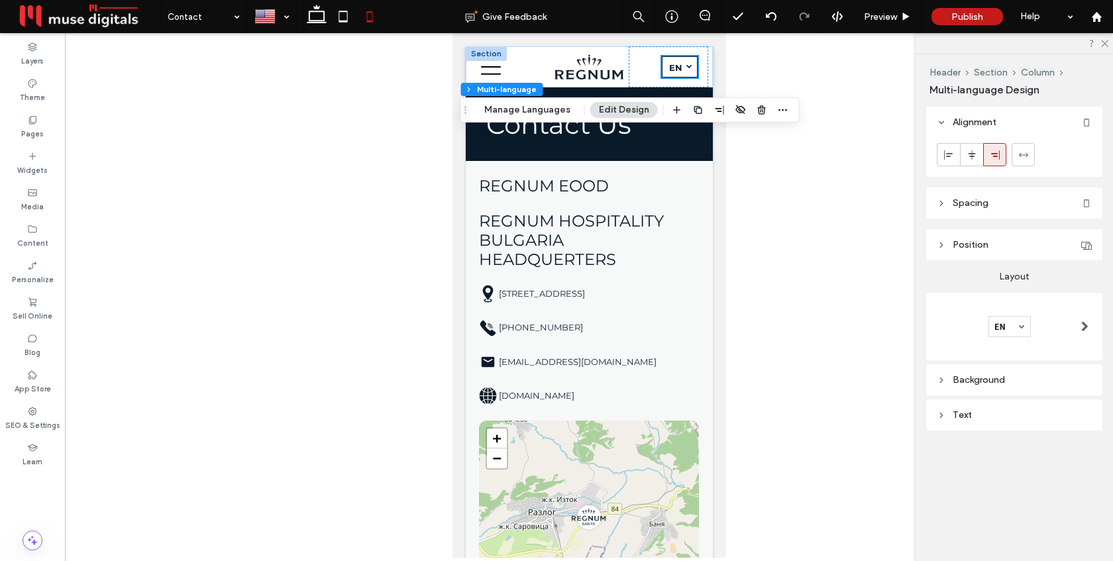
click at [988, 386] on div "Background" at bounding box center [1014, 379] width 155 height 11
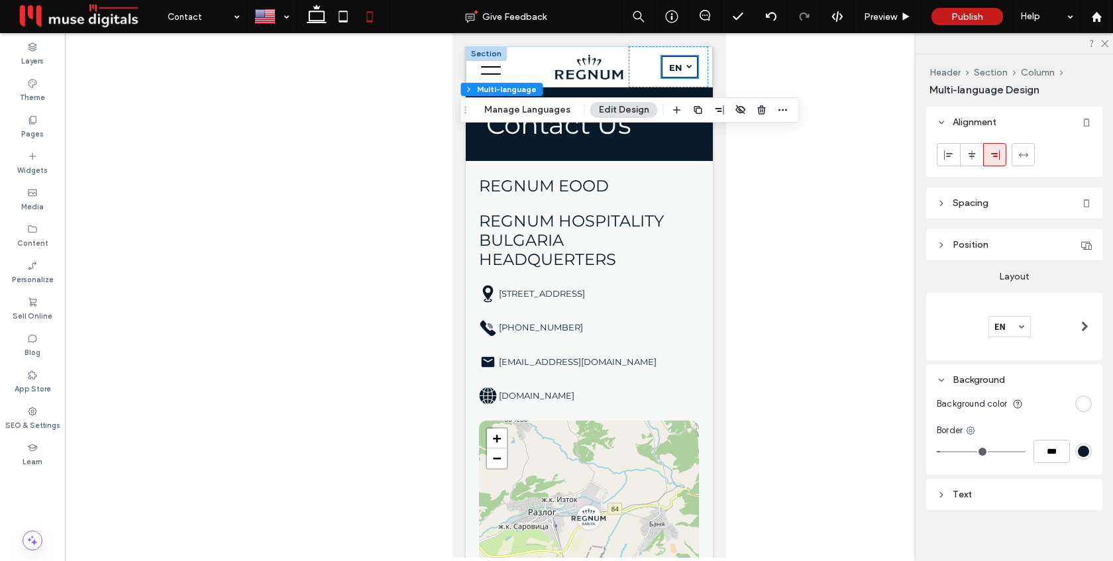
click at [1081, 405] on div "rgb(255, 255, 255)" at bounding box center [1083, 403] width 11 height 11
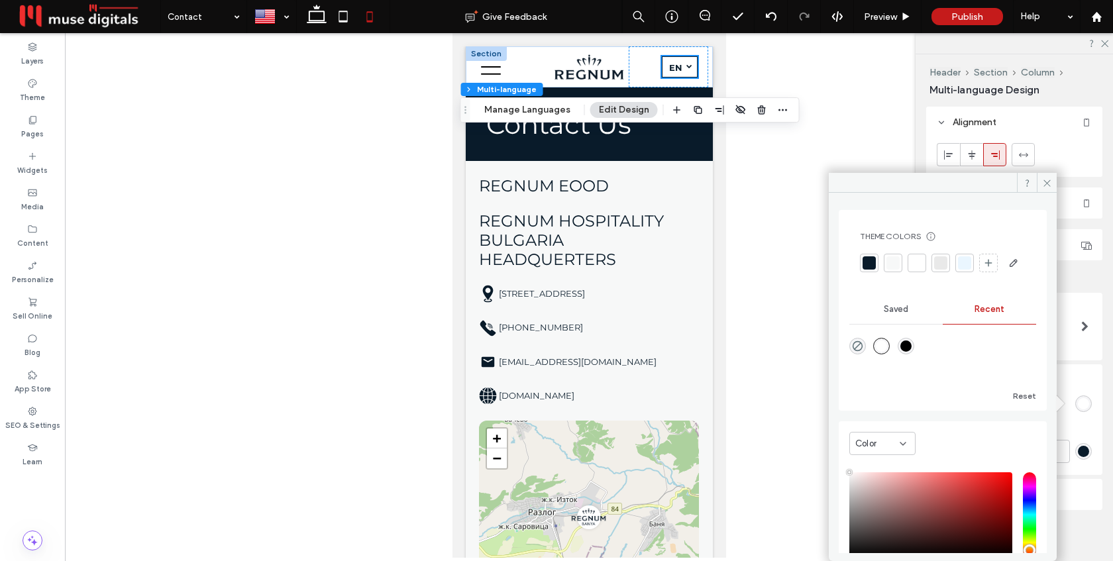
click at [867, 262] on div at bounding box center [869, 262] width 13 height 13
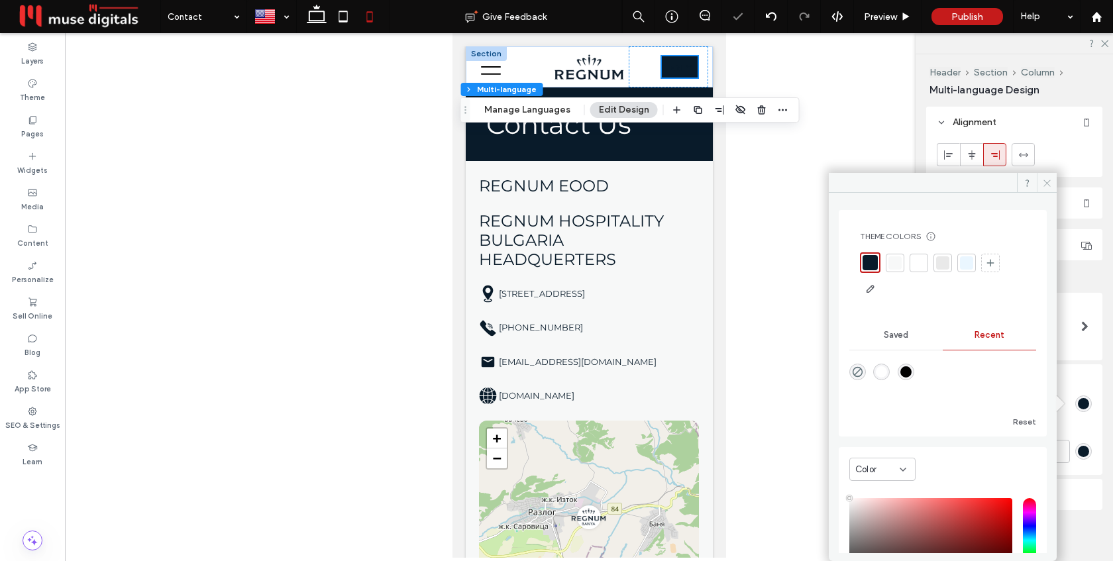
click at [1047, 183] on use at bounding box center [1046, 183] width 7 height 7
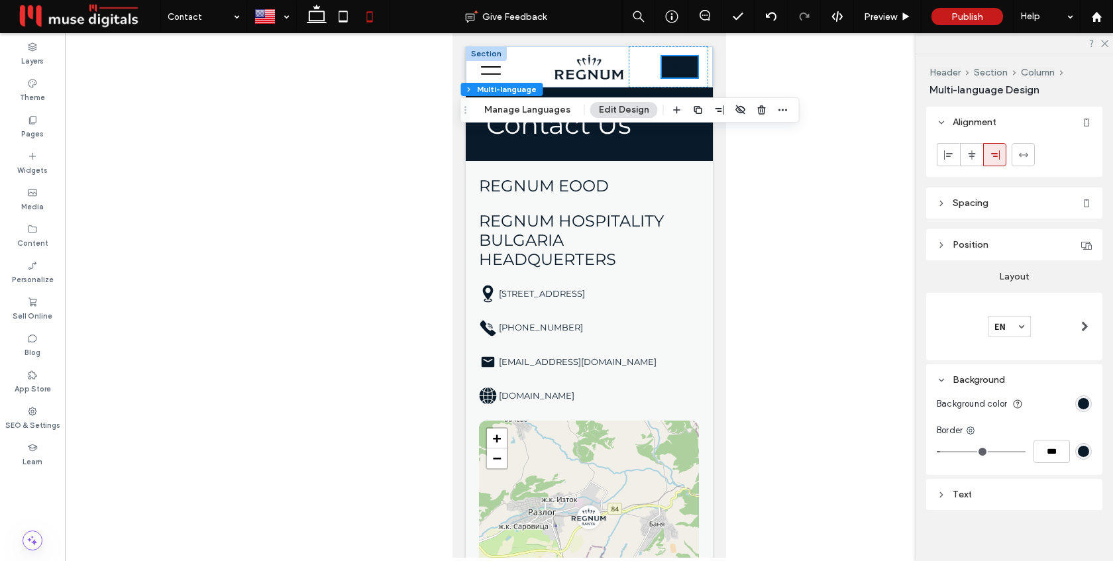
scroll to position [7, 0]
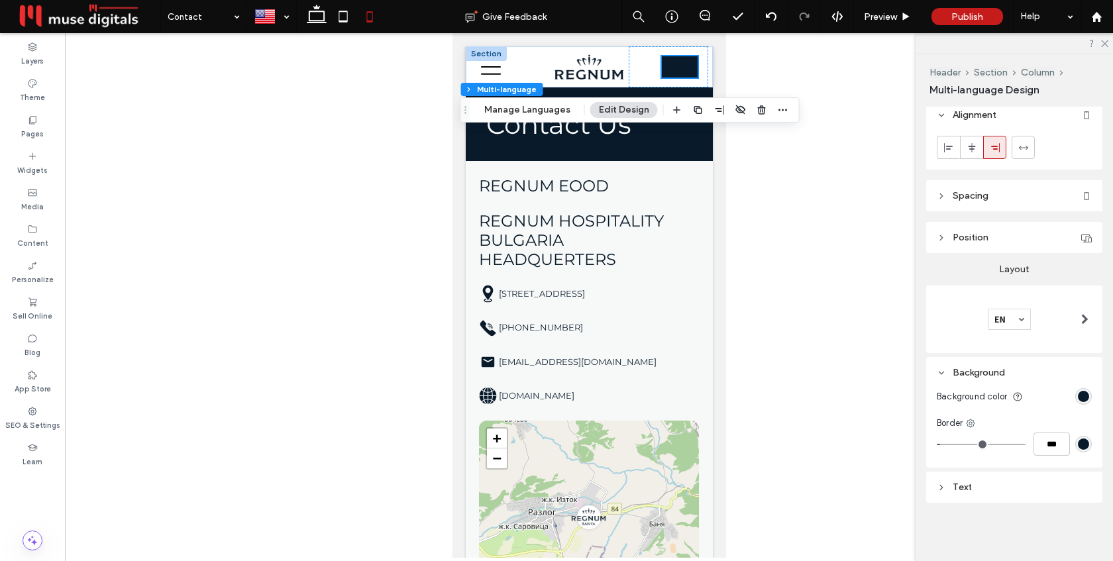
click at [1020, 479] on div "Text" at bounding box center [1014, 487] width 155 height 18
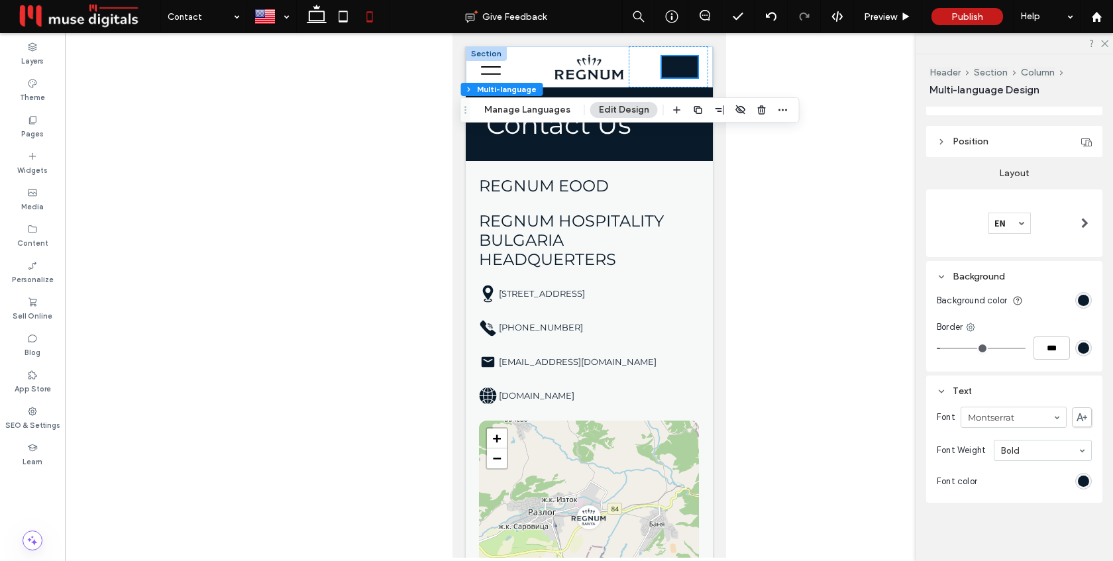
scroll to position [101, 0]
click at [1085, 483] on div "rgb(9, 27, 42)" at bounding box center [1083, 483] width 11 height 11
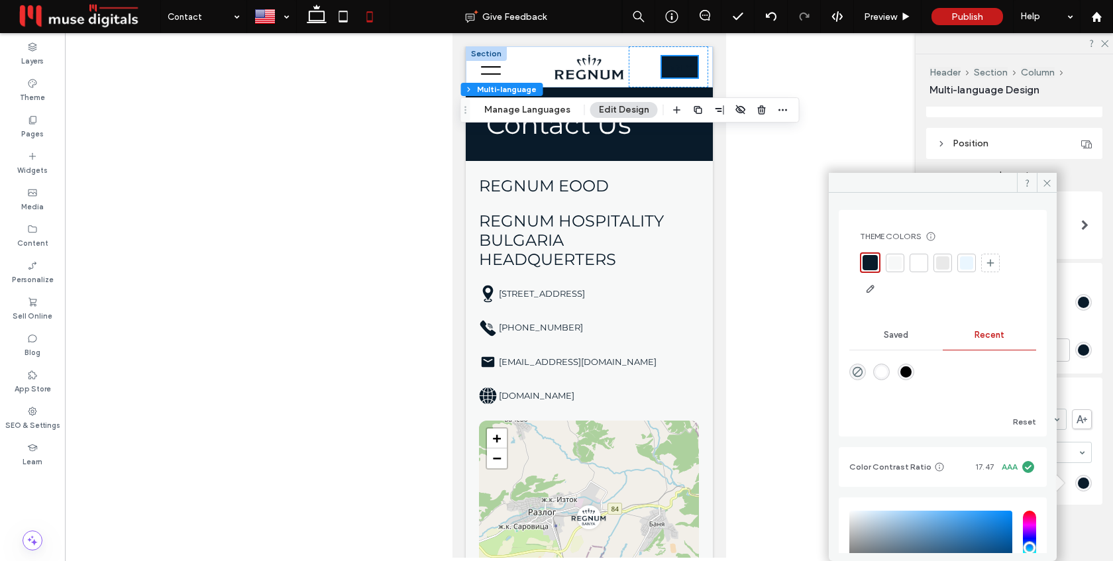
click at [916, 267] on div at bounding box center [918, 262] width 13 height 13
click at [1050, 181] on icon at bounding box center [1047, 183] width 10 height 10
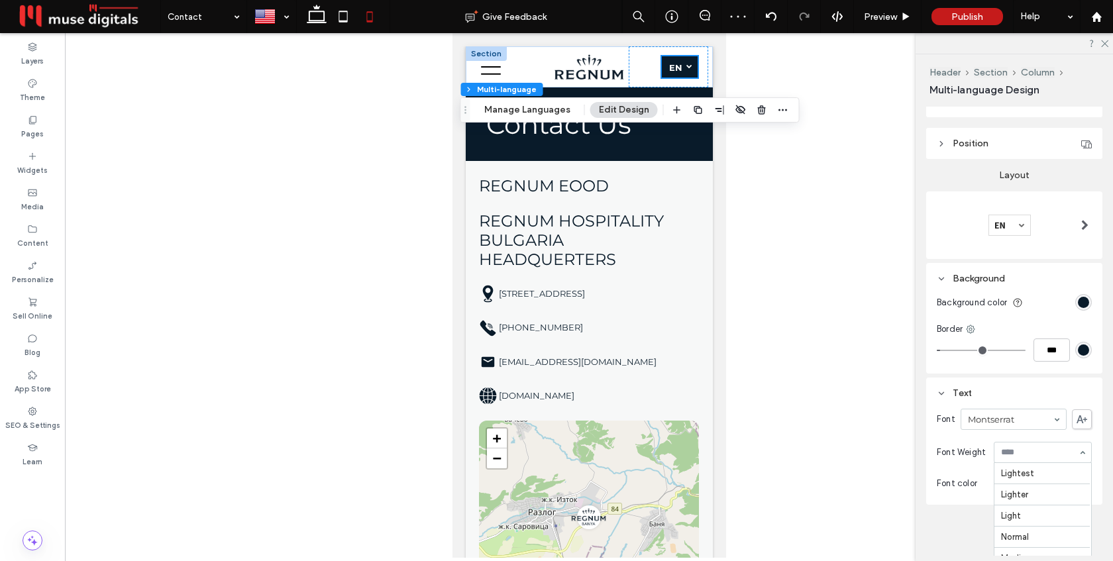
scroll to position [65, 0]
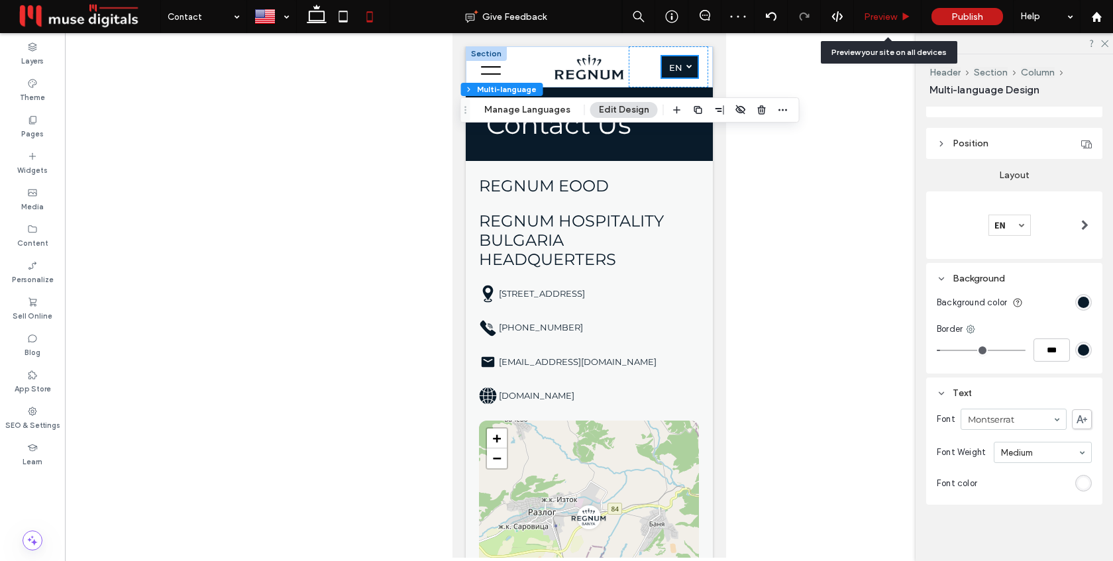
click at [881, 15] on span "Preview" at bounding box center [880, 16] width 33 height 11
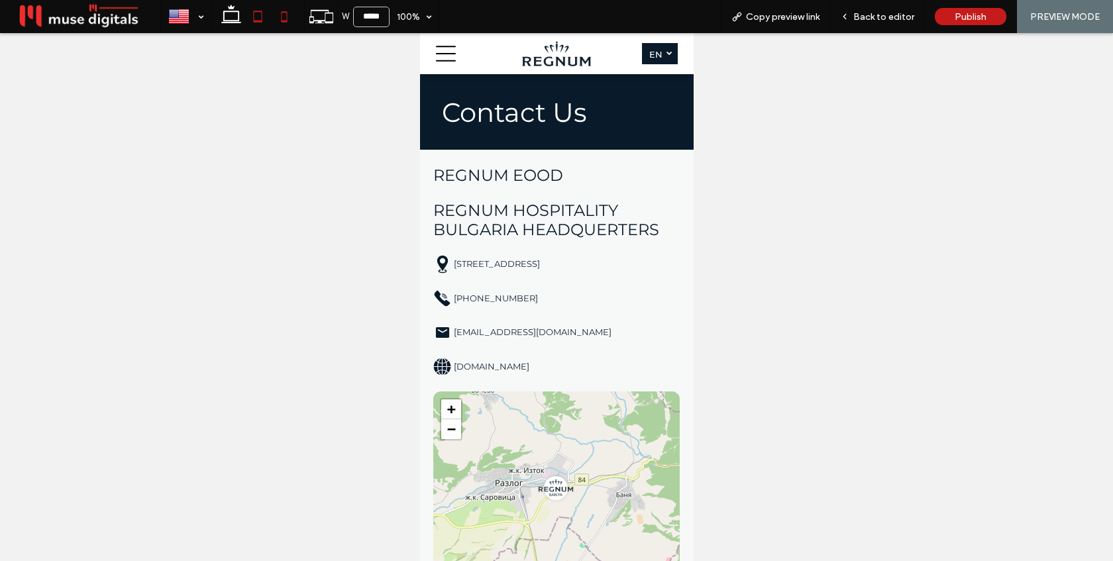
click at [262, 20] on icon at bounding box center [257, 16] width 27 height 27
type input "*****"
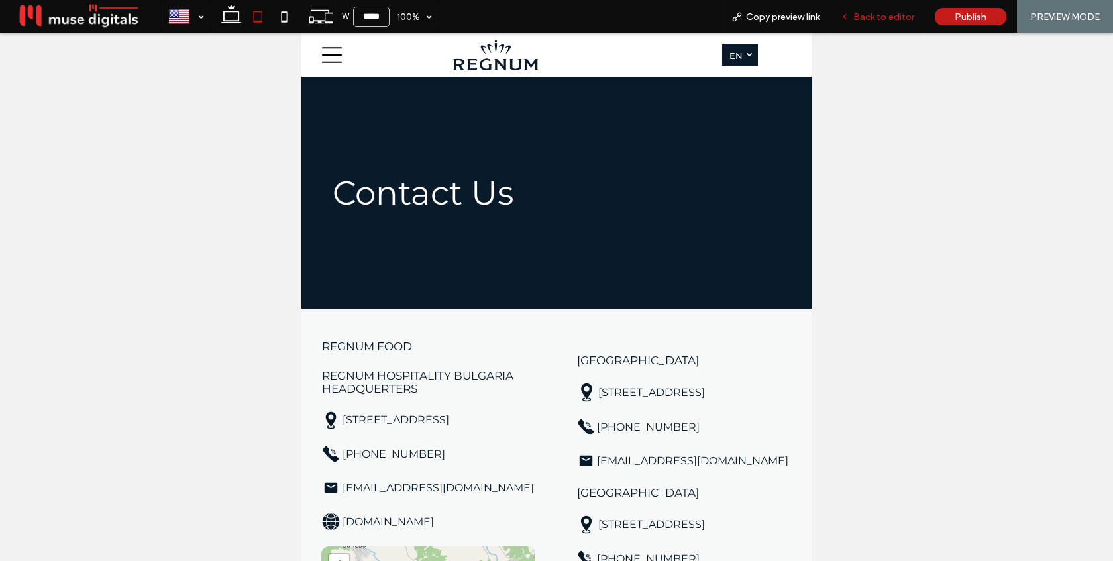
click at [865, 24] on div "Back to editor" at bounding box center [877, 16] width 95 height 33
click at [869, 19] on span "Back to editor" at bounding box center [883, 16] width 61 height 11
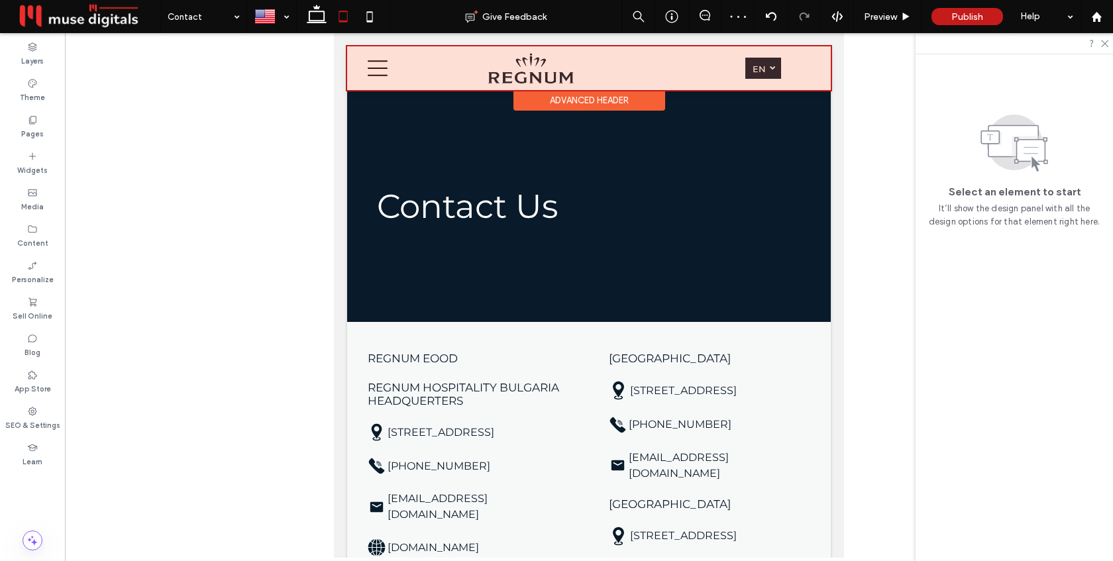
click at [771, 70] on div at bounding box center [589, 68] width 484 height 44
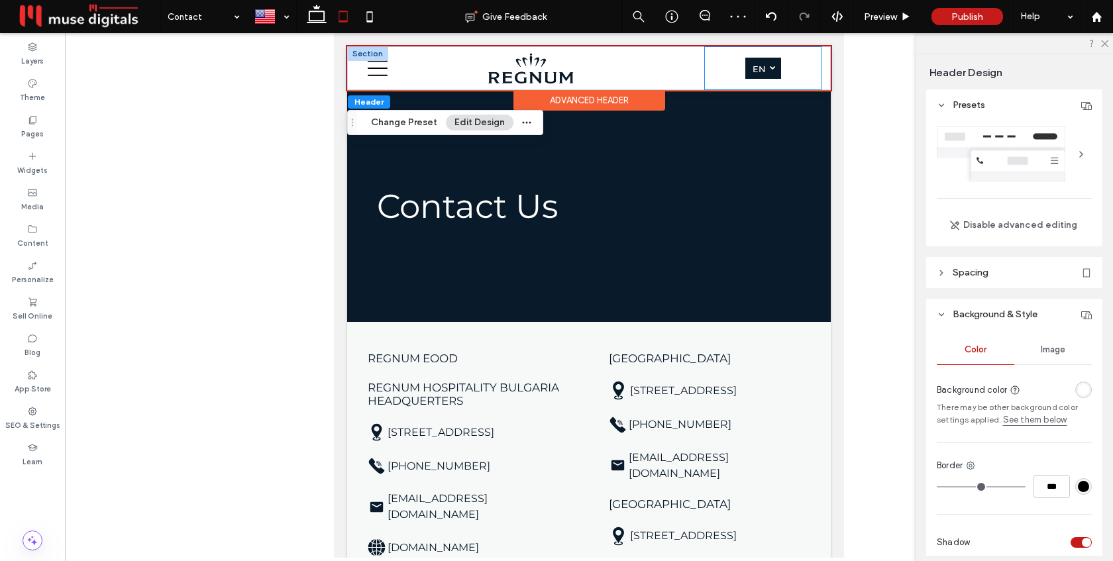
click at [789, 71] on div "English en български bg" at bounding box center [763, 68] width 116 height 42
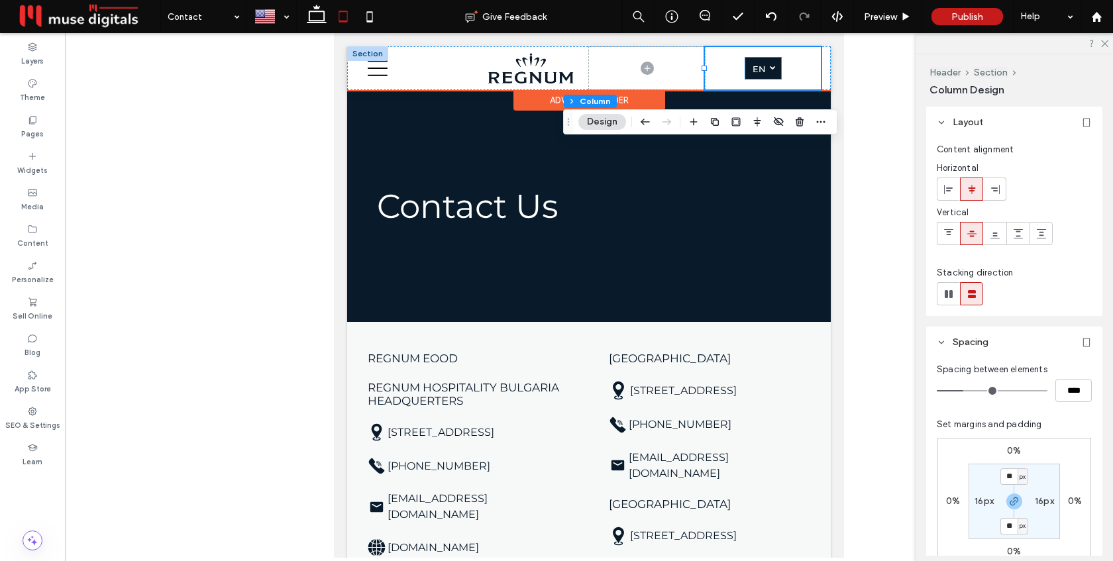
click at [758, 62] on link "English en" at bounding box center [763, 68] width 36 height 21
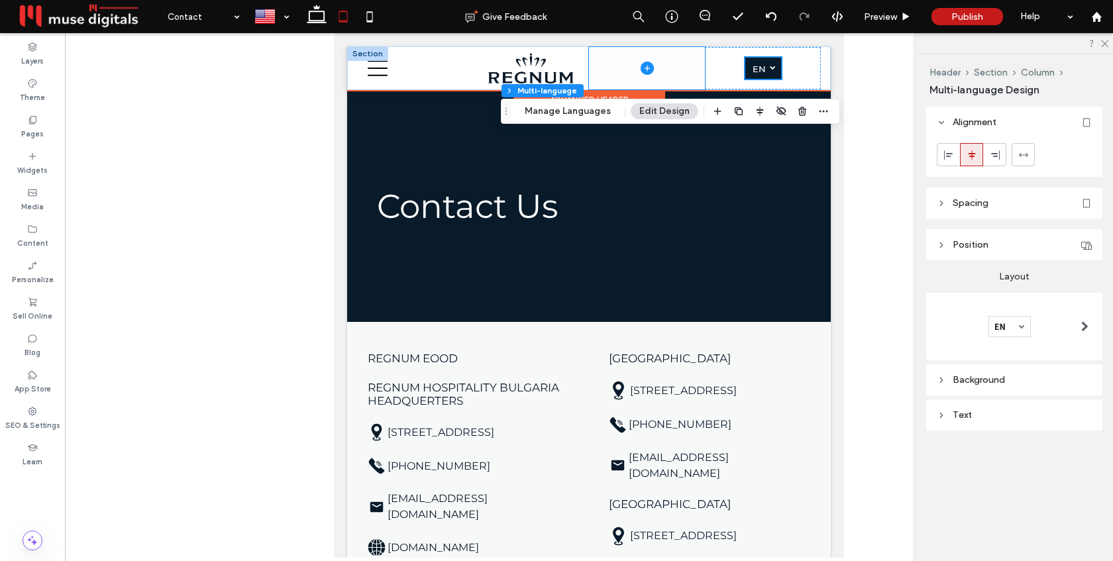
click at [664, 81] on span at bounding box center [647, 68] width 116 height 42
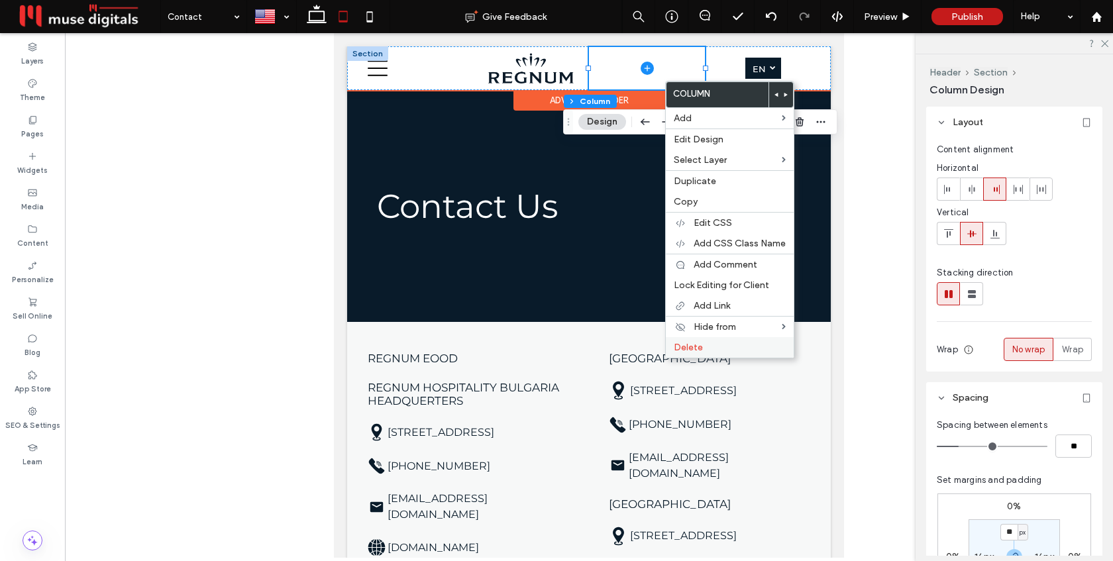
click at [706, 342] on label "Delete" at bounding box center [730, 347] width 112 height 11
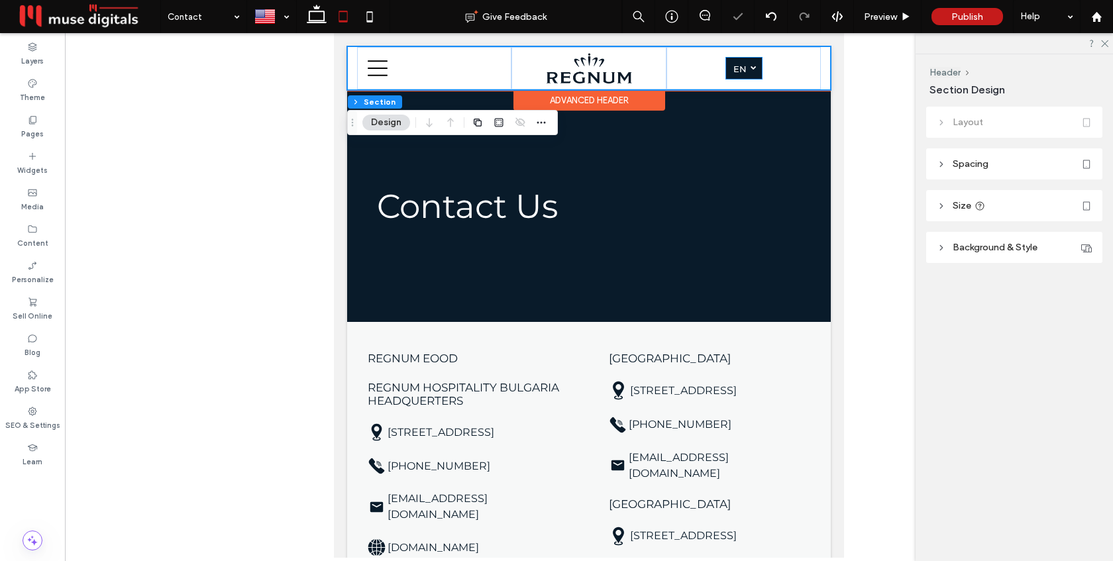
click at [737, 69] on span "en" at bounding box center [739, 69] width 13 height 11
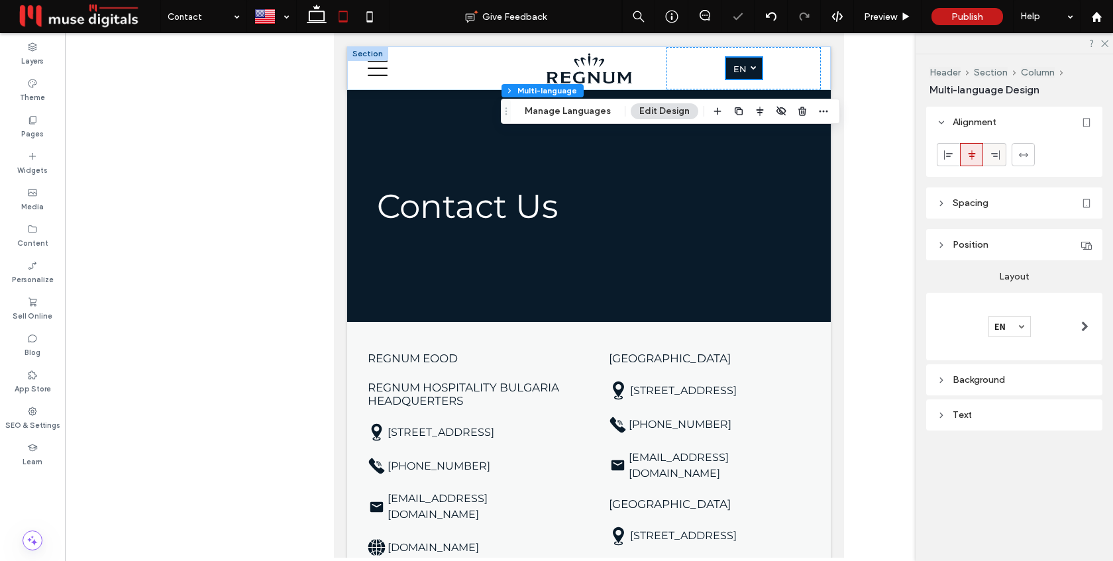
click at [998, 156] on use at bounding box center [995, 154] width 9 height 9
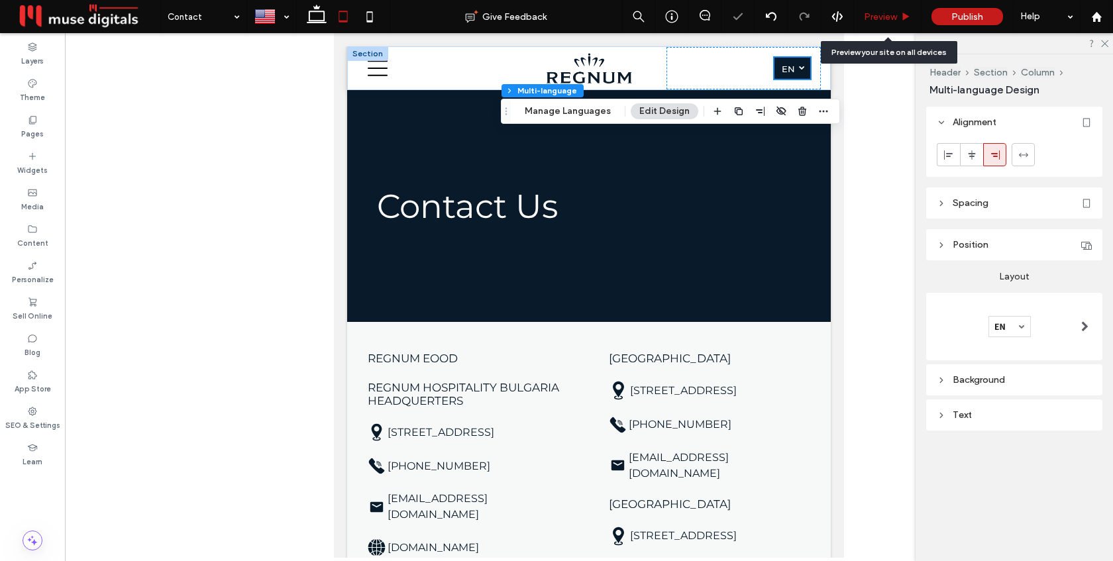
click at [880, 17] on span "Preview" at bounding box center [880, 16] width 33 height 11
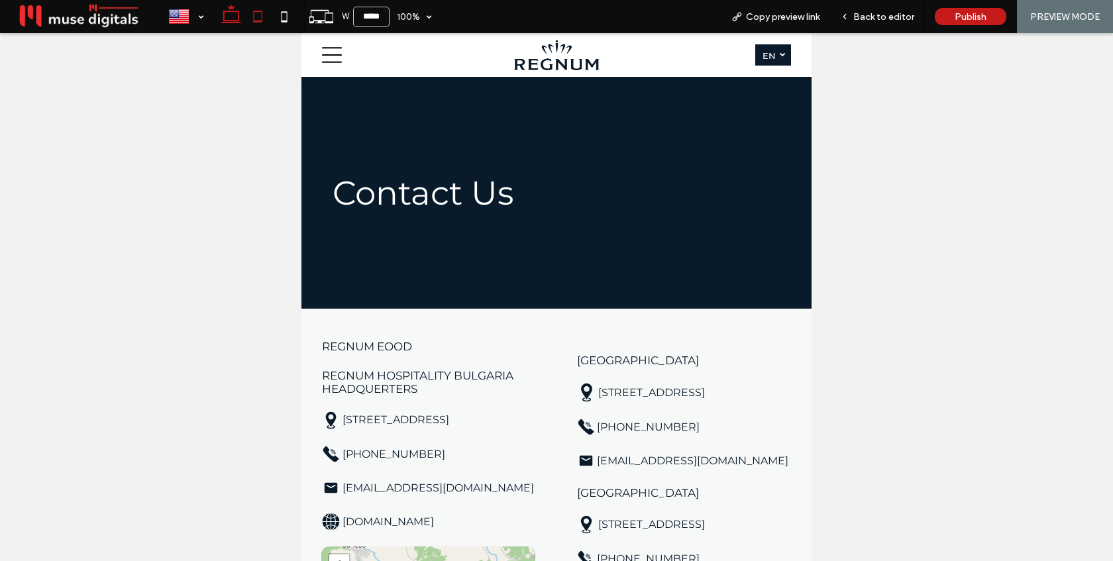
click at [235, 16] on icon at bounding box center [231, 16] width 27 height 27
type input "******"
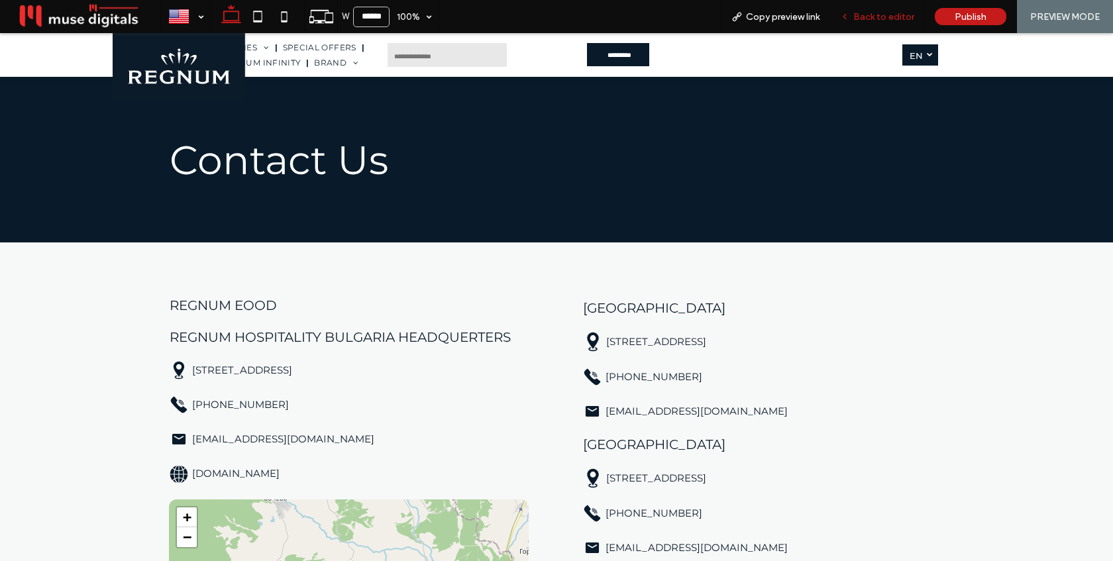
click at [856, 20] on span "Back to editor" at bounding box center [883, 16] width 61 height 11
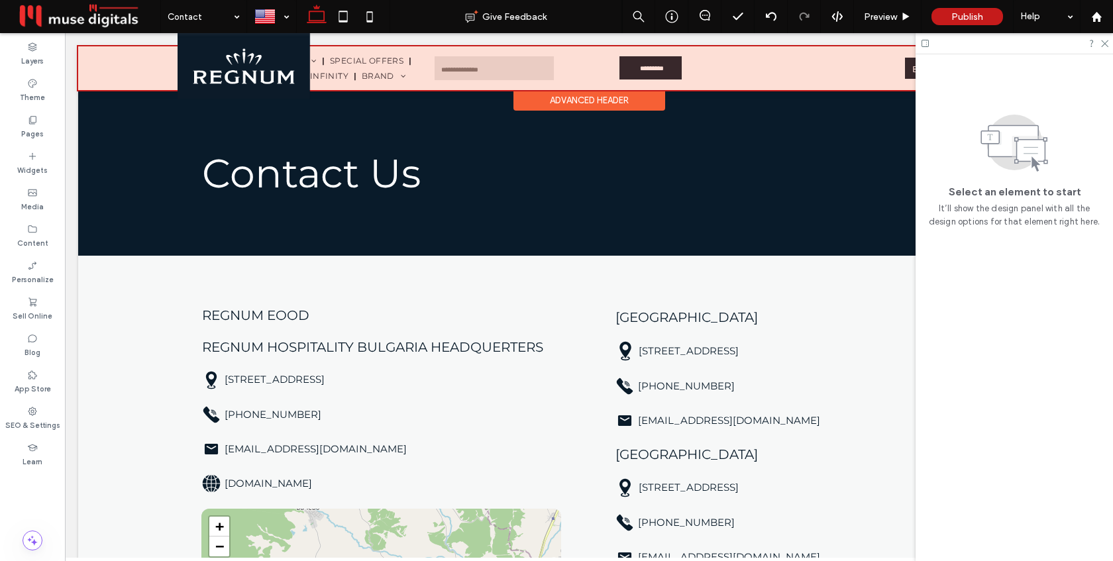
click at [733, 73] on div at bounding box center [589, 68] width 1022 height 44
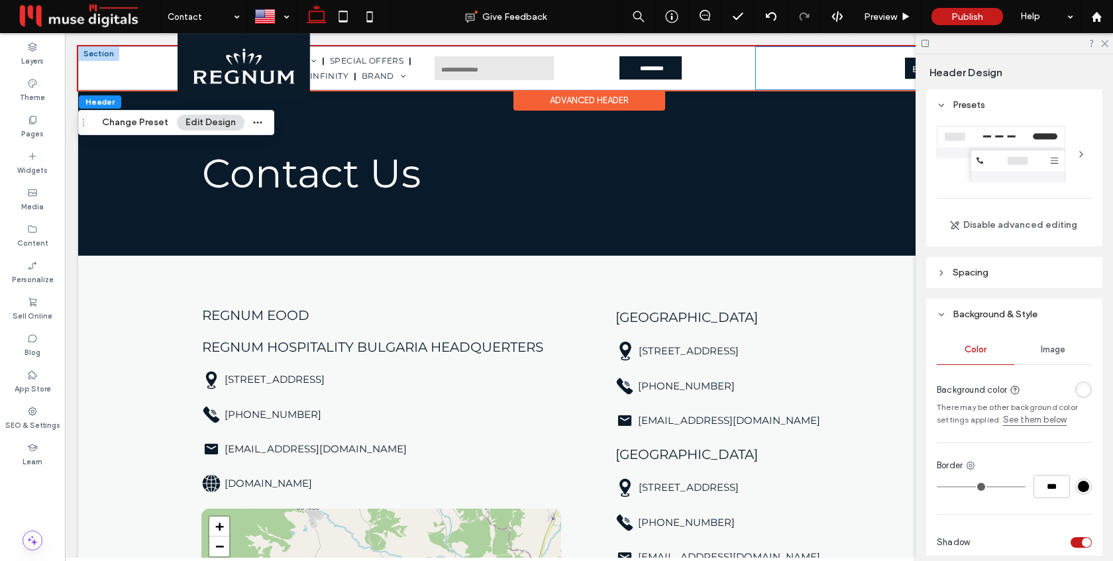
click at [781, 72] on div "English en български bg" at bounding box center [923, 68] width 334 height 42
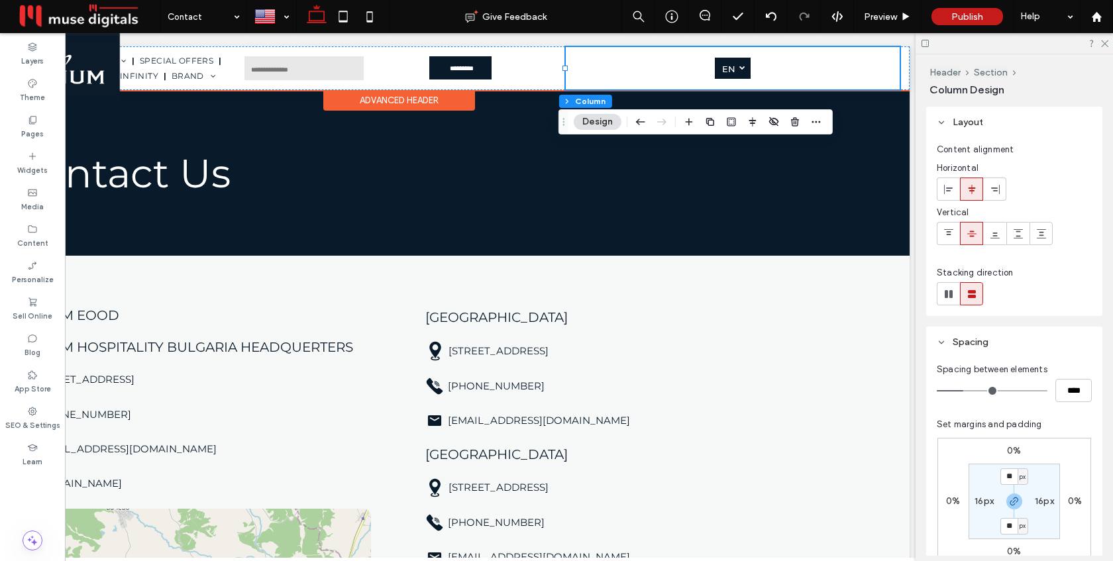
scroll to position [0, 197]
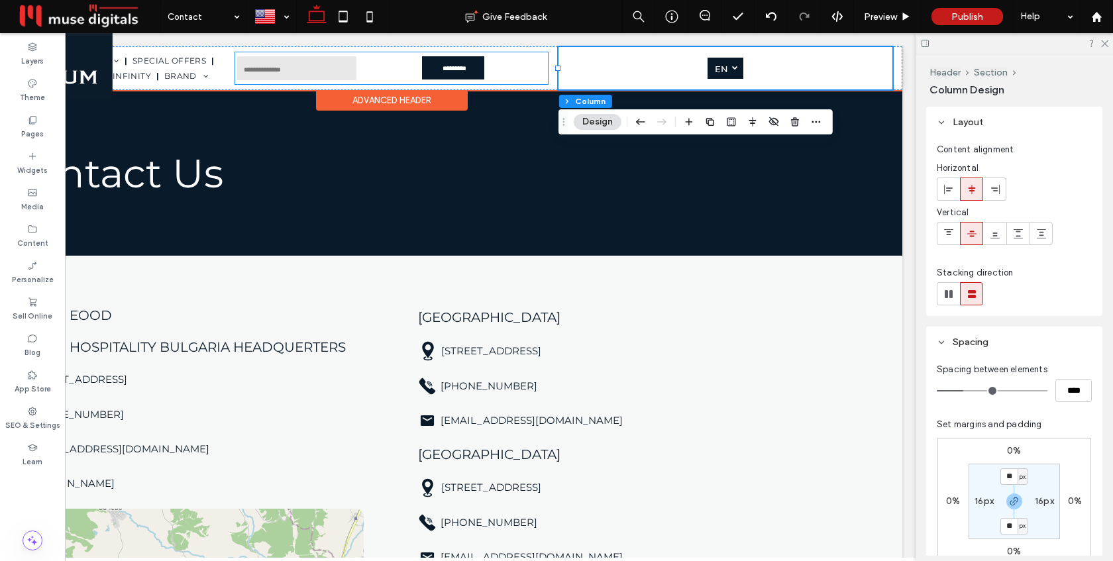
click at [417, 70] on form "Email: *********" at bounding box center [391, 68] width 313 height 32
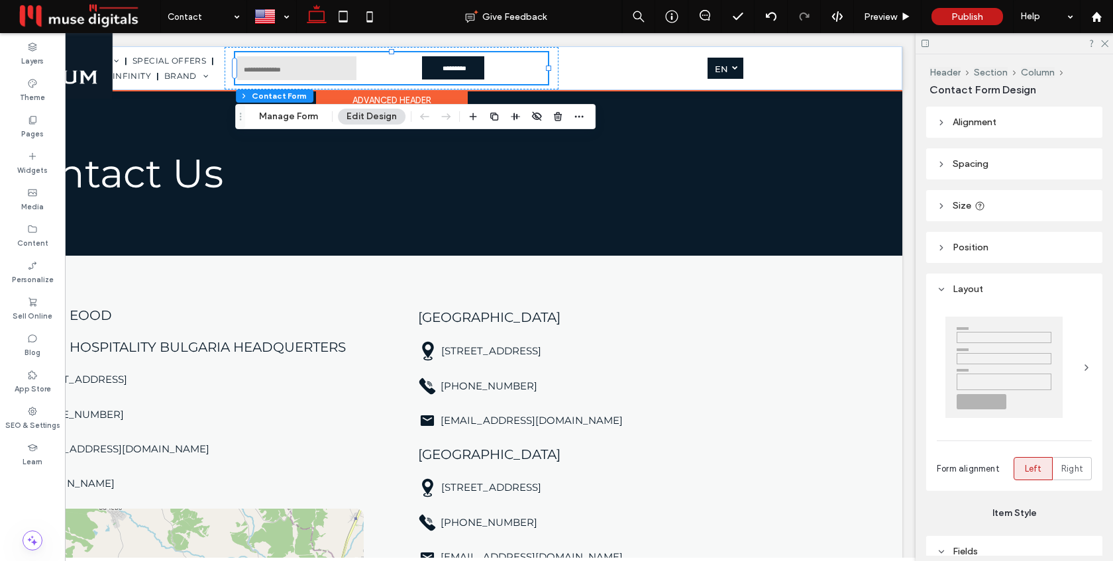
click at [403, 72] on form "Email: *********" at bounding box center [391, 68] width 313 height 32
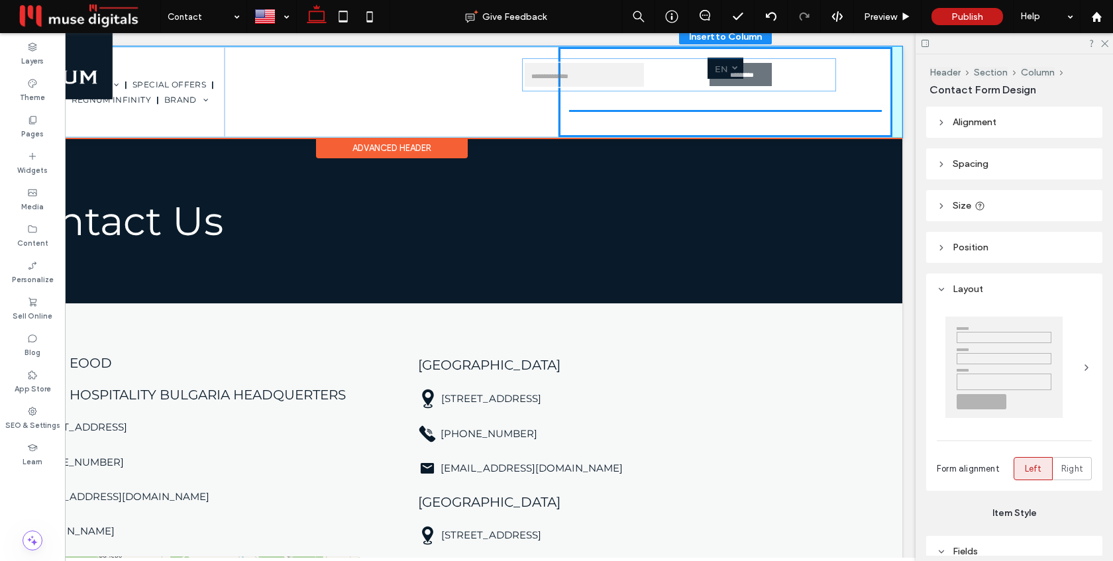
drag, startPoint x: 403, startPoint y: 72, endPoint x: 690, endPoint y: 78, distance: 287.6
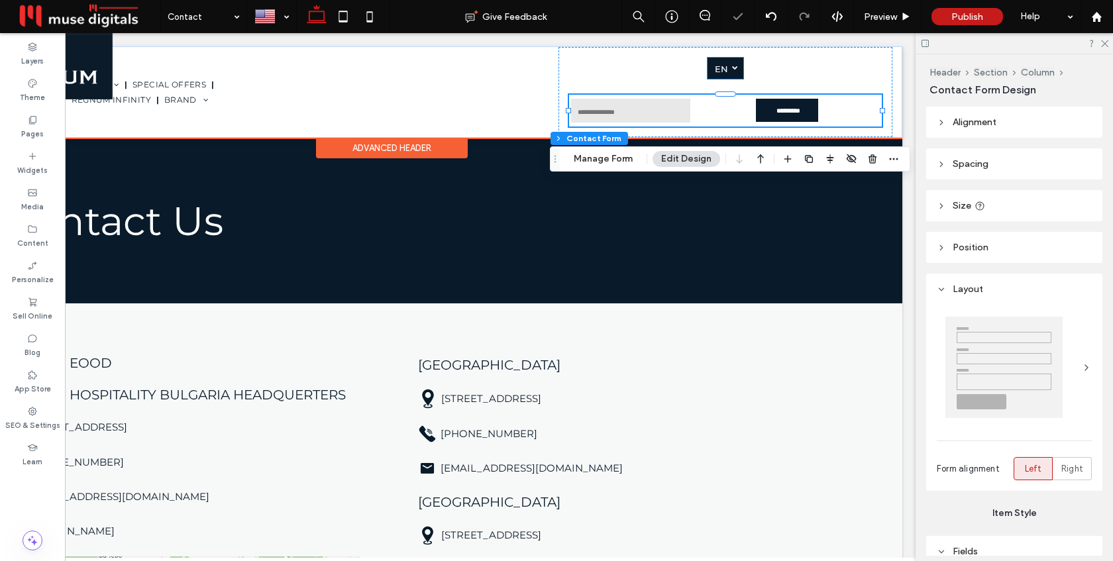
click at [726, 66] on span "en" at bounding box center [721, 69] width 13 height 11
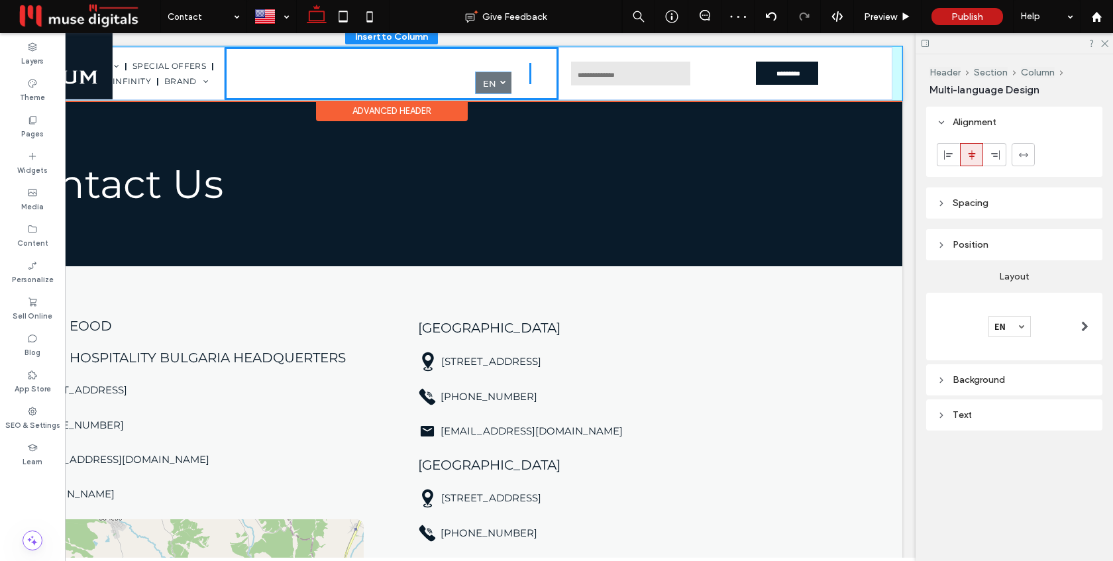
drag, startPoint x: 726, startPoint y: 66, endPoint x: 495, endPoint y: 78, distance: 231.6
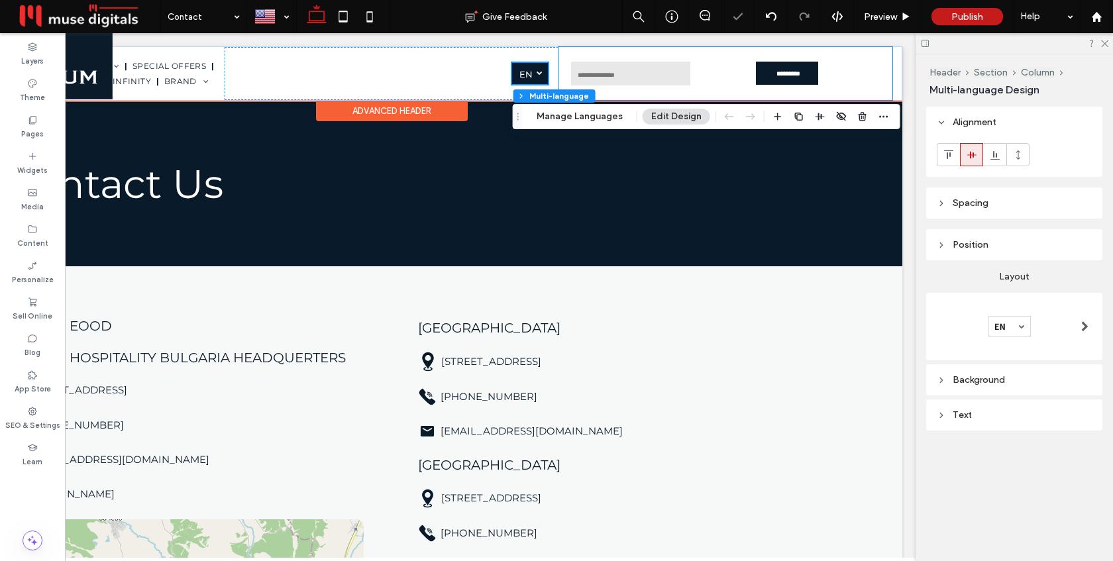
click at [562, 66] on div "Contact Us Email: ********* Thank you for contacting us. We will get back to yo…" at bounding box center [726, 73] width 334 height 53
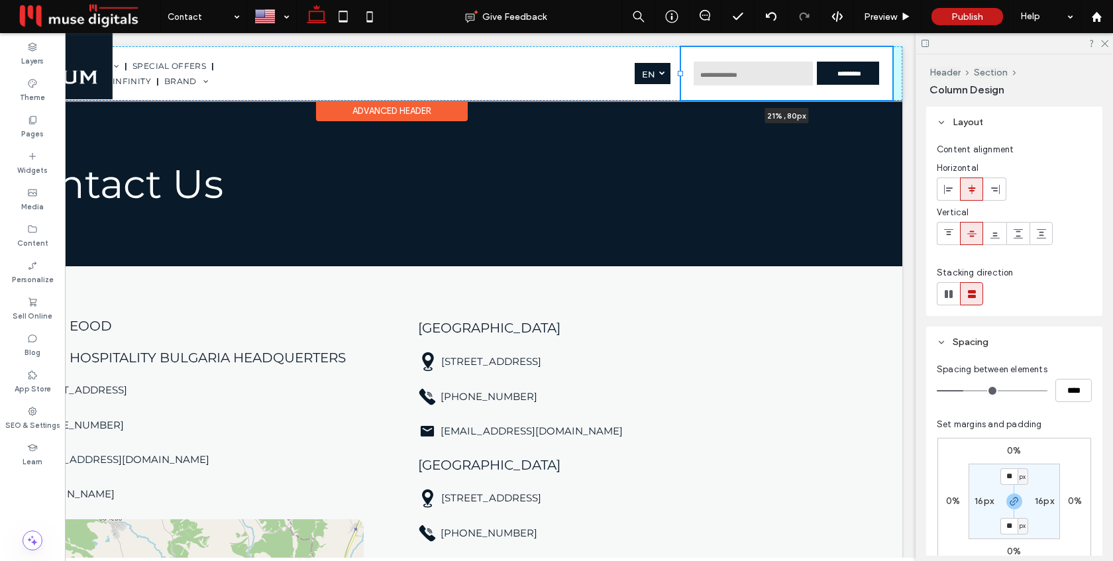
drag, startPoint x: 558, startPoint y: 72, endPoint x: 681, endPoint y: 74, distance: 123.2
click at [681, 74] on div at bounding box center [680, 73] width 5 height 5
type input "**"
type input "***"
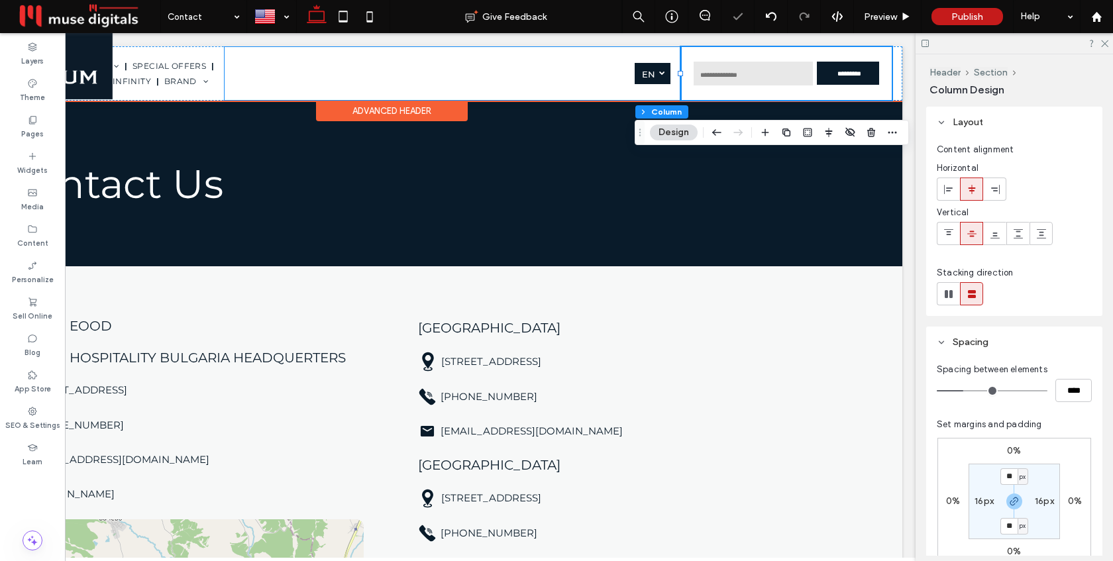
click at [374, 74] on div "English en български bg" at bounding box center [453, 73] width 456 height 53
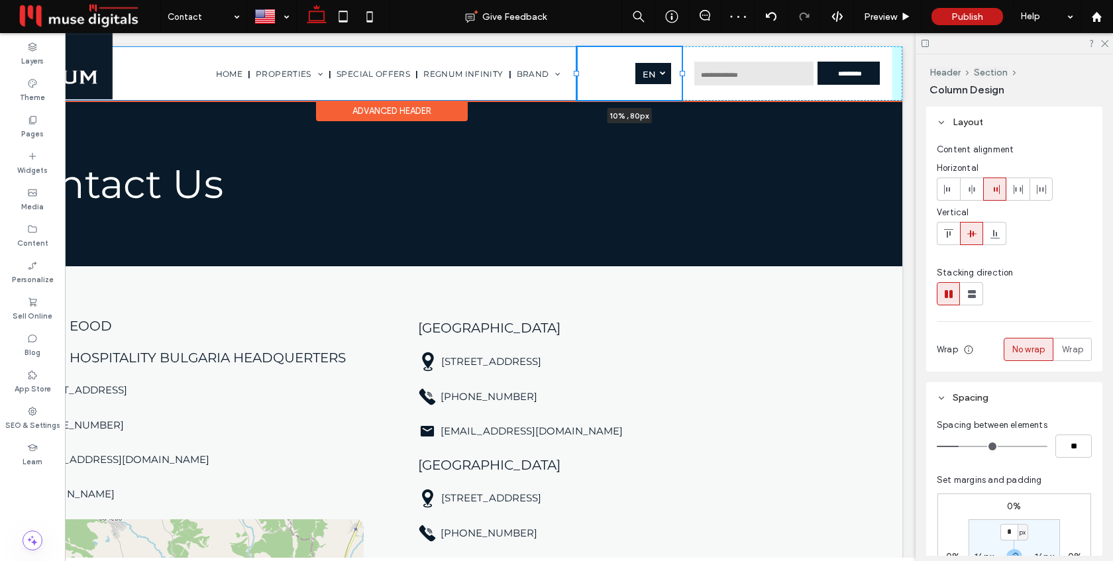
drag, startPoint x: 224, startPoint y: 74, endPoint x: 576, endPoint y: 73, distance: 351.8
click at [576, 73] on div at bounding box center [576, 73] width 5 height 5
type input "**"
type input "*****"
drag, startPoint x: 576, startPoint y: 73, endPoint x: 623, endPoint y: 75, distance: 47.1
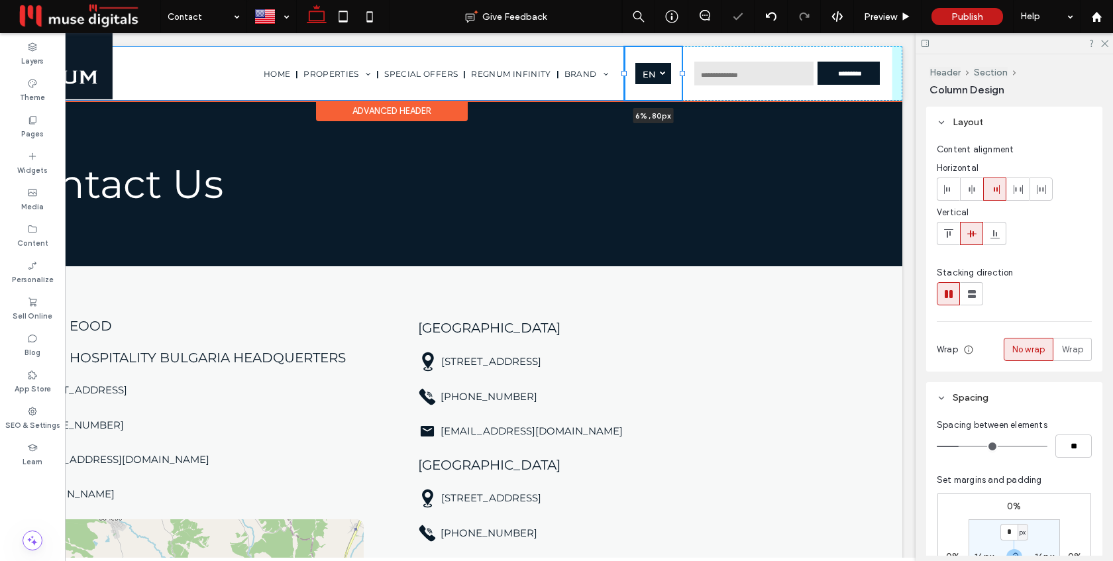
click at [623, 75] on div at bounding box center [623, 73] width 5 height 5
type input "*"
type input "****"
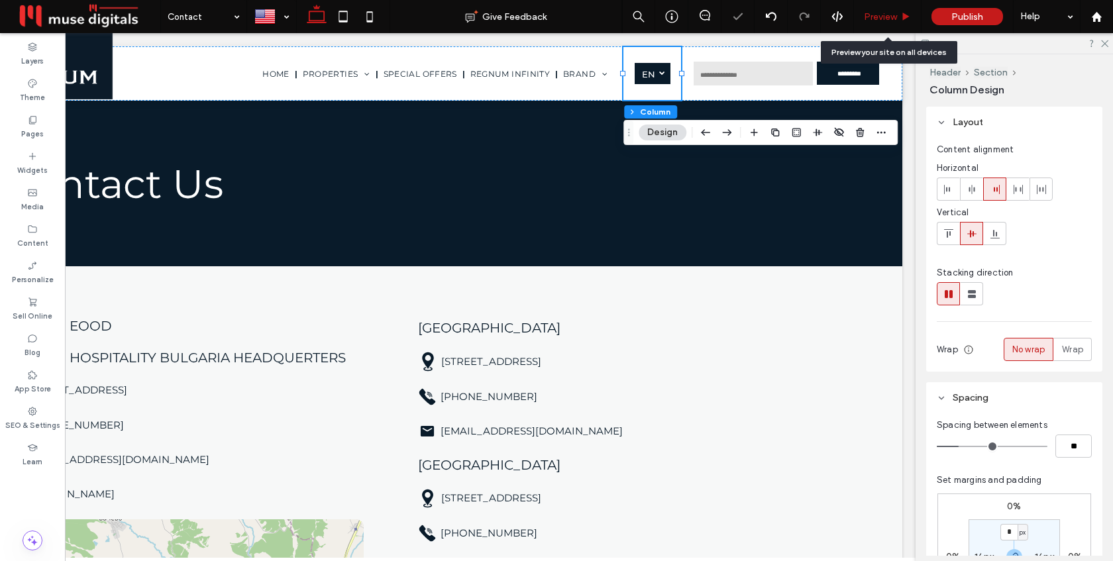
click at [890, 12] on span "Preview" at bounding box center [880, 16] width 33 height 11
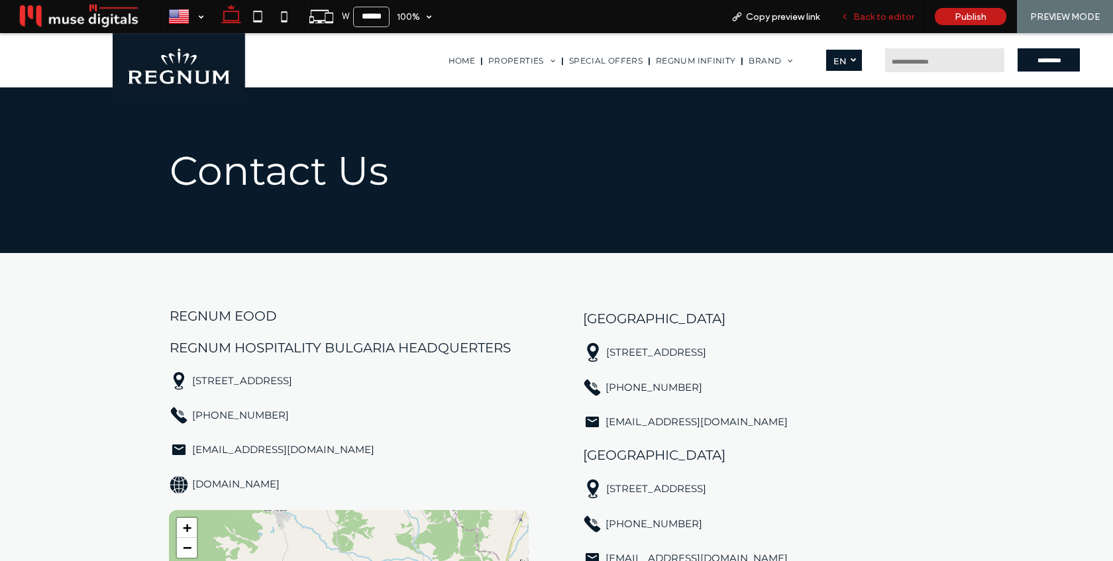
click at [887, 21] on span "Back to editor" at bounding box center [883, 16] width 61 height 11
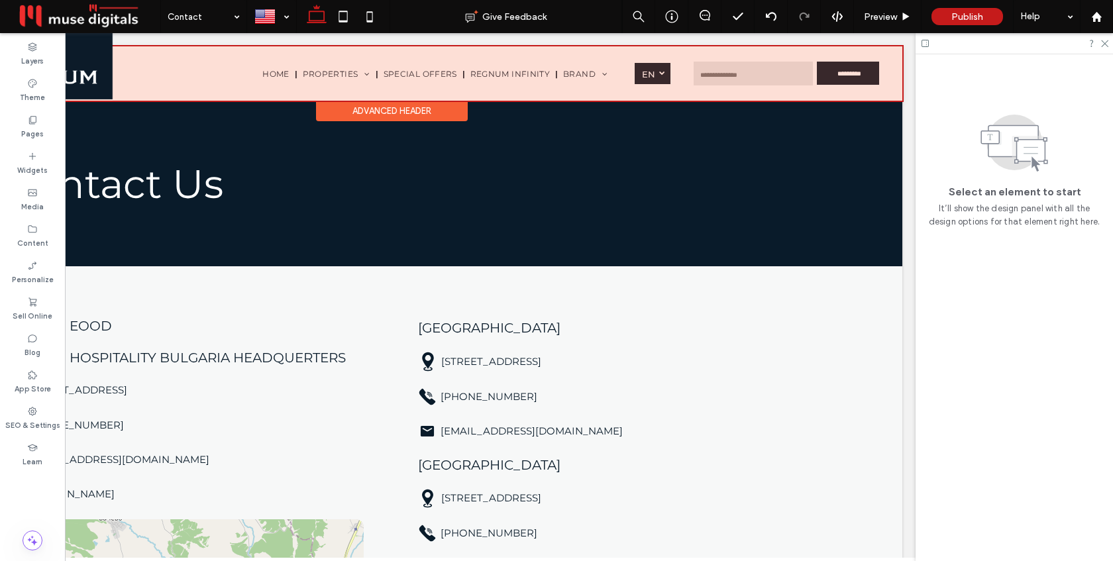
click at [668, 70] on div at bounding box center [392, 73] width 1022 height 54
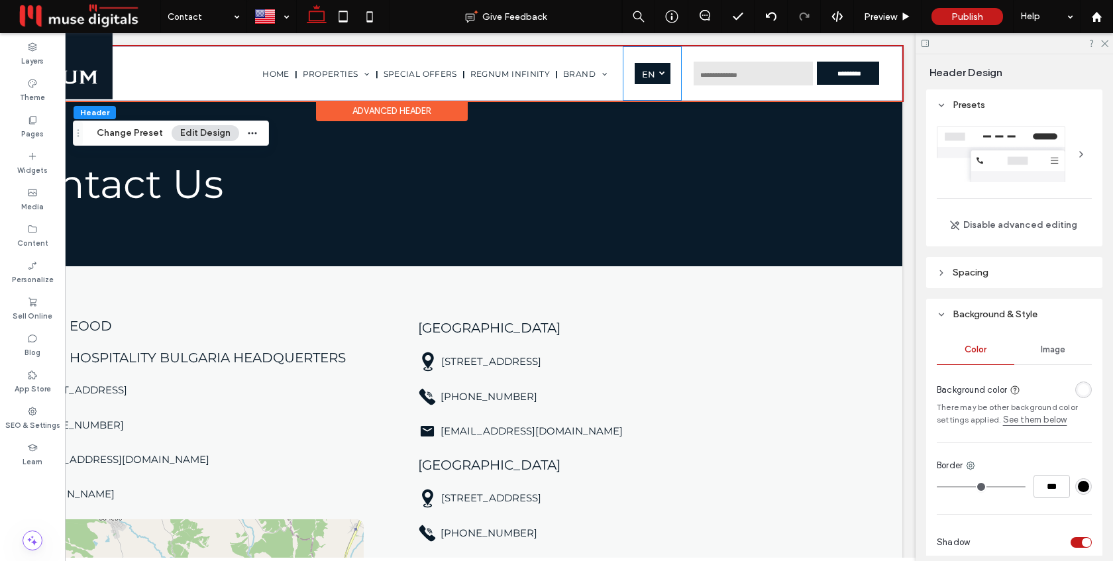
click at [678, 70] on div "English en български bg" at bounding box center [652, 73] width 58 height 53
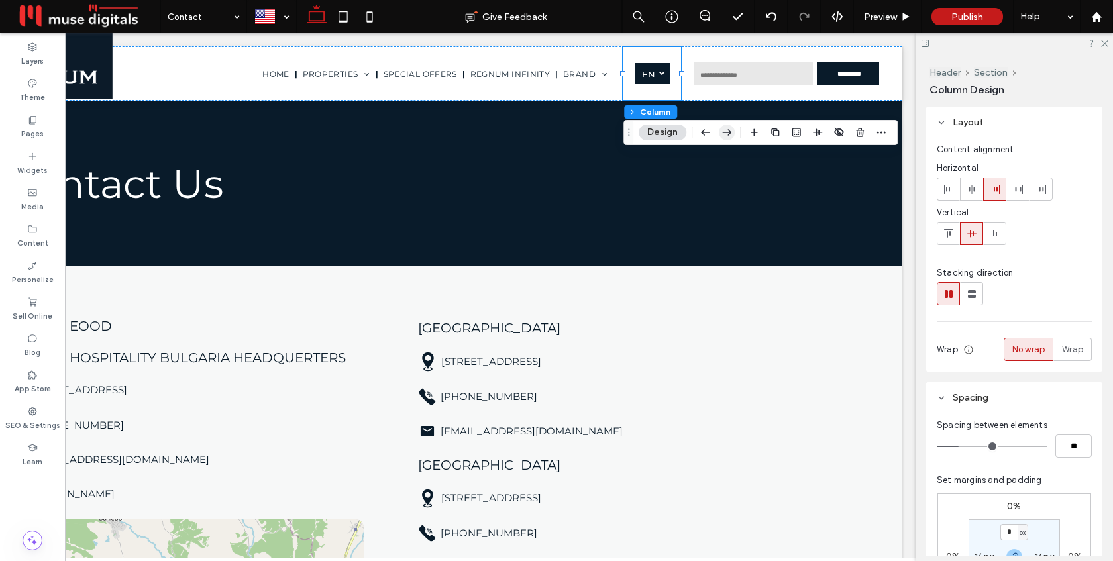
click at [731, 128] on icon "button" at bounding box center [727, 133] width 16 height 24
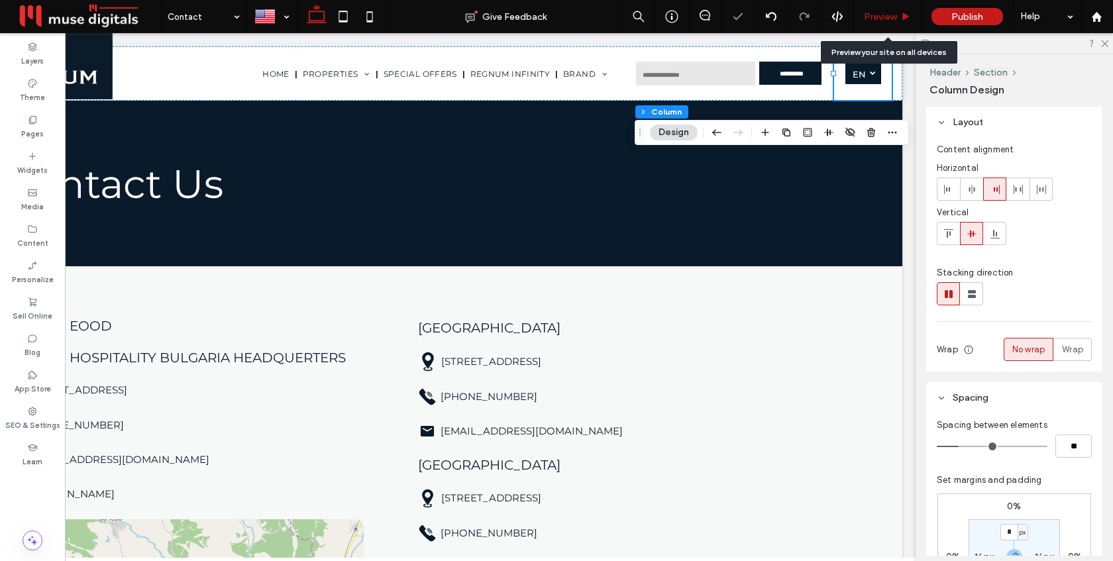
click at [884, 22] on div "Preview" at bounding box center [888, 16] width 68 height 33
click at [882, 13] on span "Preview" at bounding box center [880, 16] width 33 height 11
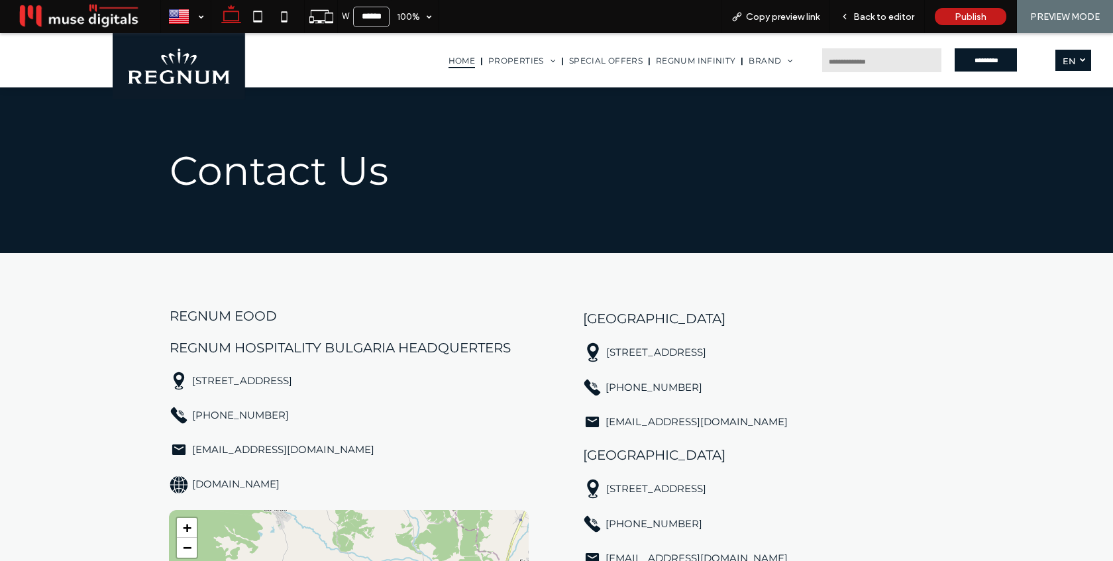
click at [468, 59] on span "HOME" at bounding box center [462, 60] width 27 height 16
click at [874, 15] on span "Back to editor" at bounding box center [883, 16] width 61 height 11
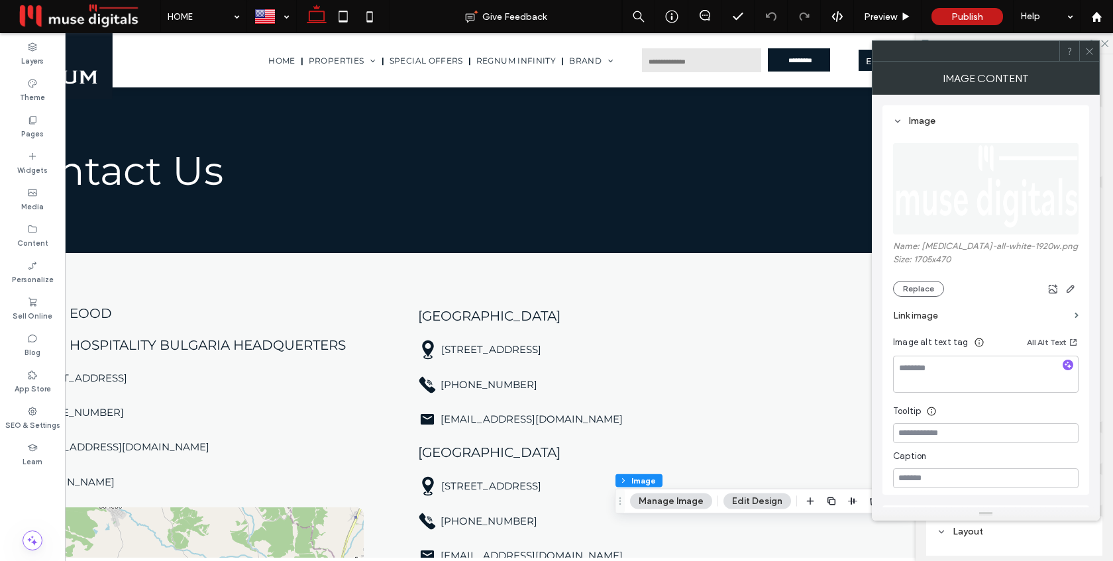
click at [957, 321] on label "Link image" at bounding box center [981, 315] width 176 height 25
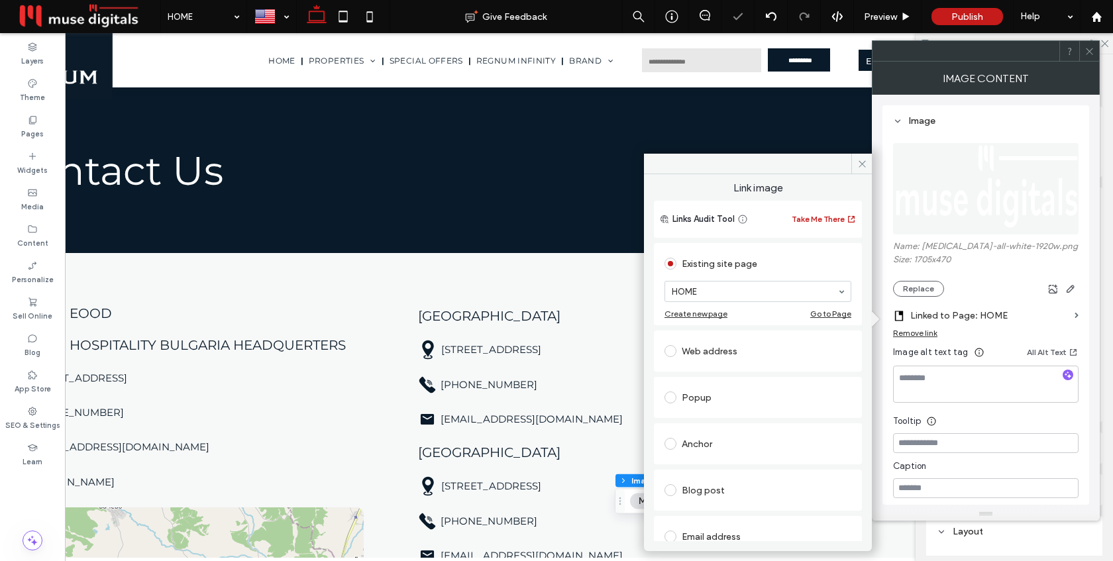
click at [719, 356] on div "Web address" at bounding box center [758, 351] width 187 height 21
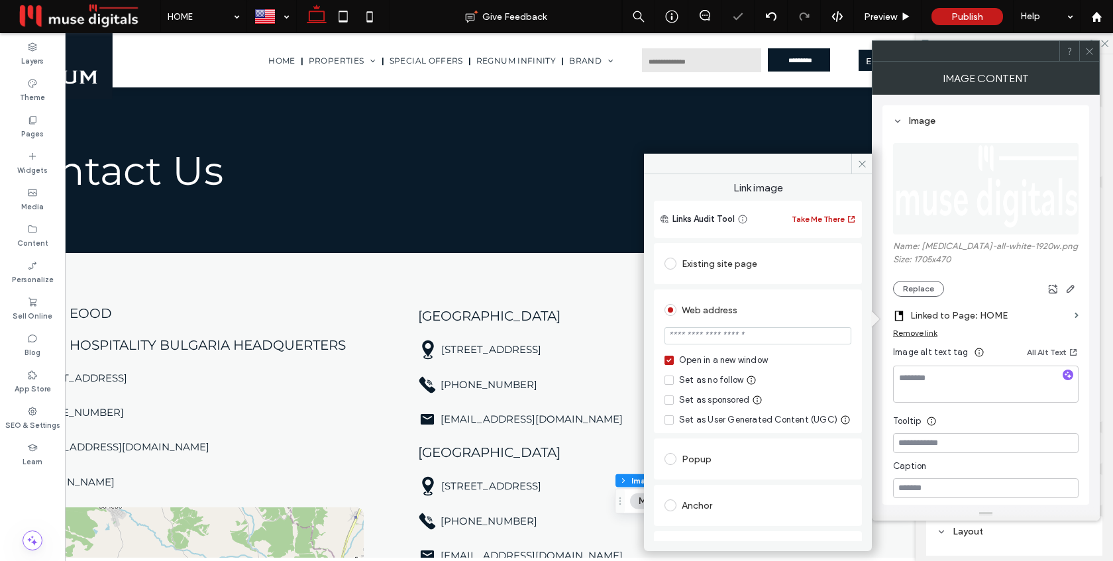
click at [722, 333] on input "url" at bounding box center [758, 335] width 187 height 17
type input "**********"
click at [764, 287] on div "**********" at bounding box center [758, 475] width 208 height 471
click at [862, 164] on use at bounding box center [862, 163] width 7 height 7
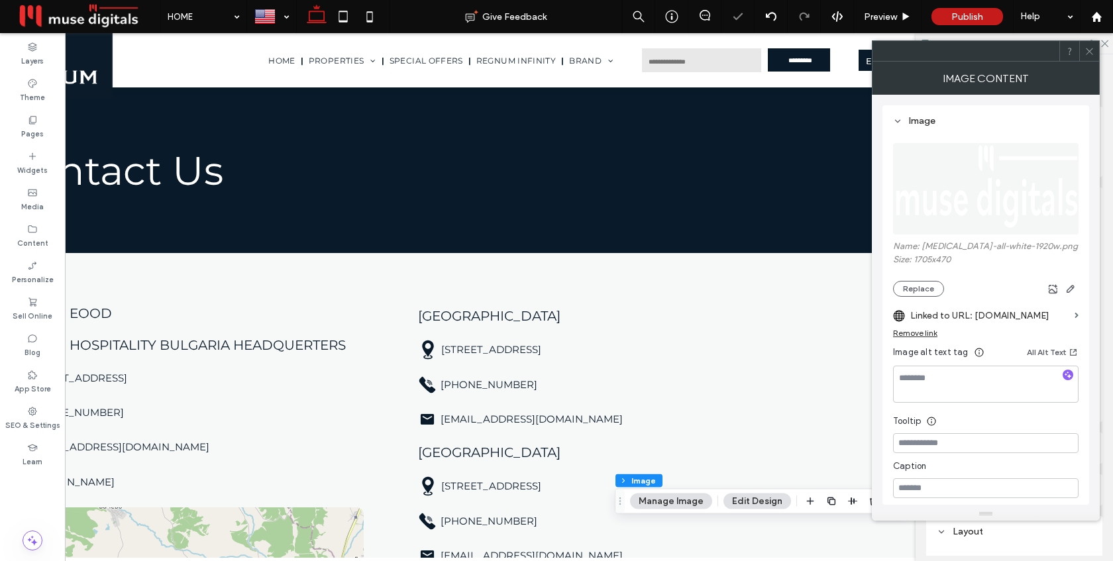
click at [1089, 54] on icon at bounding box center [1090, 51] width 10 height 10
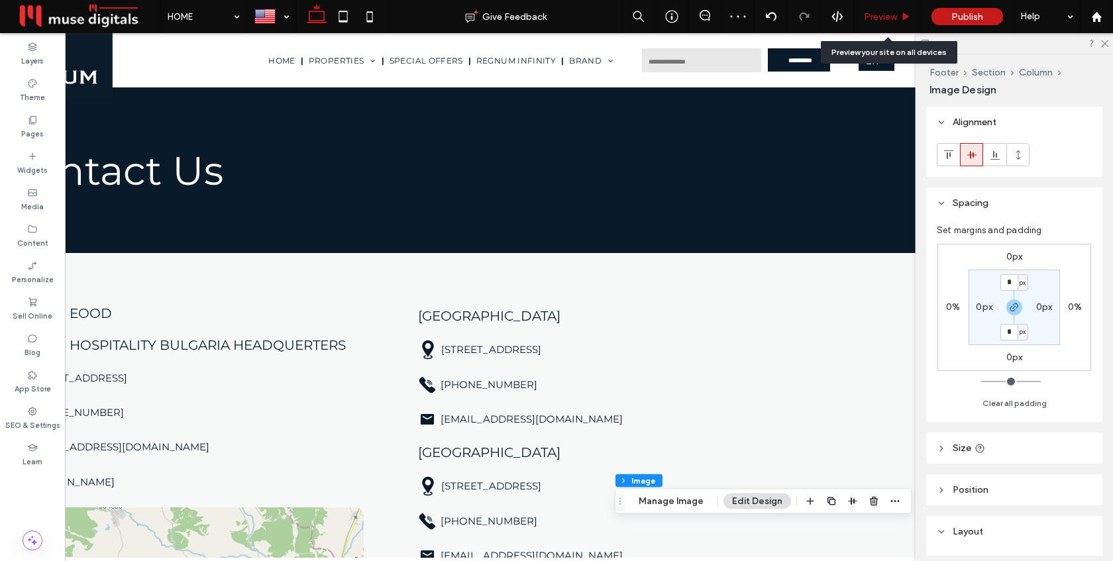
click at [879, 17] on span "Preview" at bounding box center [880, 16] width 33 height 11
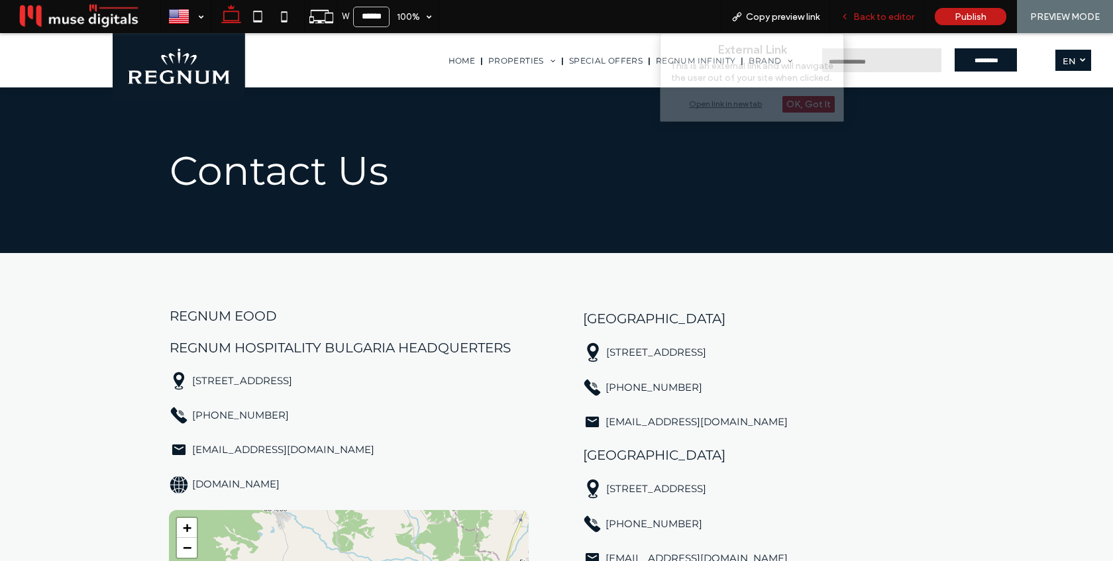
click at [860, 23] on div "Back to editor" at bounding box center [877, 16] width 95 height 33
click at [871, 16] on span "Back to editor" at bounding box center [883, 16] width 61 height 11
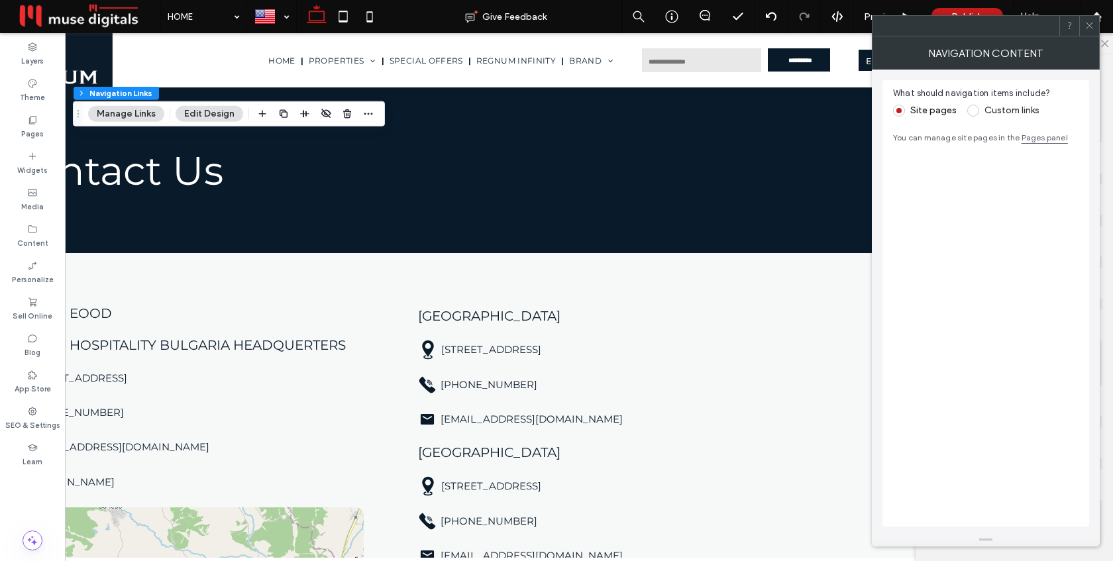
click at [1091, 26] on icon at bounding box center [1090, 26] width 10 height 10
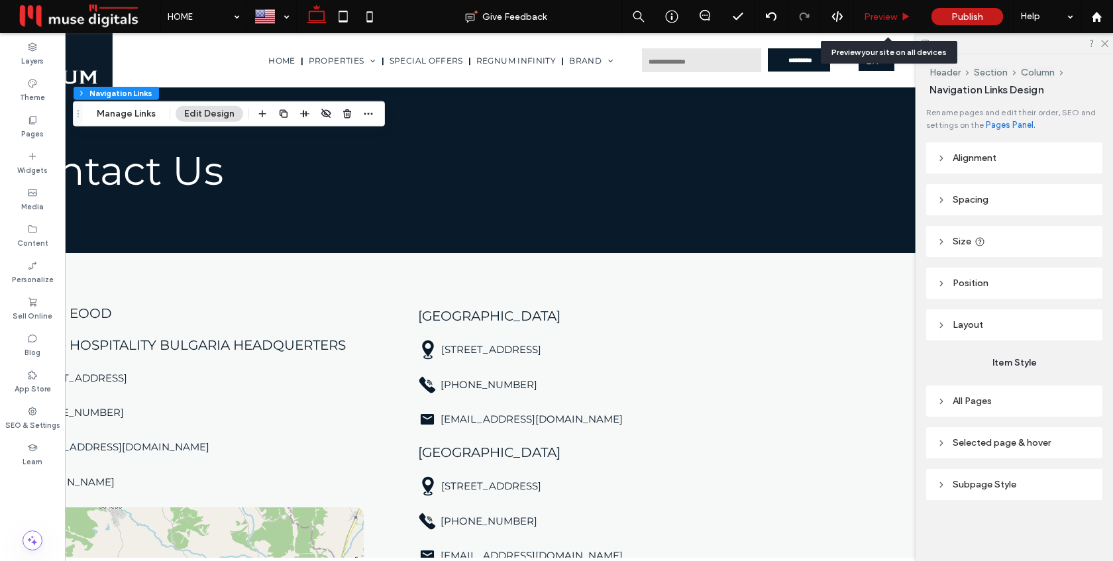
click at [891, 17] on span "Preview" at bounding box center [880, 16] width 33 height 11
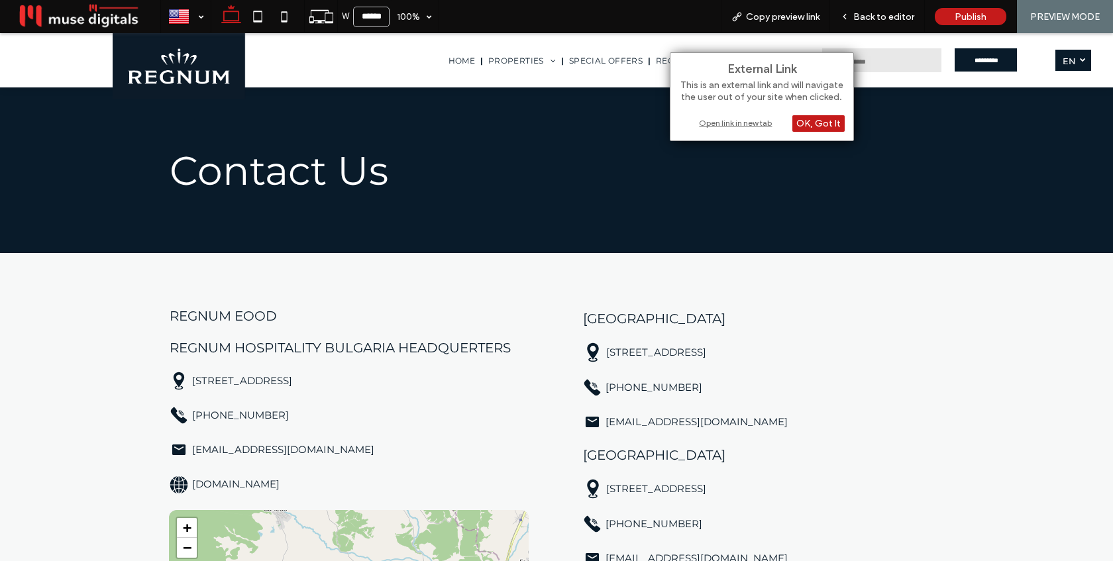
click at [731, 121] on div "Open link in new tab" at bounding box center [762, 123] width 166 height 14
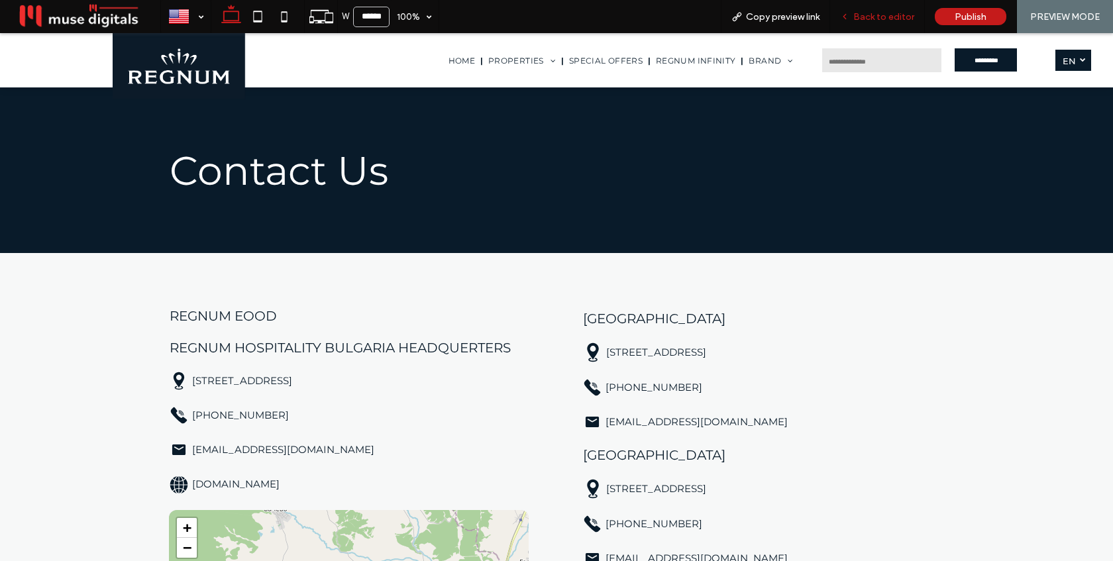
click at [884, 13] on span "Back to editor" at bounding box center [883, 16] width 61 height 11
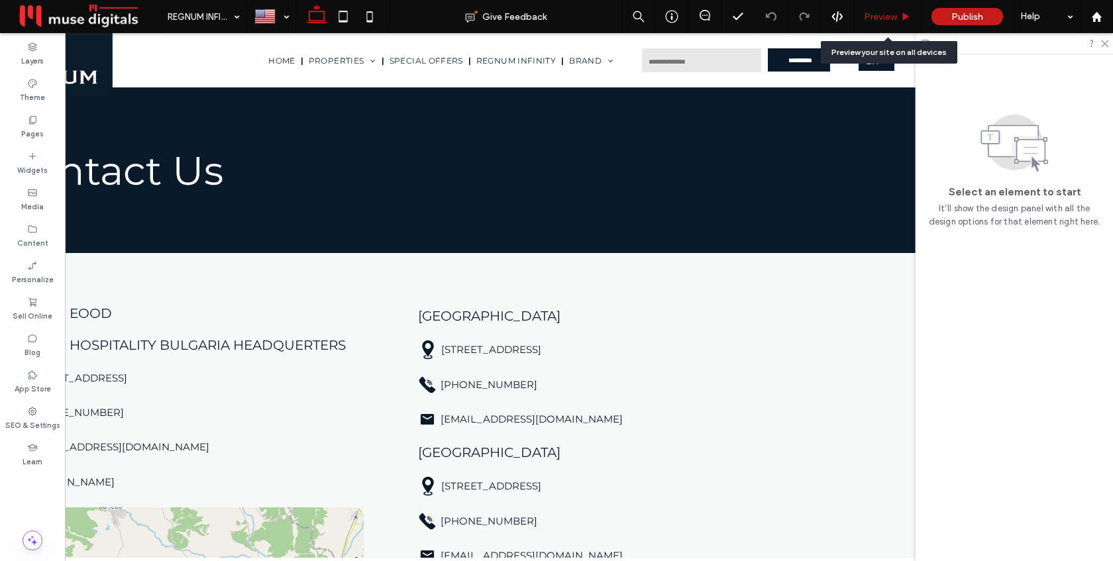
click at [886, 19] on span "Preview" at bounding box center [880, 16] width 33 height 11
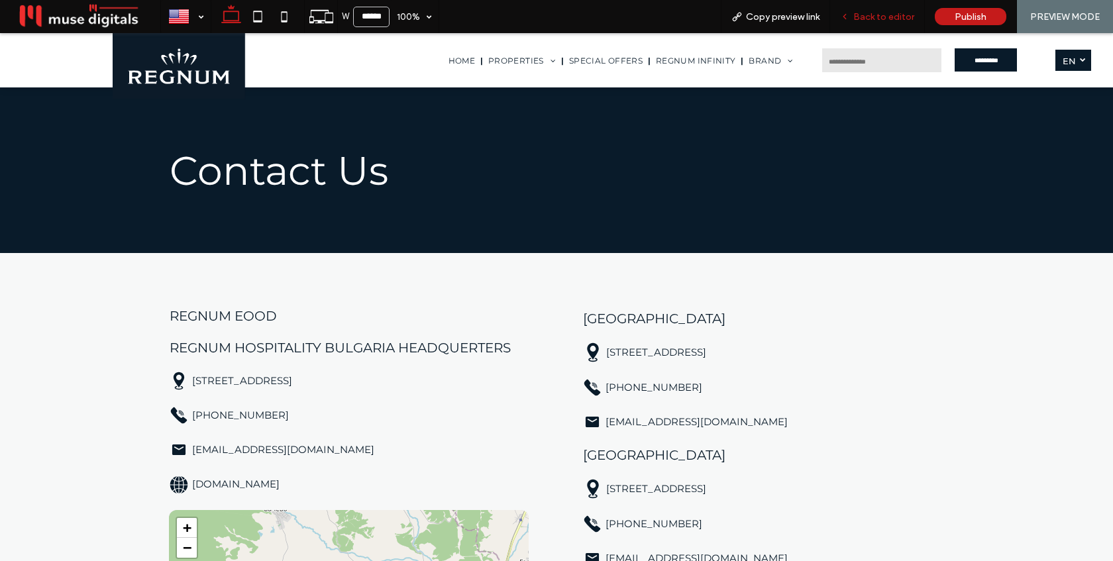
click at [890, 3] on div "Back to editor" at bounding box center [877, 16] width 95 height 33
click at [892, 17] on span "Back to editor" at bounding box center [883, 16] width 61 height 11
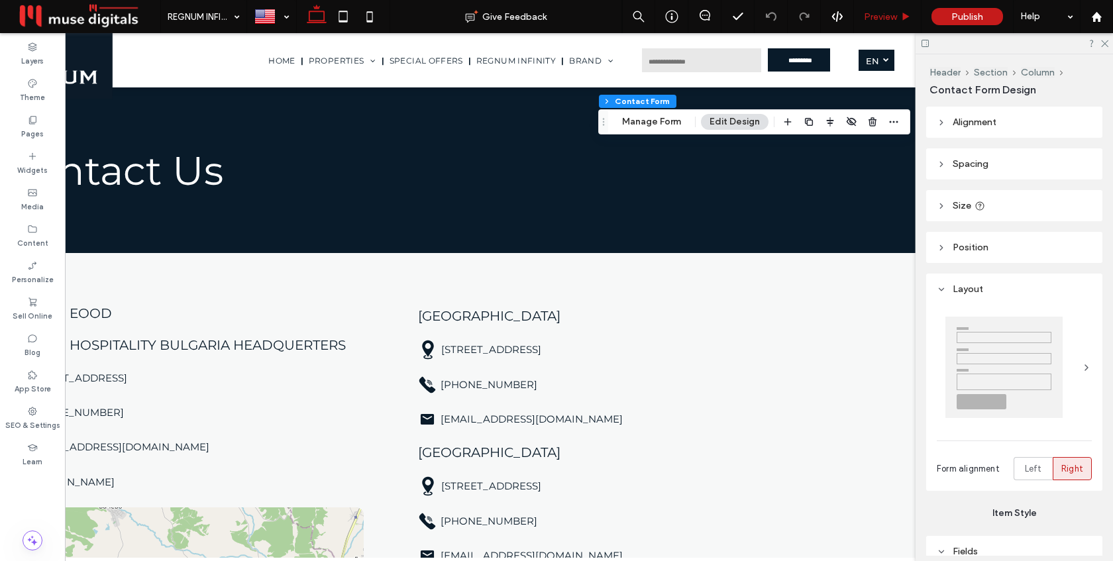
type input "*"
type input "***"
type input "**"
type input "*"
type input "***"
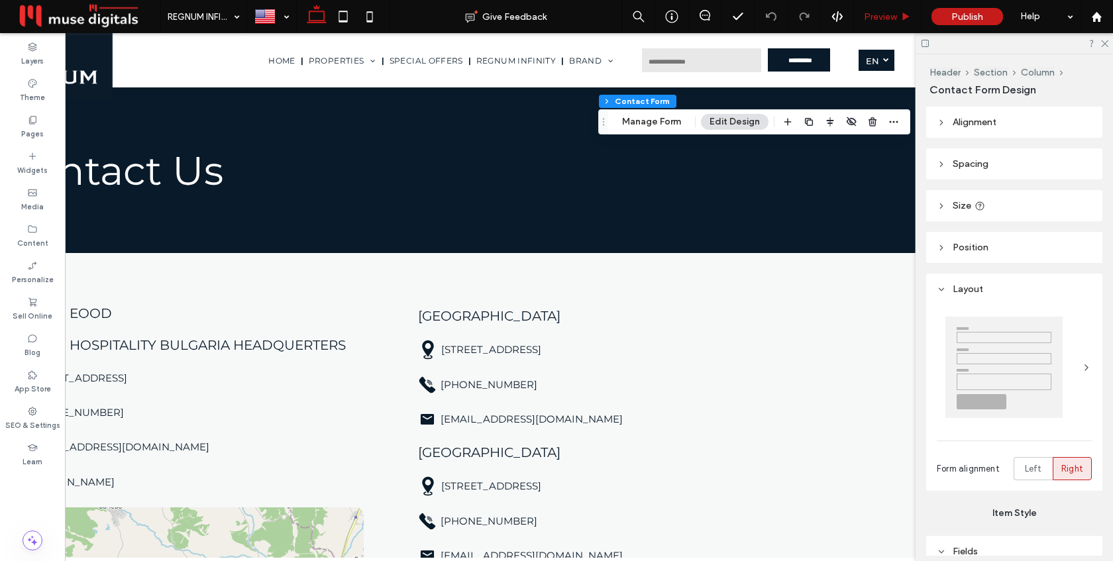
type input "**"
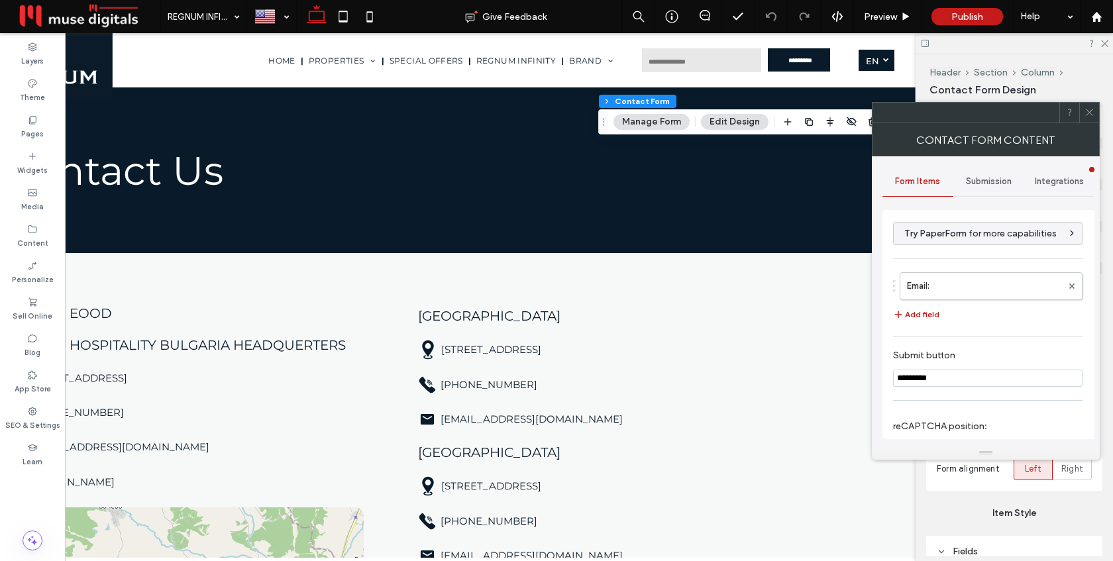
click at [988, 179] on span "Submission" at bounding box center [989, 181] width 46 height 11
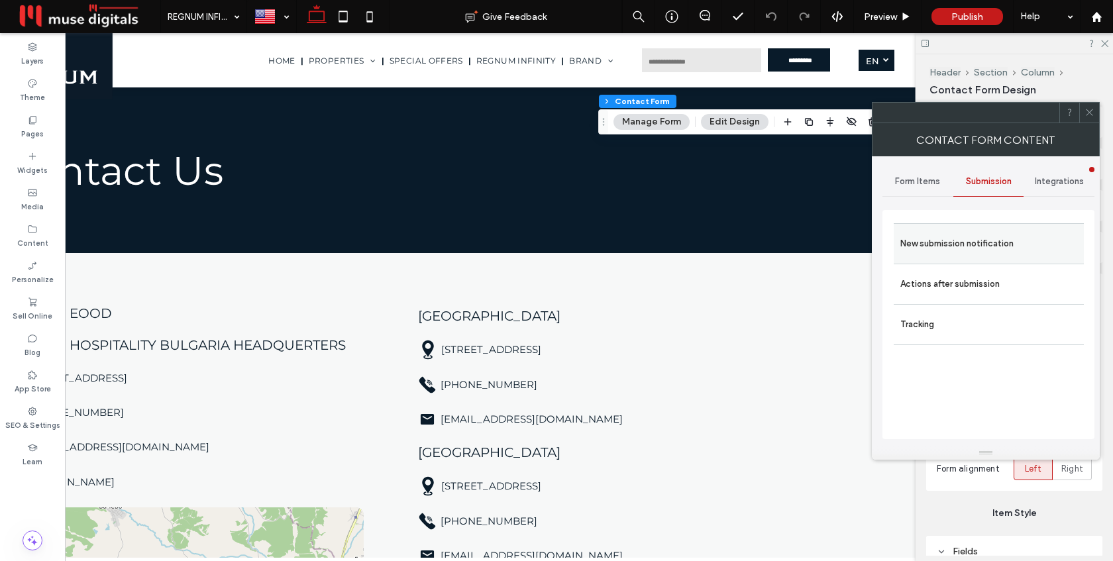
click at [957, 252] on label "New submission notification" at bounding box center [988, 244] width 177 height 27
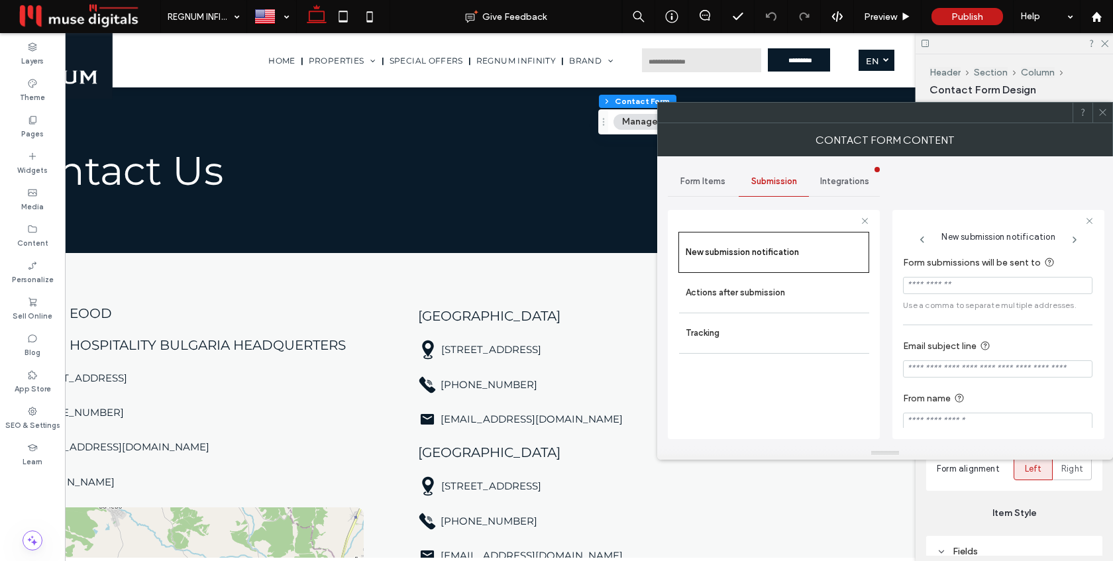
click at [1105, 116] on icon at bounding box center [1103, 112] width 10 height 10
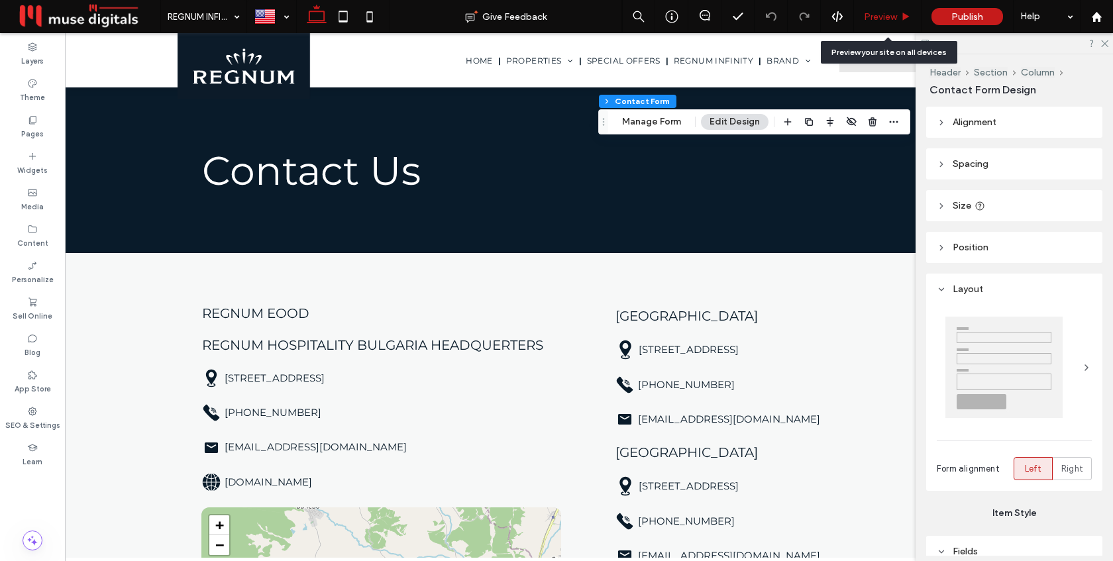
click at [891, 13] on span "Preview" at bounding box center [880, 16] width 33 height 11
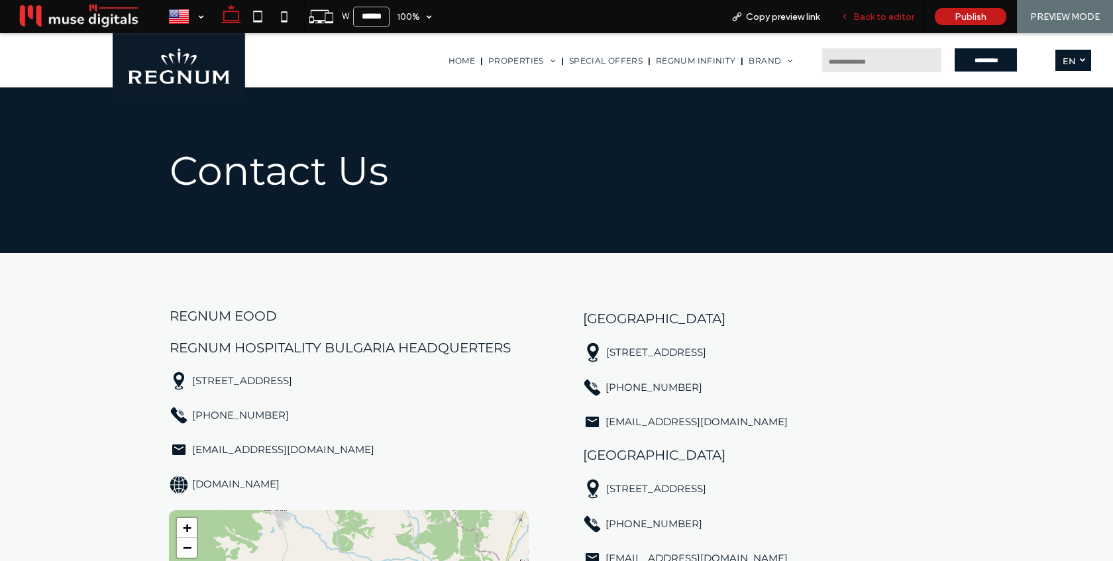
click at [892, 15] on span "Back to editor" at bounding box center [883, 16] width 61 height 11
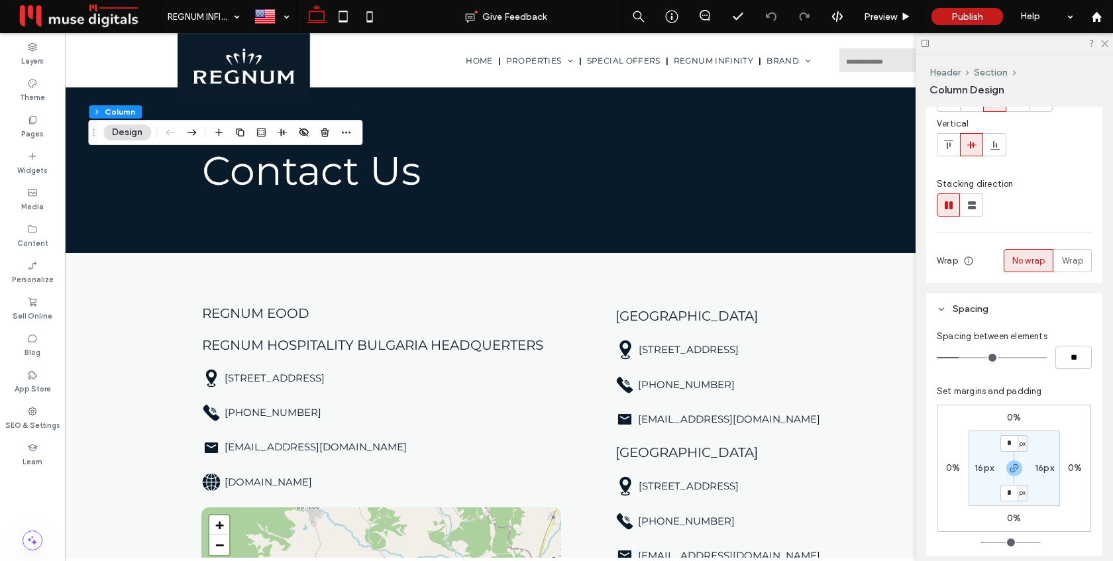
scroll to position [89, 0]
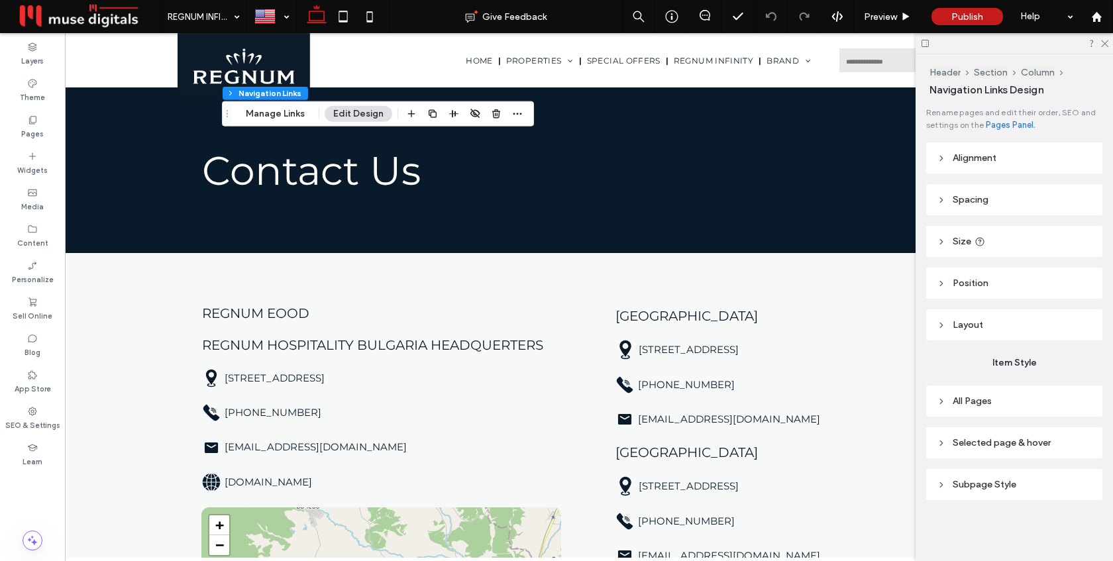
click at [977, 210] on header "Spacing" at bounding box center [1014, 199] width 176 height 31
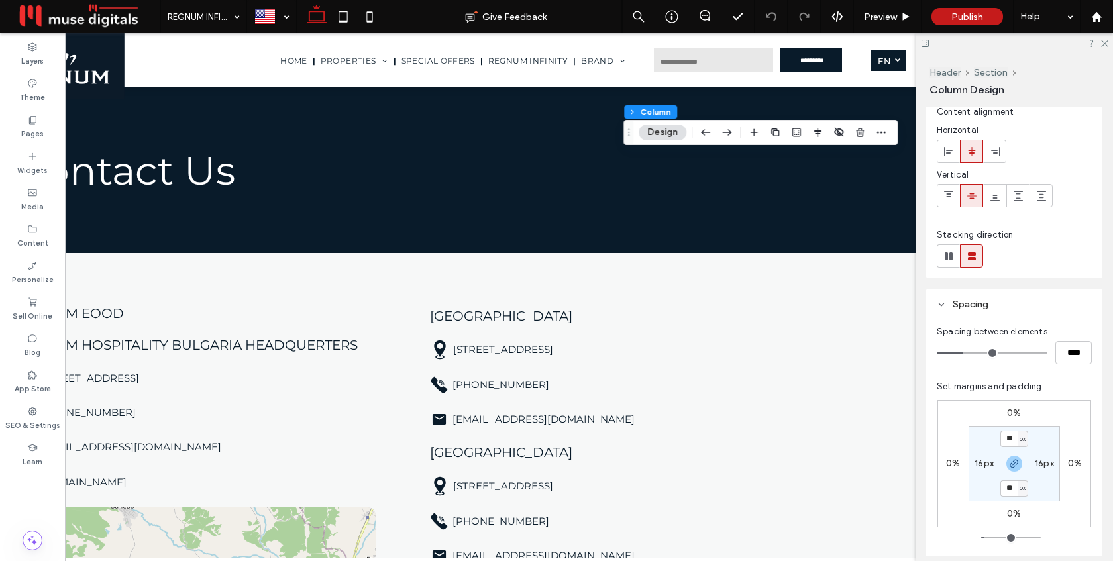
scroll to position [0, 197]
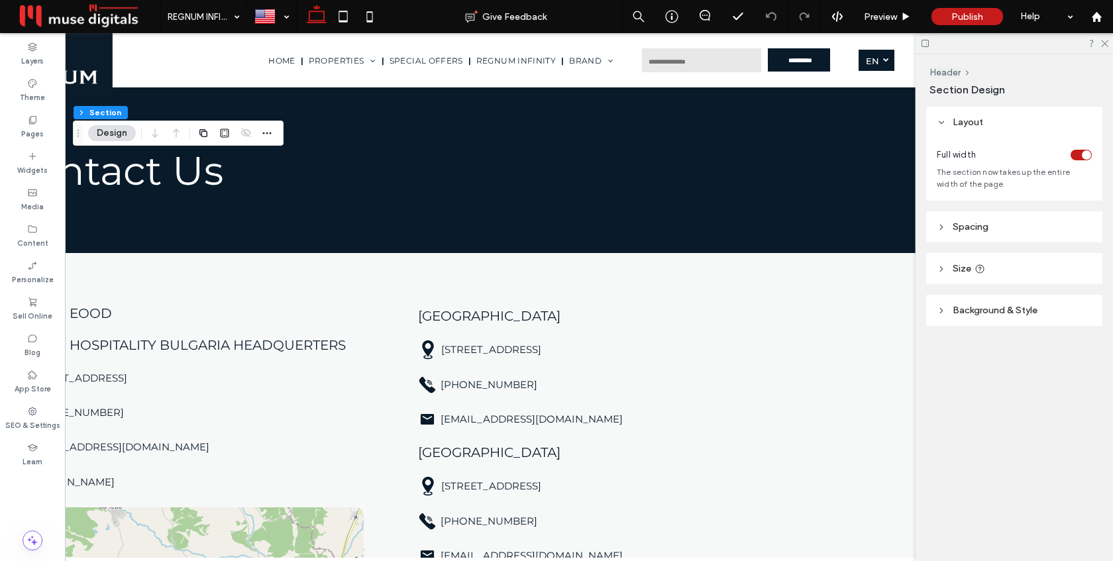
click at [973, 229] on span "Spacing" at bounding box center [971, 226] width 36 height 11
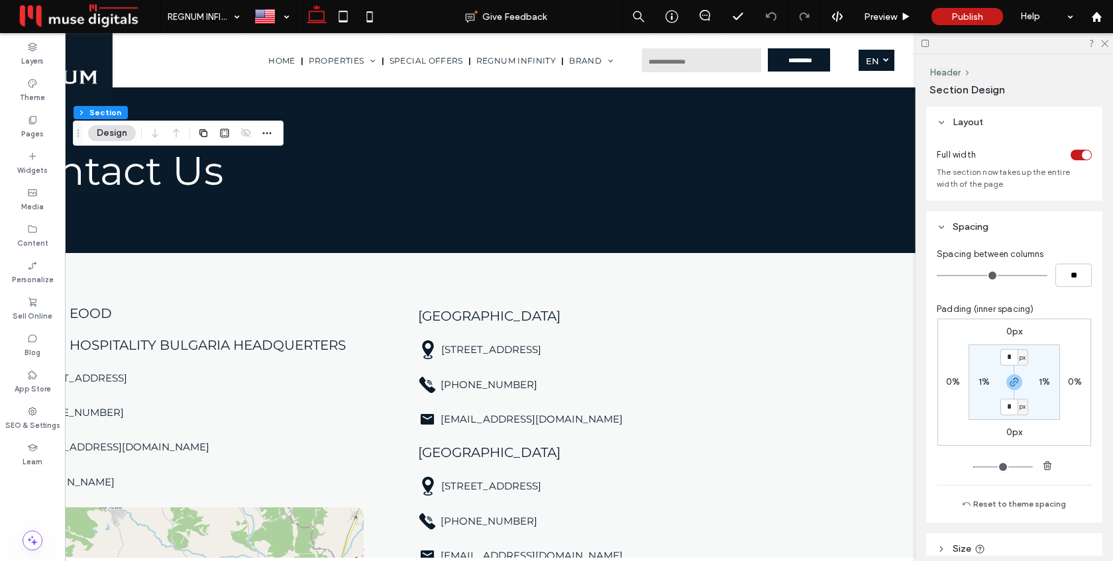
click at [985, 380] on label "1%" at bounding box center [984, 381] width 11 height 11
click at [995, 386] on div "%" at bounding box center [993, 382] width 8 height 13
click at [990, 402] on span "px" at bounding box center [987, 403] width 9 height 13
type input "**"
type input "****"
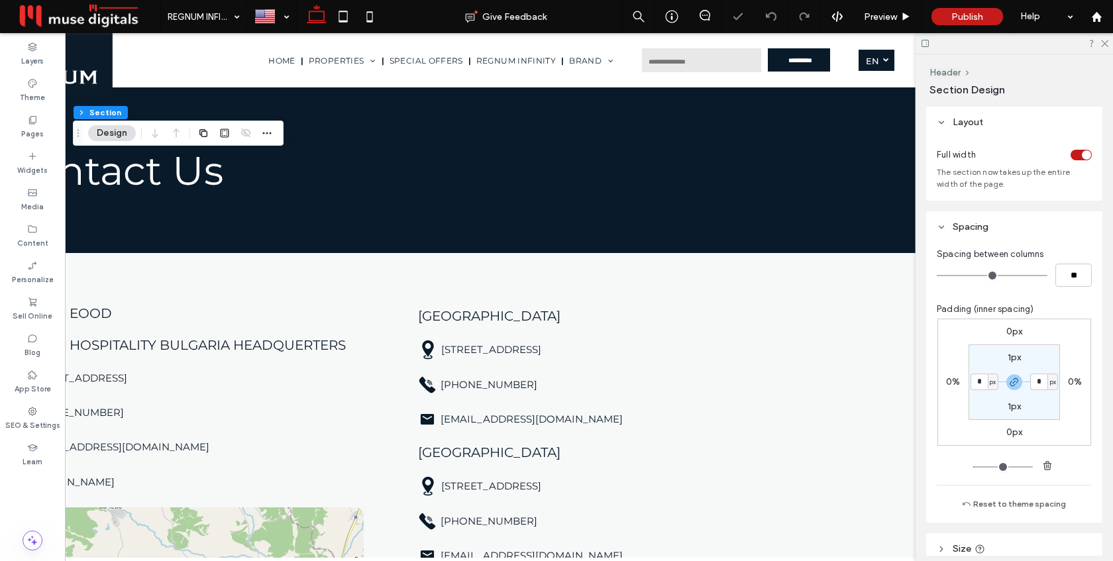
type input "****"
type input "**"
click at [980, 378] on input "****" at bounding box center [979, 382] width 17 height 17
type input "**"
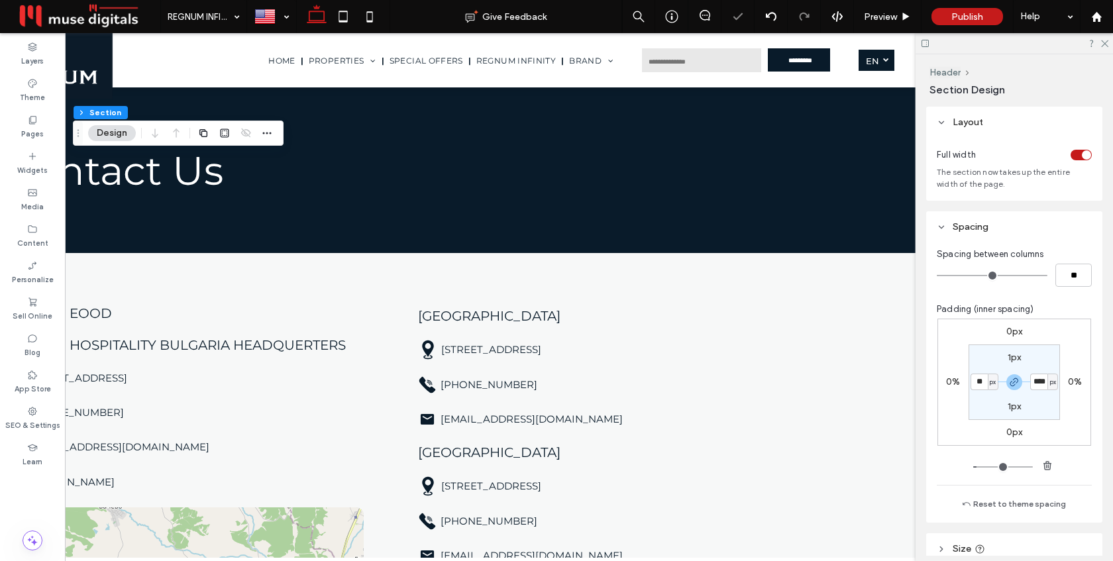
type input "**"
click at [1073, 335] on div "0px 0% 0px 0% 1px ** px 1px ** px" at bounding box center [1014, 382] width 154 height 127
click at [894, 17] on span "Preview" at bounding box center [880, 16] width 33 height 11
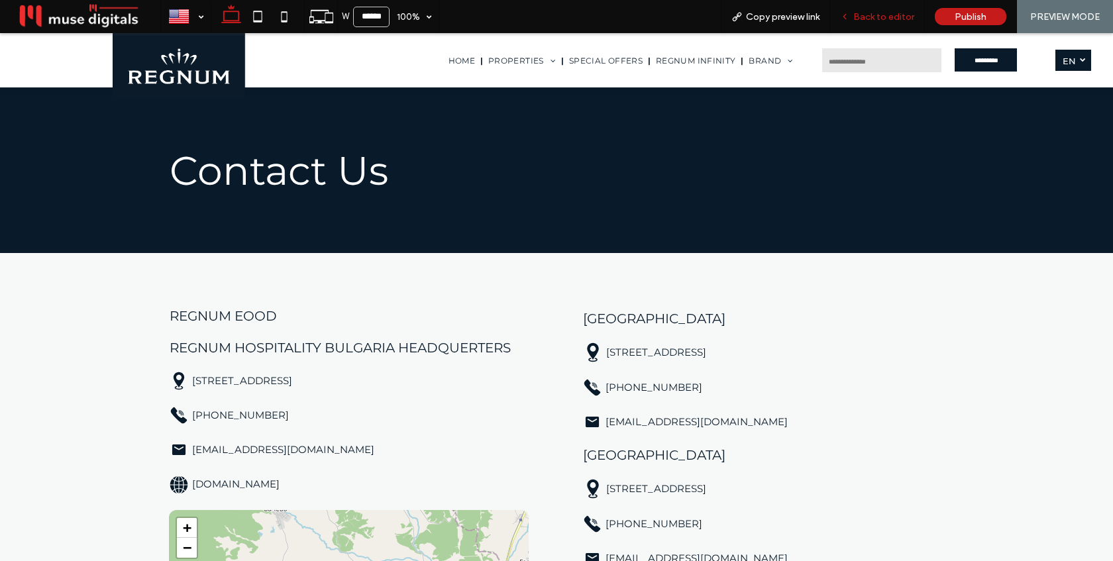
click at [901, 13] on span "Back to editor" at bounding box center [883, 16] width 61 height 11
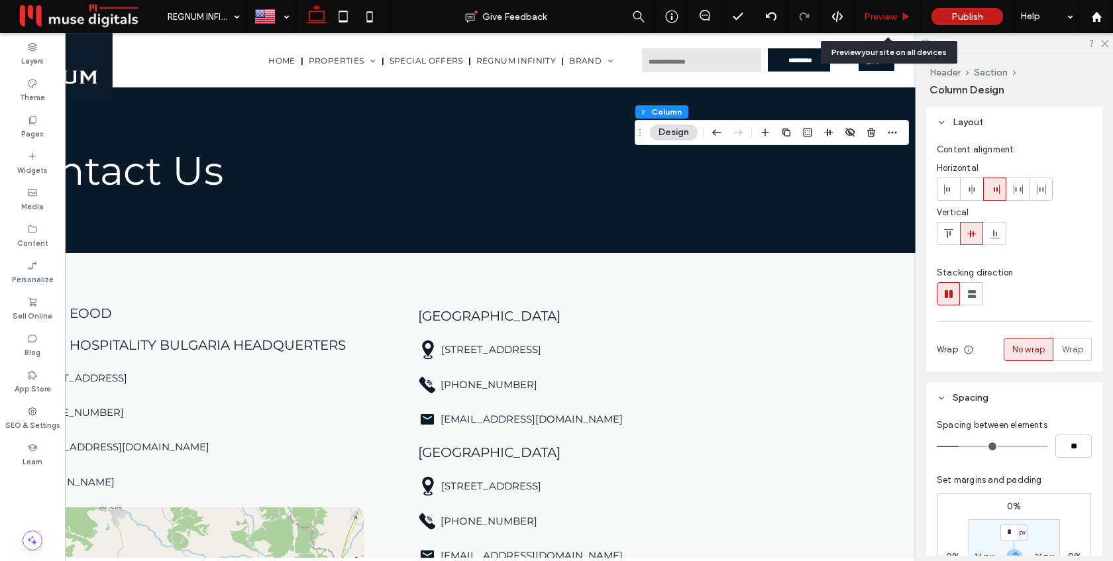
click at [884, 16] on span "Preview" at bounding box center [880, 16] width 33 height 11
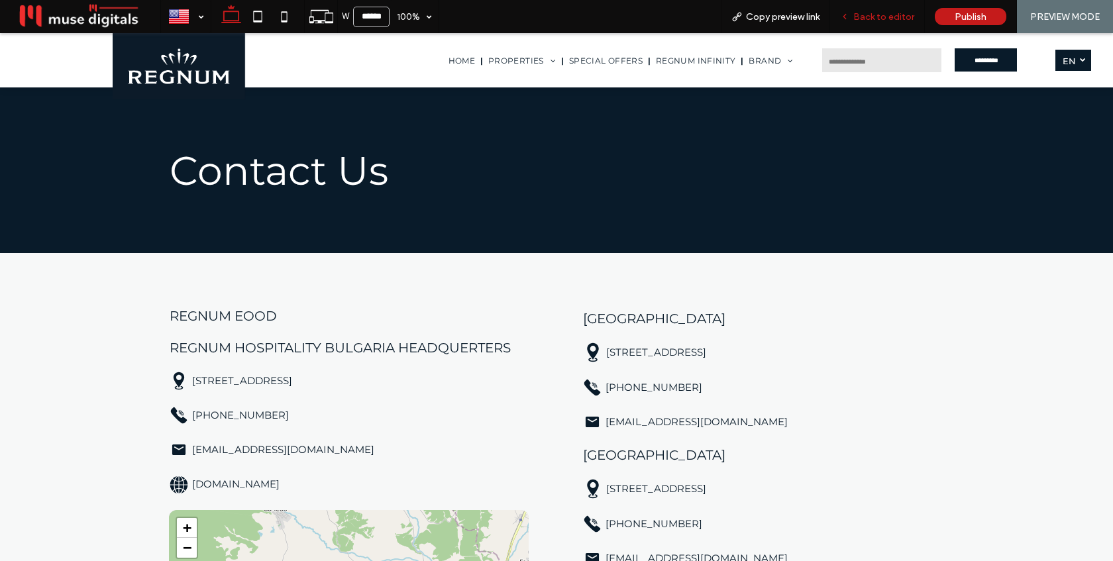
click at [875, 23] on div "Back to editor" at bounding box center [877, 16] width 95 height 33
click at [882, 20] on span "Back to editor" at bounding box center [883, 16] width 61 height 11
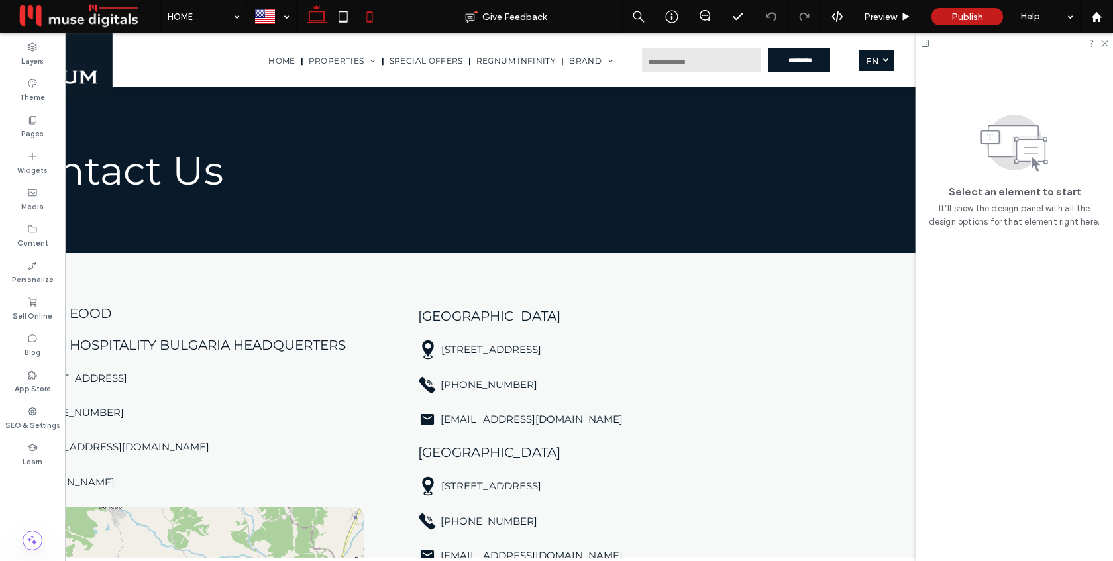
click at [372, 17] on icon at bounding box center [369, 16] width 27 height 27
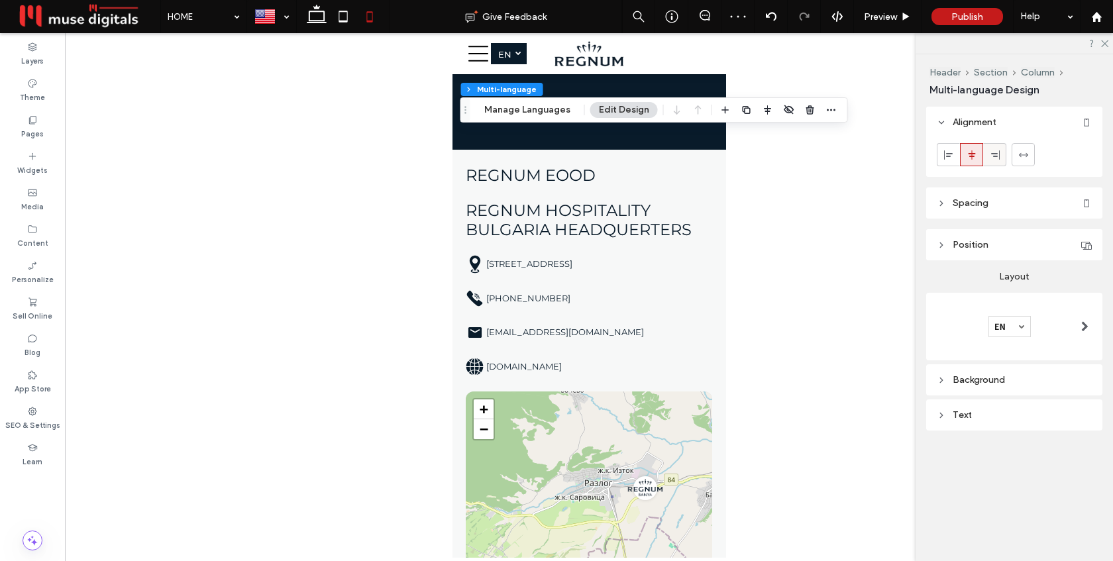
click at [996, 152] on icon at bounding box center [995, 155] width 11 height 11
click at [347, 18] on use at bounding box center [343, 16] width 9 height 11
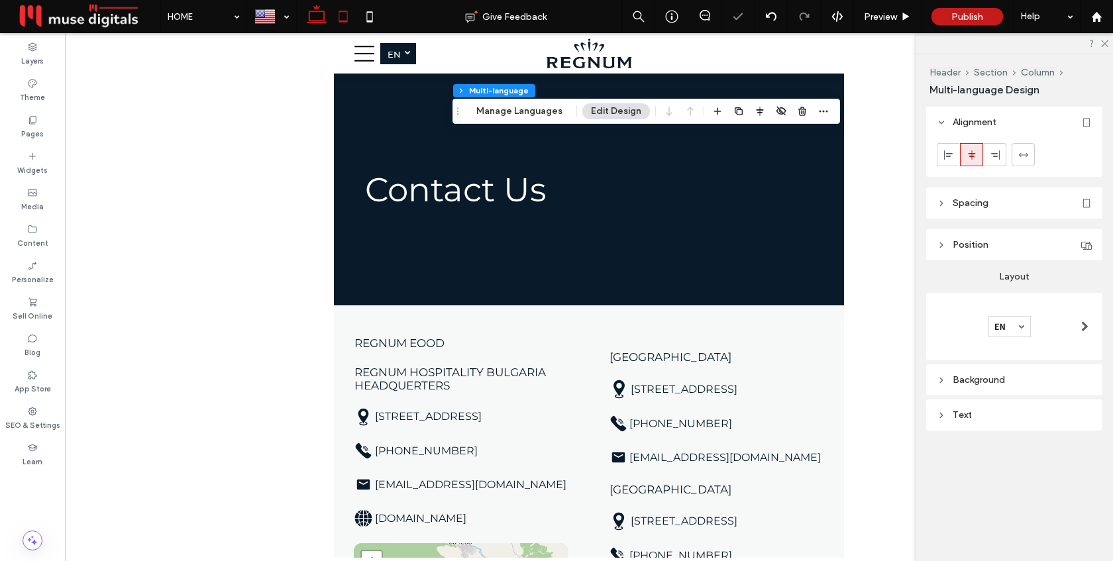
click at [313, 15] on icon at bounding box center [316, 16] width 27 height 27
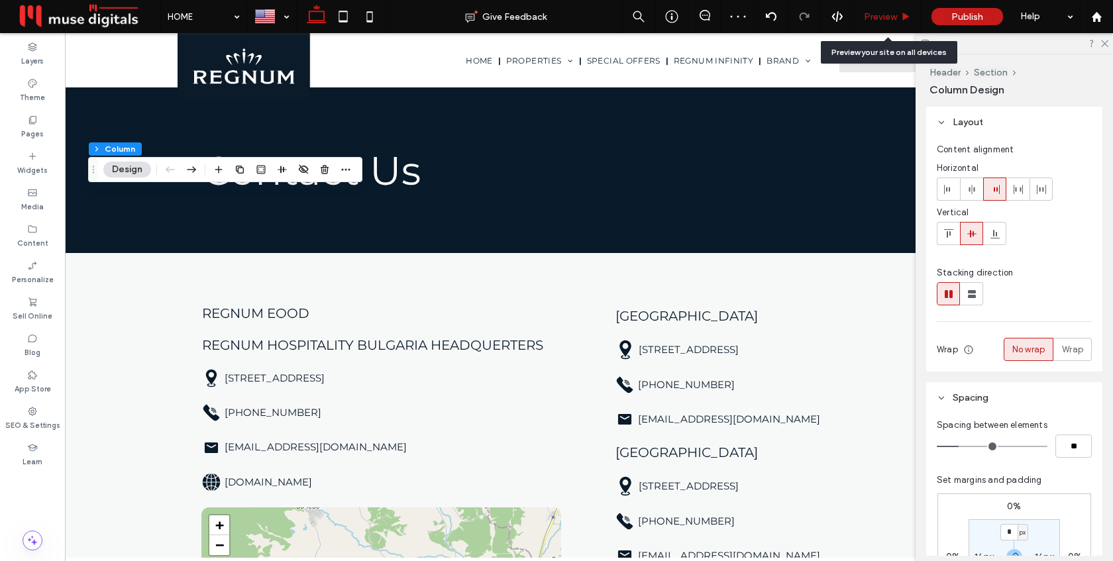
click at [876, 11] on span "Preview" at bounding box center [880, 16] width 33 height 11
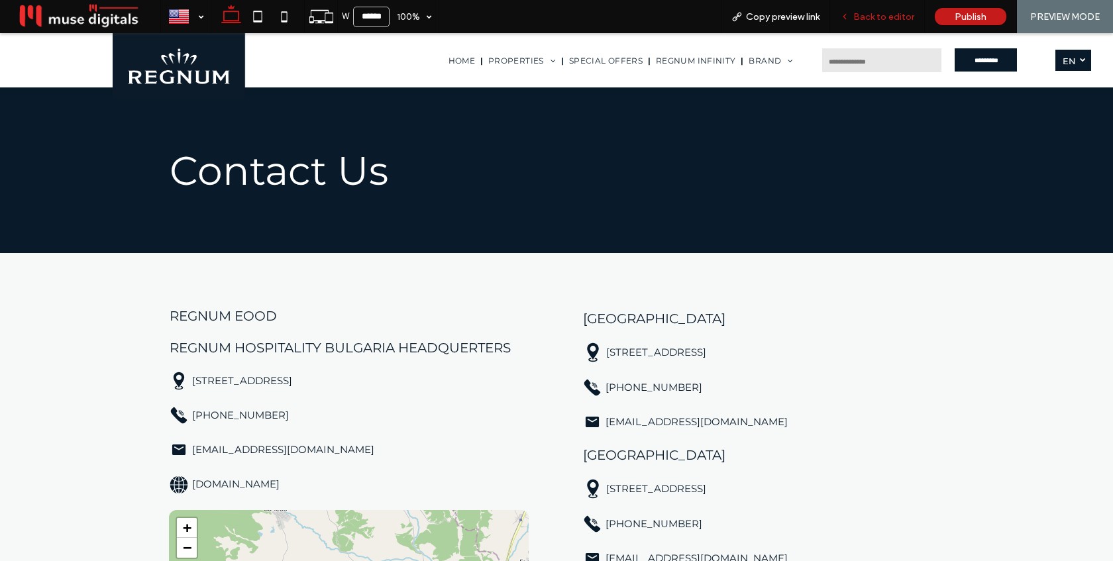
click at [883, 21] on span "Back to editor" at bounding box center [883, 16] width 61 height 11
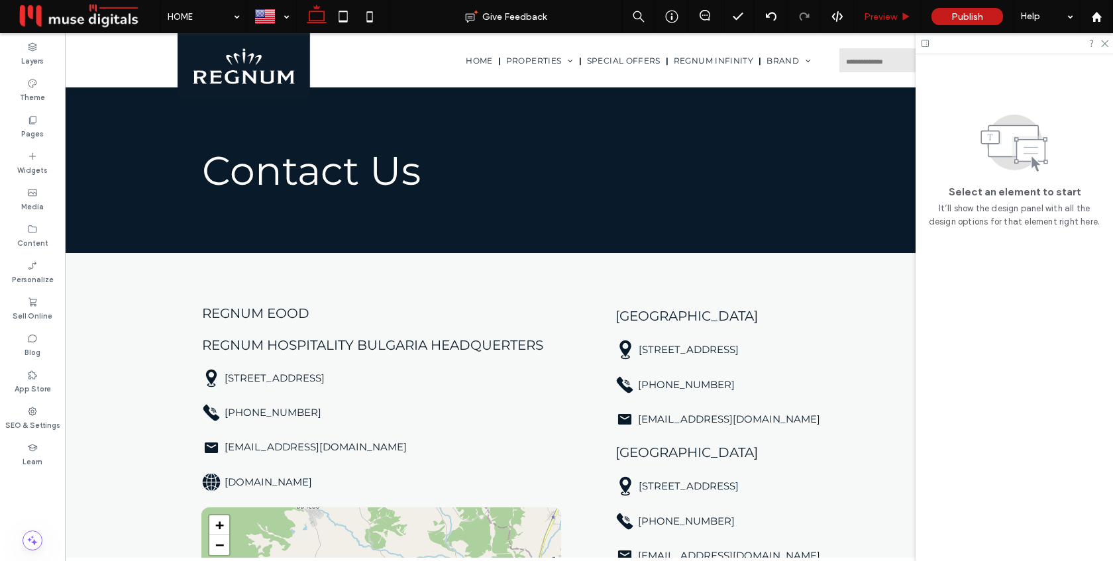
scroll to position [0, 197]
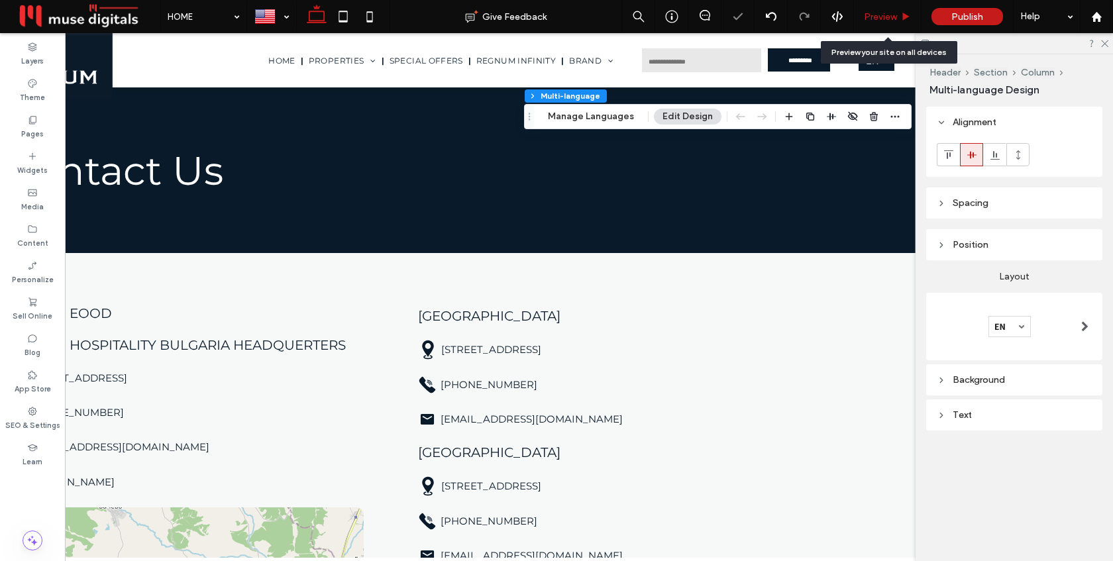
click at [874, 22] on div "Preview" at bounding box center [888, 16] width 68 height 33
click at [879, 15] on span "Preview" at bounding box center [880, 16] width 33 height 11
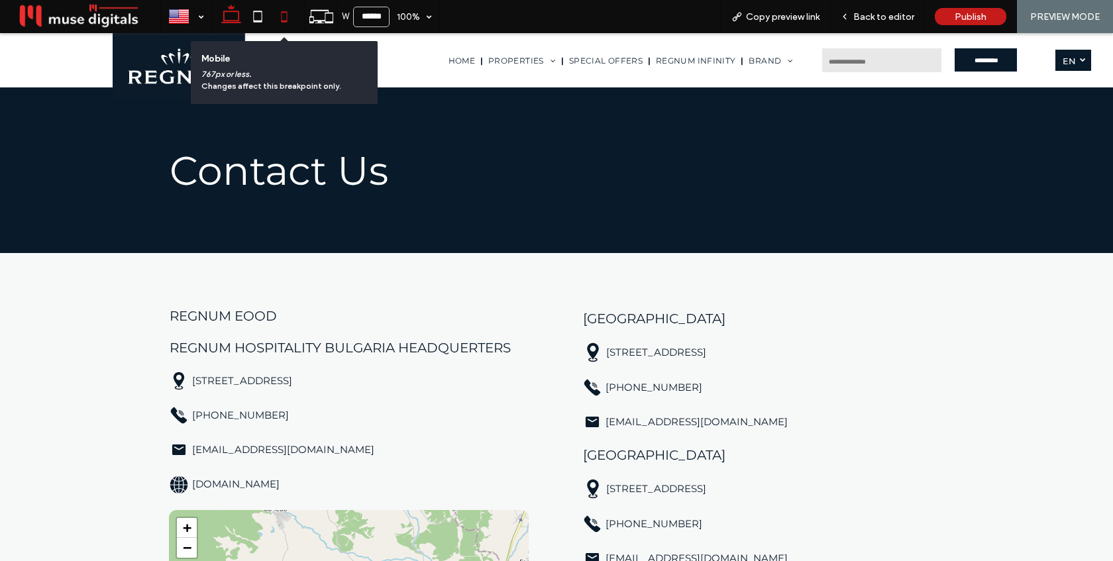
click at [287, 22] on use at bounding box center [285, 16] width 6 height 11
type input "*****"
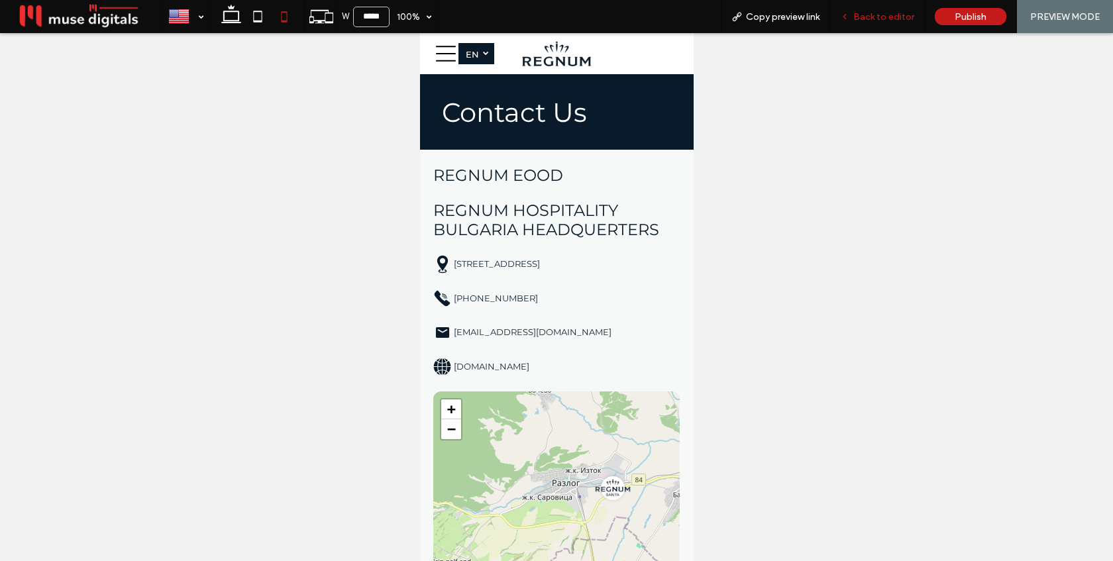
click at [852, 14] on div "Back to editor" at bounding box center [877, 16] width 94 height 11
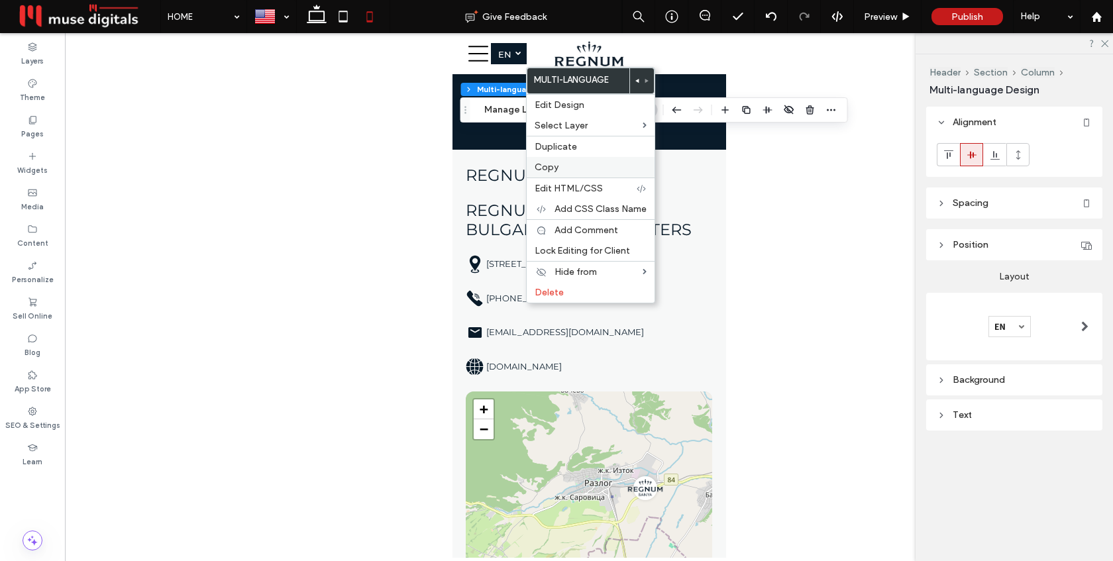
click at [572, 162] on label "Copy" at bounding box center [591, 167] width 112 height 11
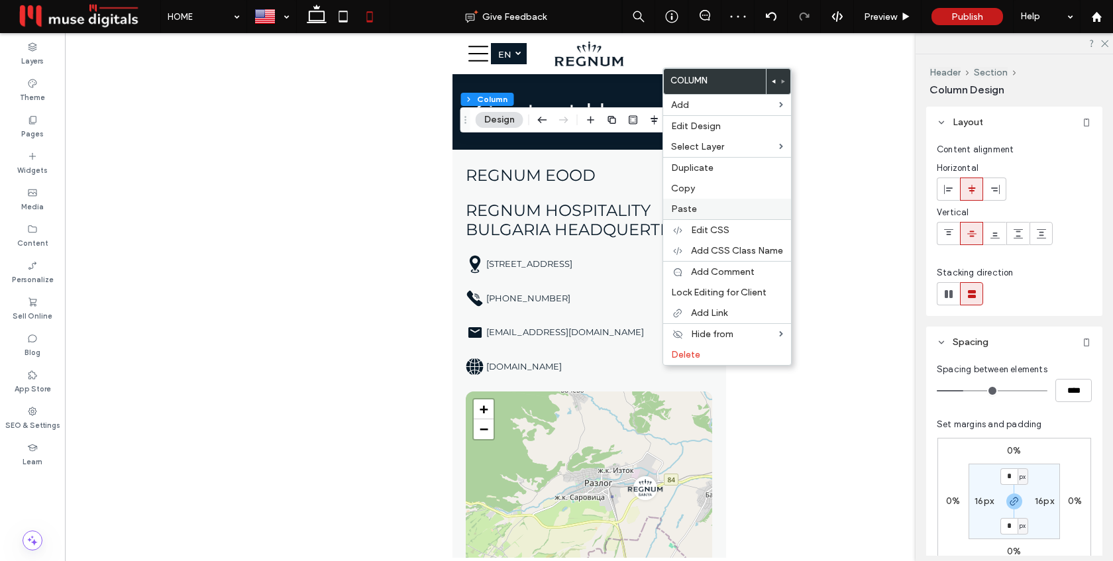
click at [706, 203] on label "Paste" at bounding box center [727, 208] width 112 height 11
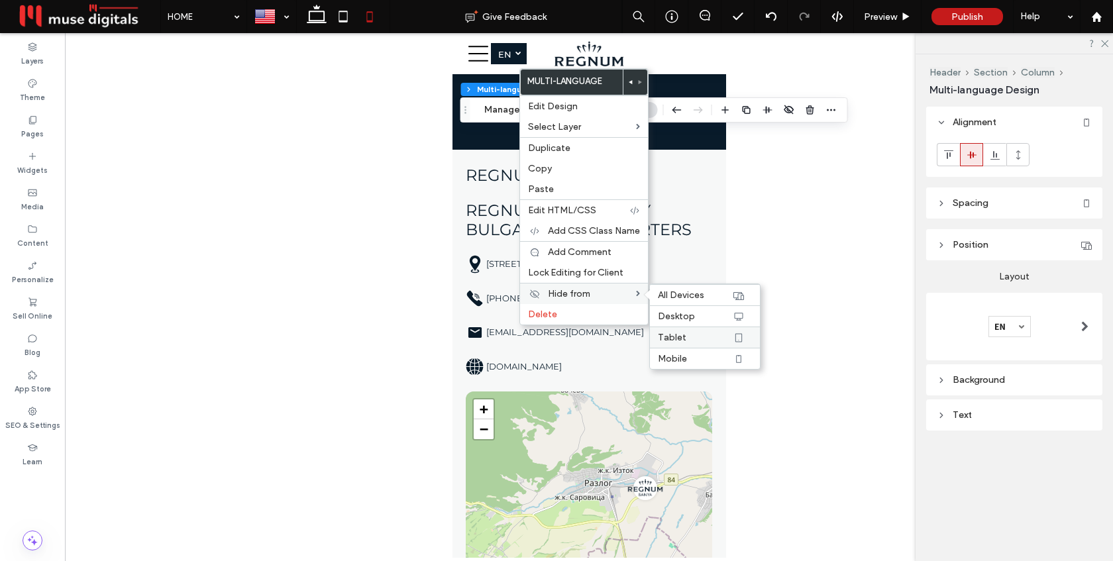
click at [674, 331] on div "Tablet" at bounding box center [705, 337] width 110 height 21
click at [682, 360] on span "Mobile" at bounding box center [672, 358] width 29 height 11
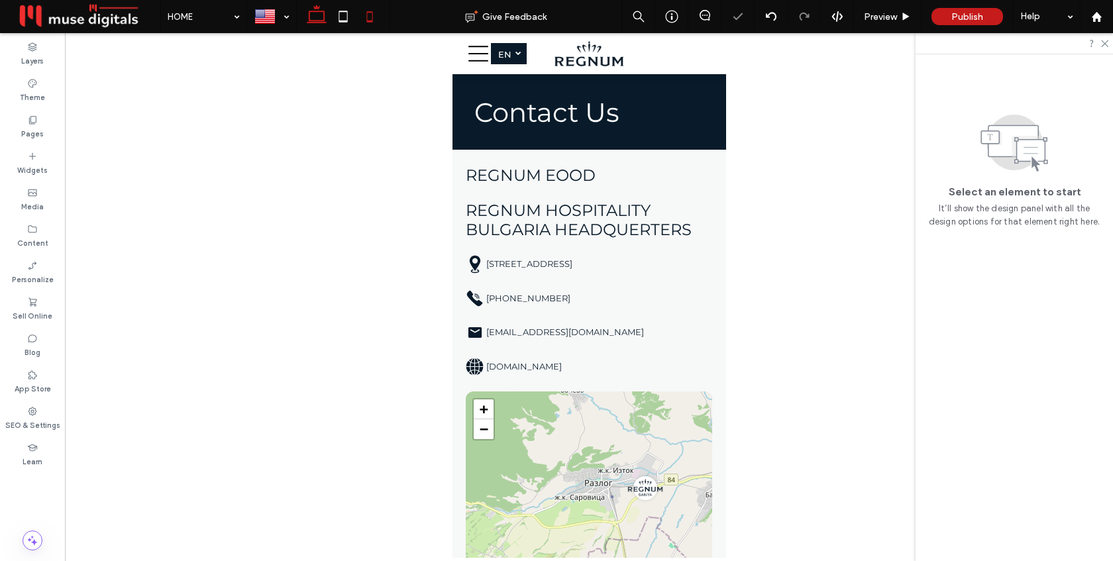
click at [317, 17] on icon at bounding box center [316, 16] width 27 height 27
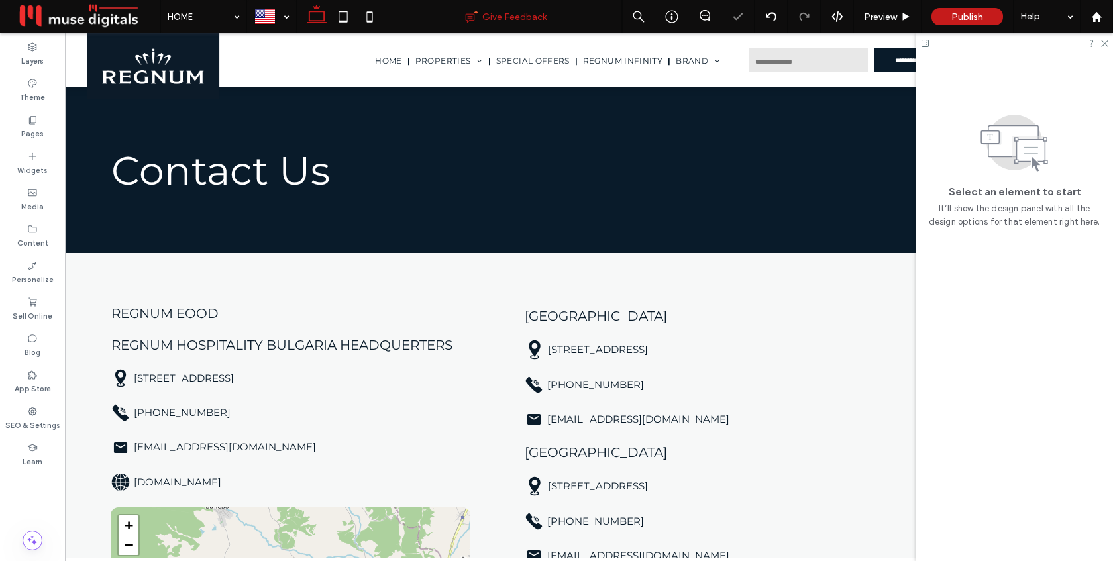
scroll to position [0, 197]
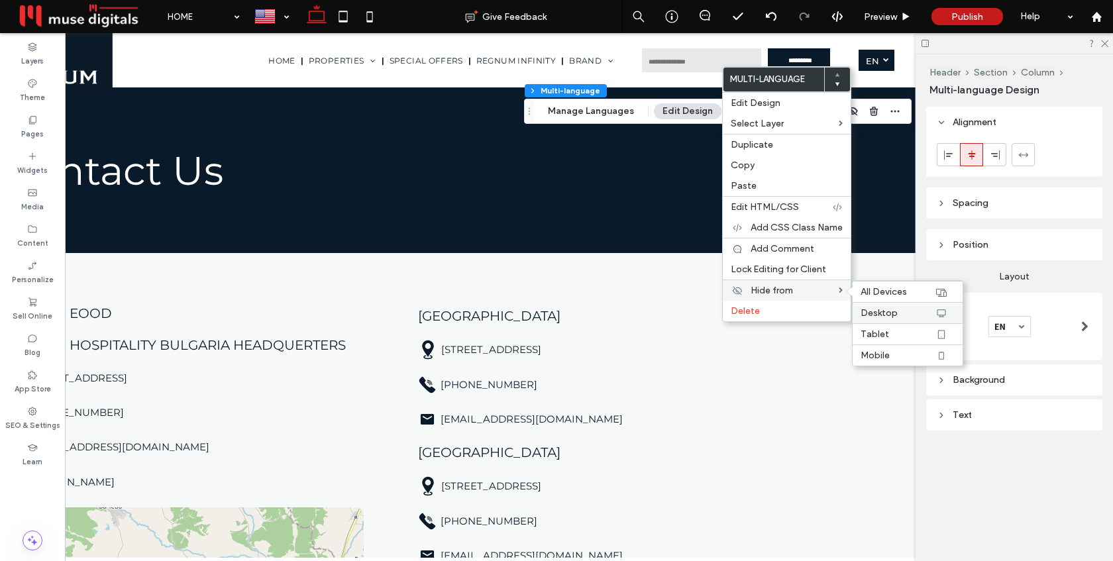
click at [886, 314] on span "Desktop" at bounding box center [879, 312] width 37 height 11
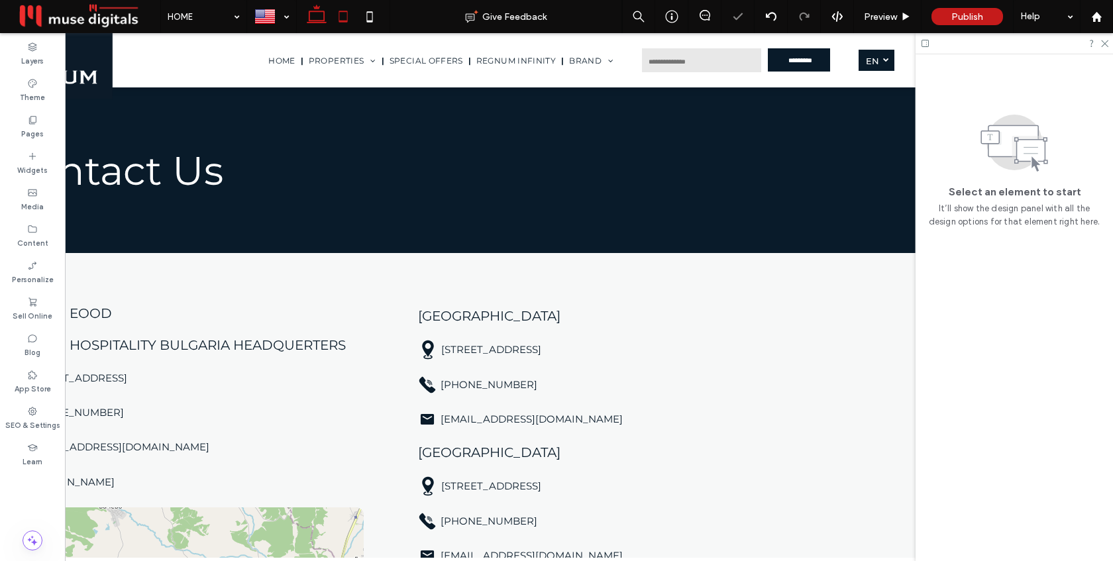
click at [341, 14] on icon at bounding box center [343, 16] width 27 height 27
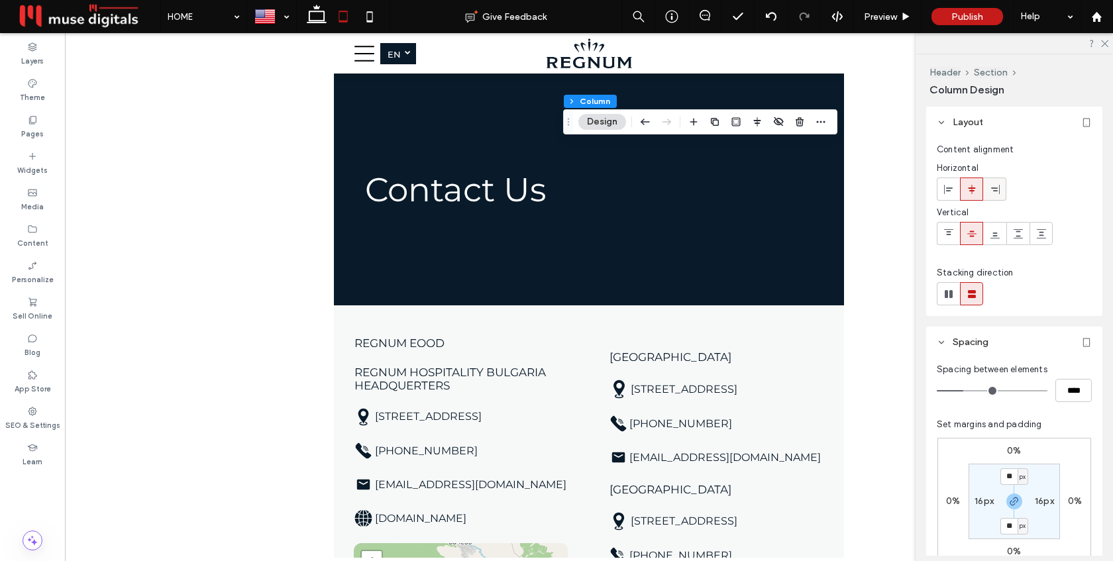
click at [994, 183] on span at bounding box center [995, 189] width 11 height 22
click at [897, 23] on div "Preview" at bounding box center [888, 16] width 68 height 33
click at [881, 18] on span "Preview" at bounding box center [880, 16] width 33 height 11
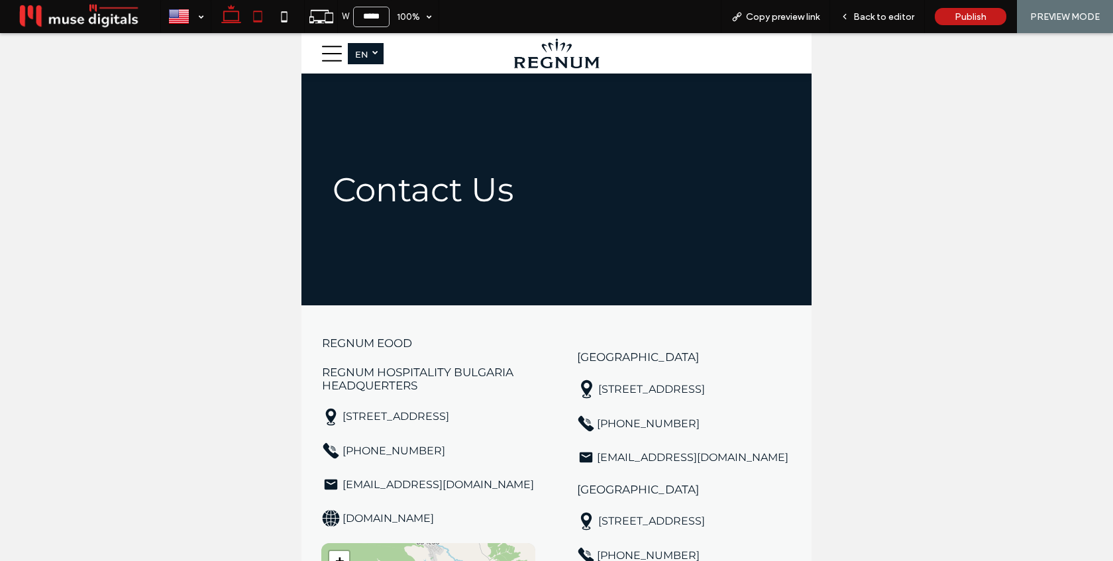
click at [239, 17] on use at bounding box center [231, 14] width 20 height 19
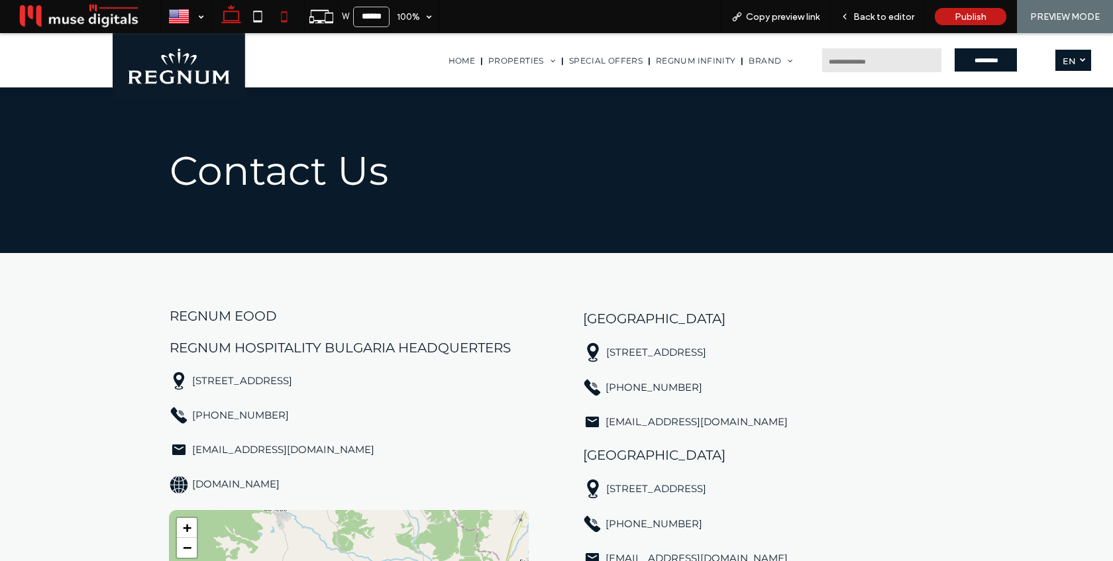
click at [282, 17] on icon at bounding box center [284, 16] width 27 height 27
type input "*****"
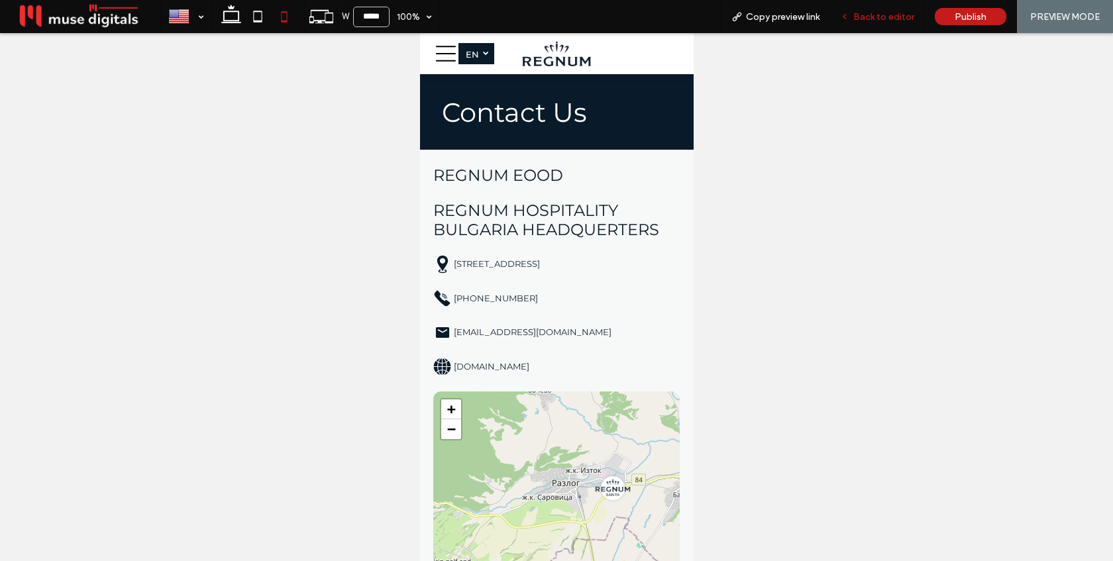
click at [869, 24] on div "Back to editor" at bounding box center [877, 16] width 95 height 33
click at [879, 17] on span "Back to editor" at bounding box center [883, 16] width 61 height 11
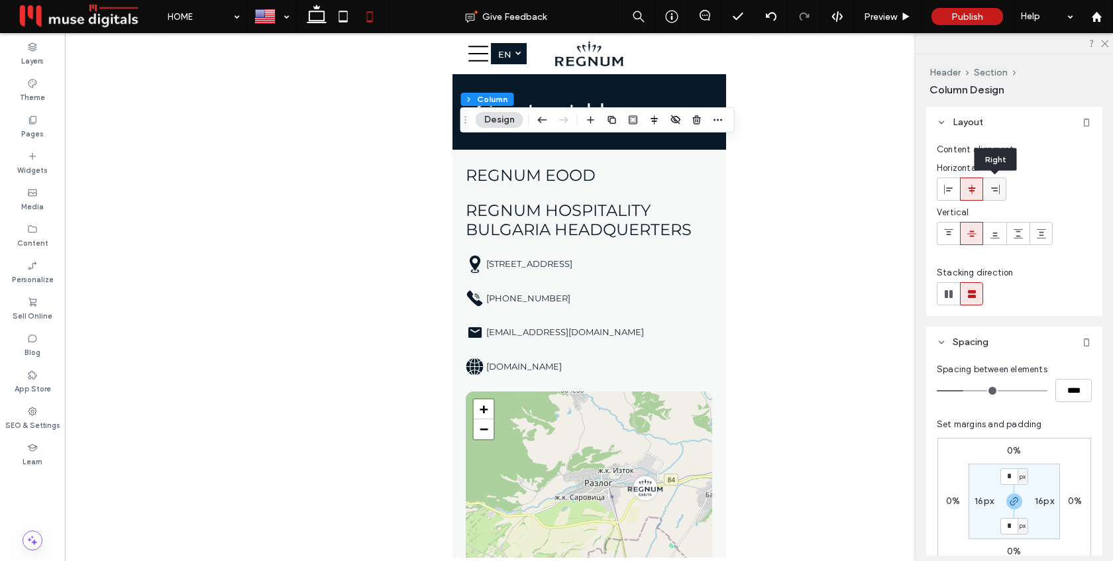
click at [993, 191] on use at bounding box center [995, 188] width 9 height 9
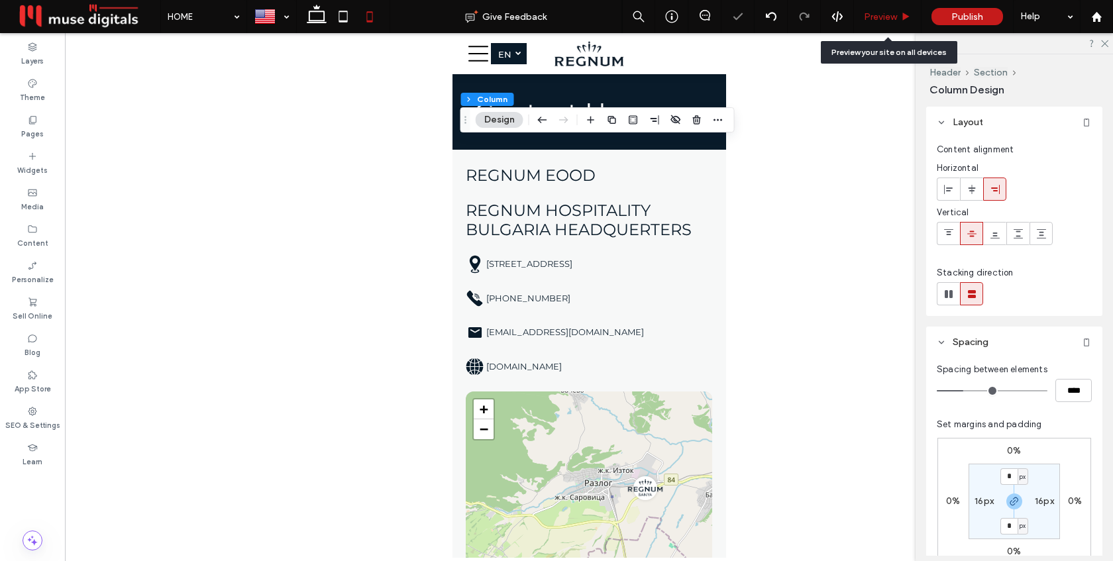
click at [884, 19] on span "Preview" at bounding box center [880, 16] width 33 height 11
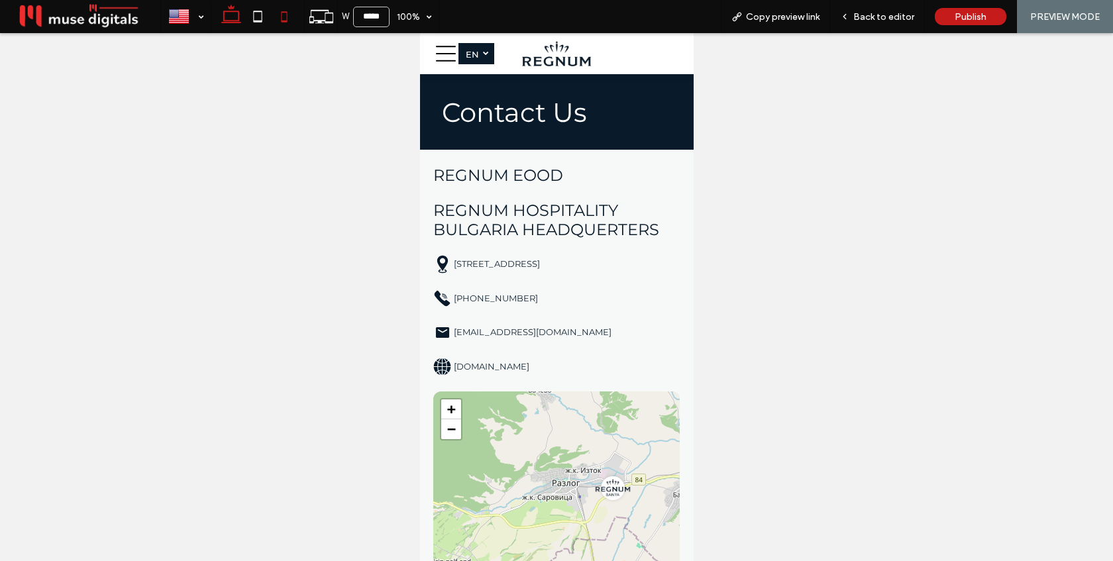
click at [237, 17] on icon at bounding box center [231, 16] width 27 height 27
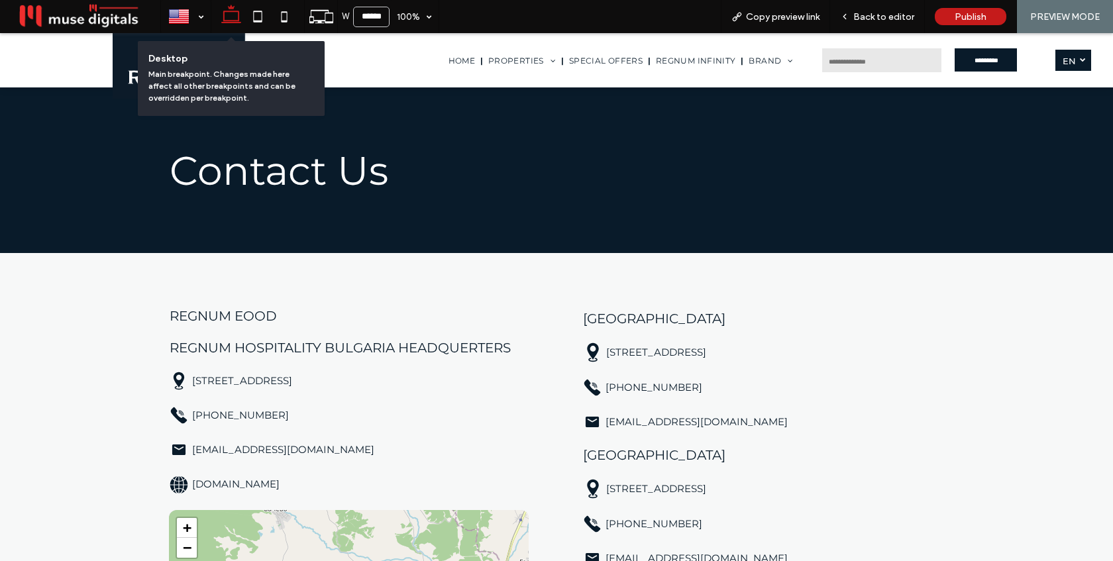
type input "******"
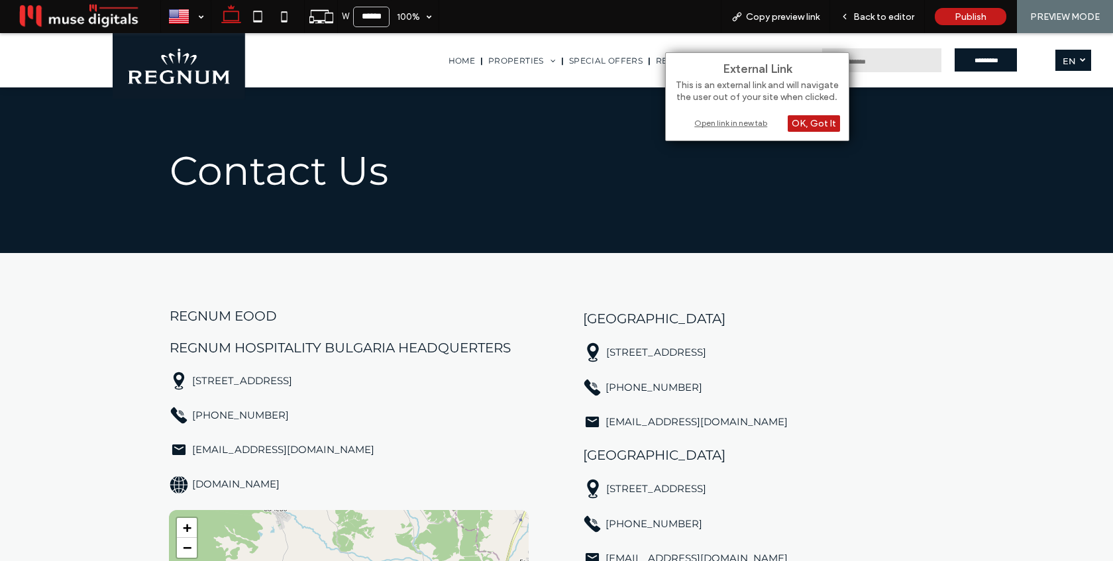
click at [710, 121] on div "Open link in new tab" at bounding box center [757, 123] width 166 height 14
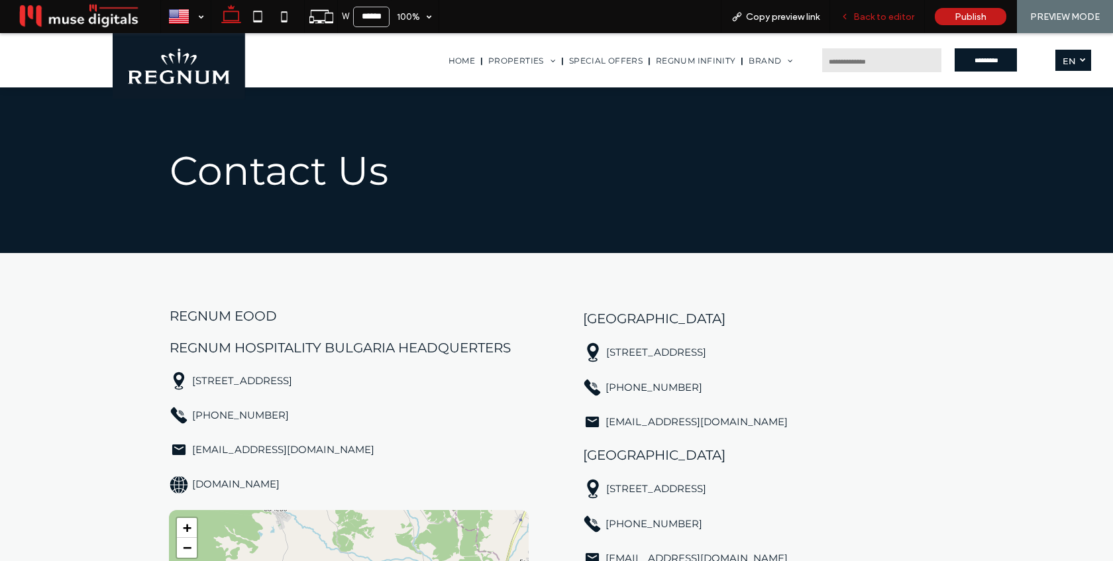
click at [880, 9] on div "Back to editor" at bounding box center [877, 16] width 95 height 33
click at [880, 17] on span "Back to editor" at bounding box center [883, 16] width 61 height 11
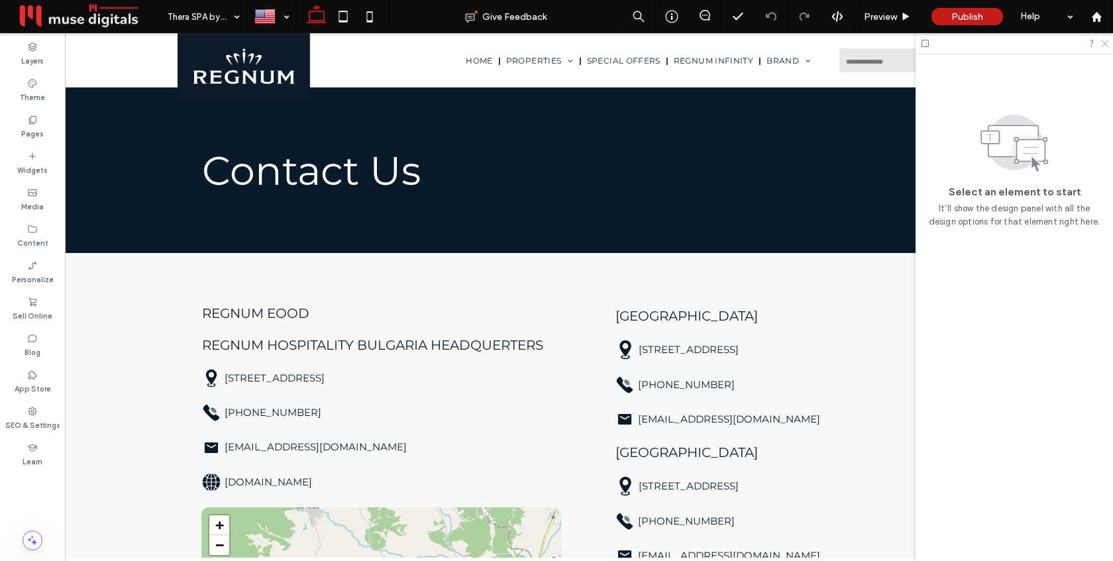
click at [1100, 45] on icon at bounding box center [1104, 42] width 9 height 9
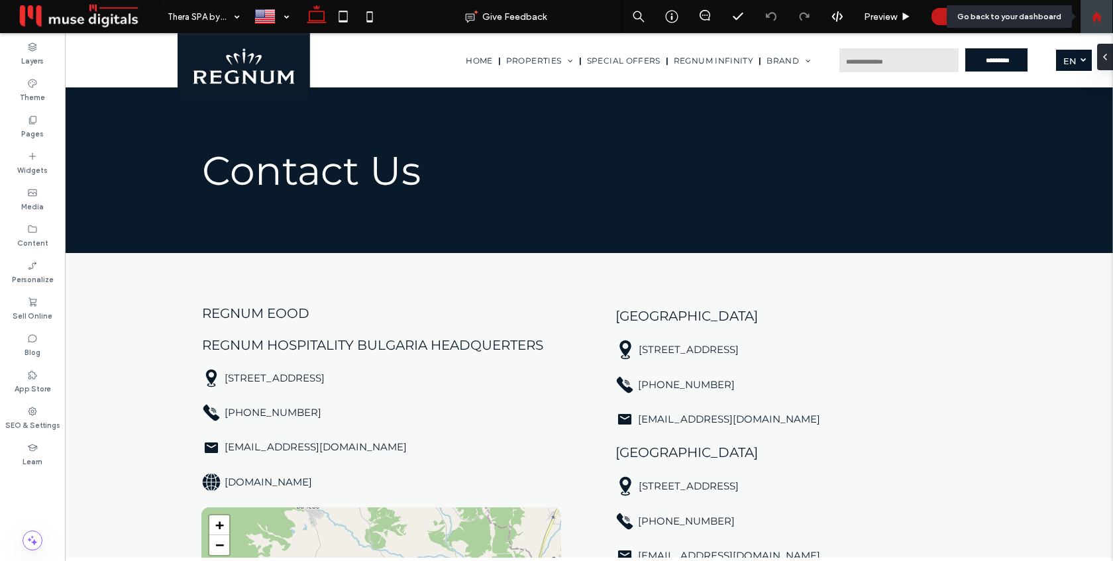
click at [1094, 13] on icon at bounding box center [1096, 16] width 11 height 11
